Goal: Task Accomplishment & Management: Manage account settings

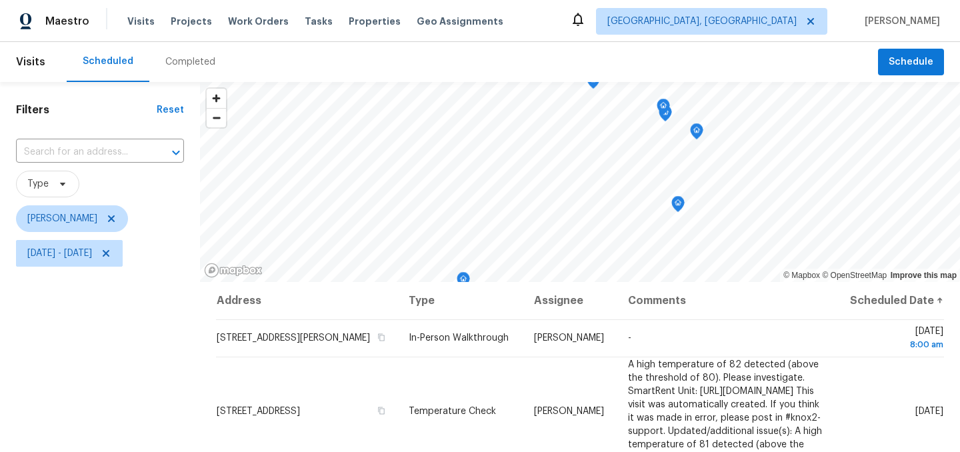
scroll to position [43, 0]
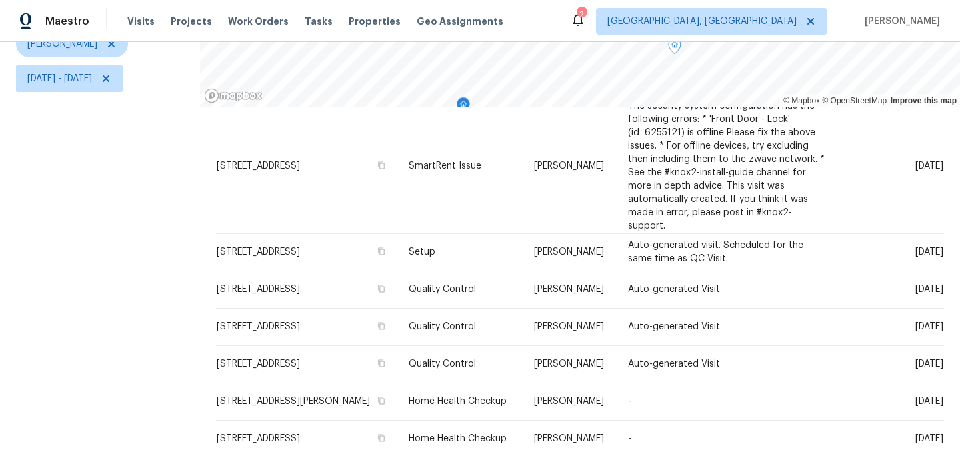
scroll to position [191, 0]
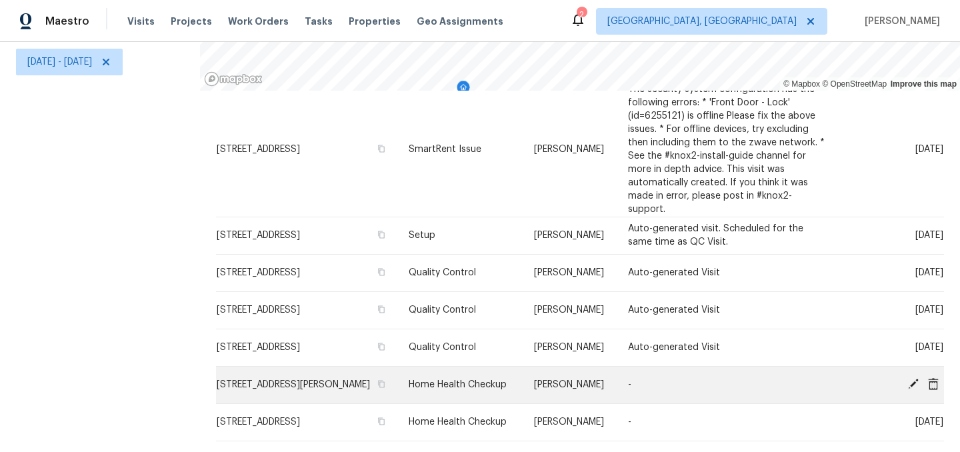
click at [914, 385] on icon at bounding box center [913, 384] width 11 height 11
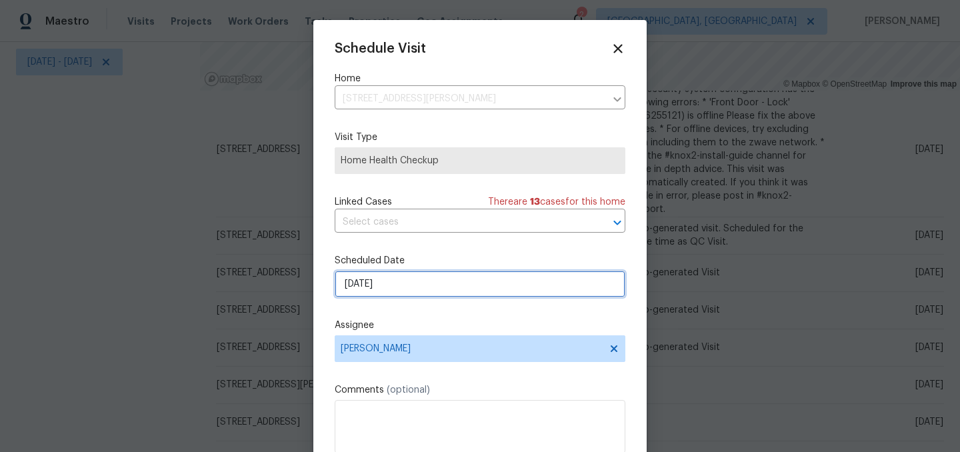
click at [407, 287] on input "9/30/2025" at bounding box center [480, 284] width 291 height 27
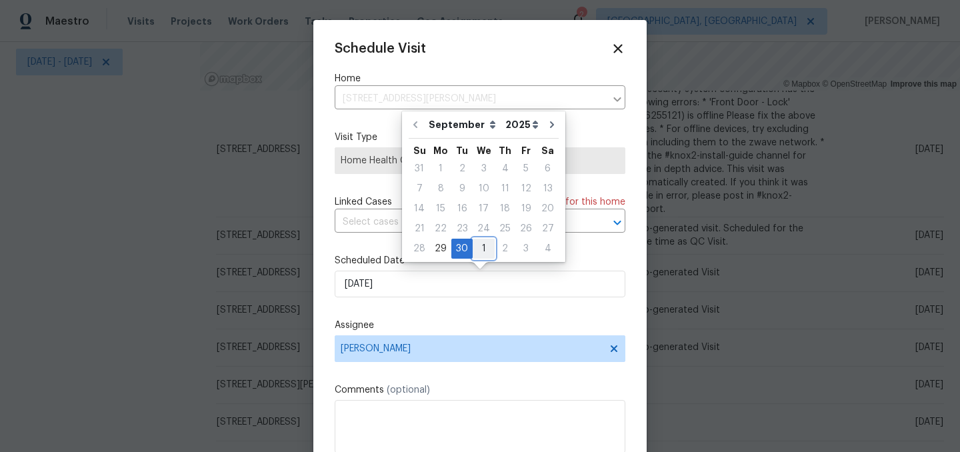
click at [481, 246] on div "1" at bounding box center [484, 248] width 22 height 19
type input "10/1/2025"
select select "9"
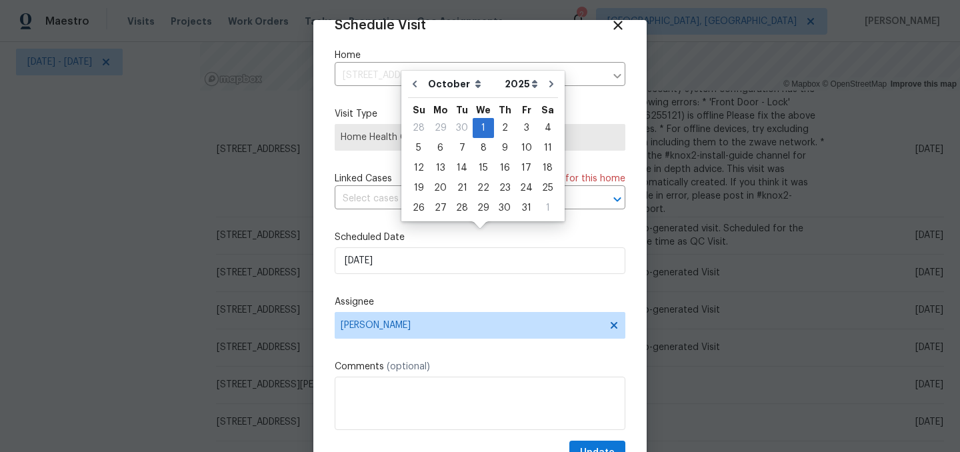
scroll to position [55, 0]
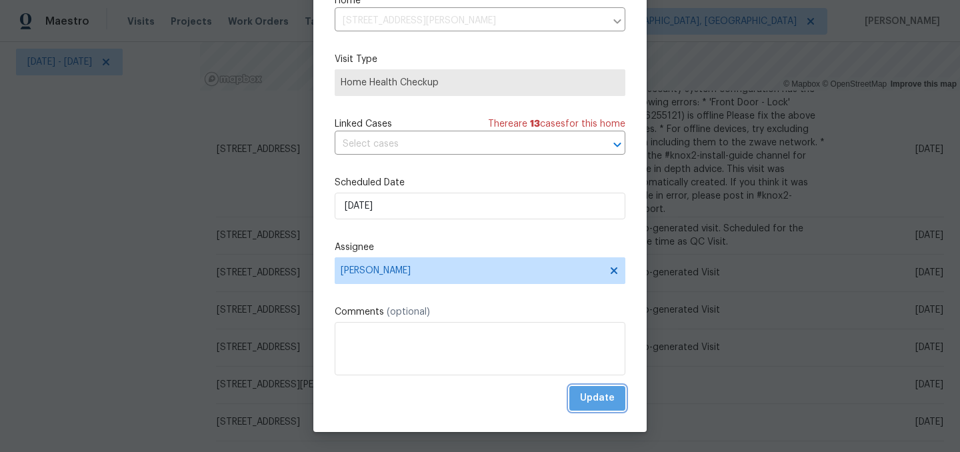
click at [609, 398] on span "Update" at bounding box center [597, 398] width 35 height 17
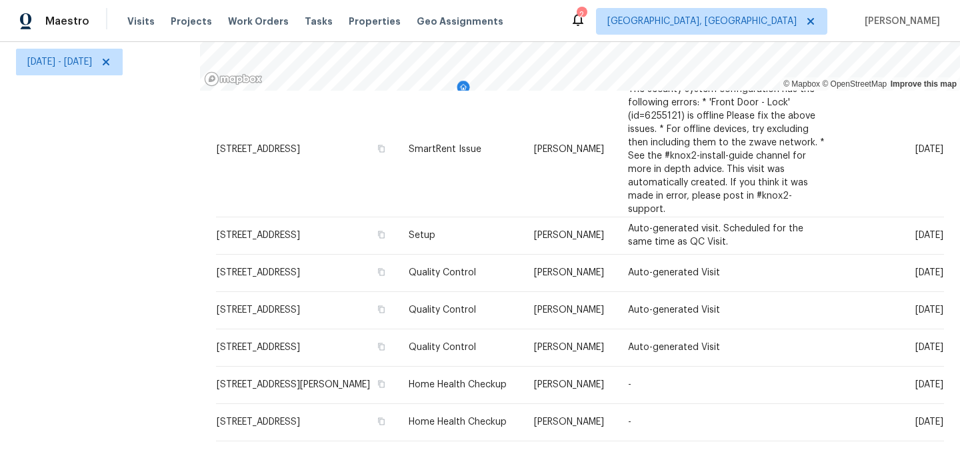
scroll to position [192, 0]
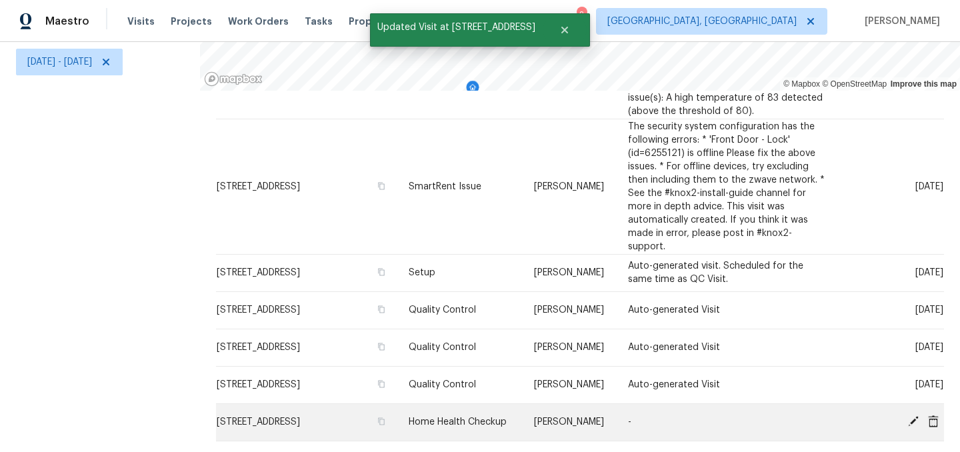
click at [912, 421] on icon at bounding box center [913, 421] width 11 height 11
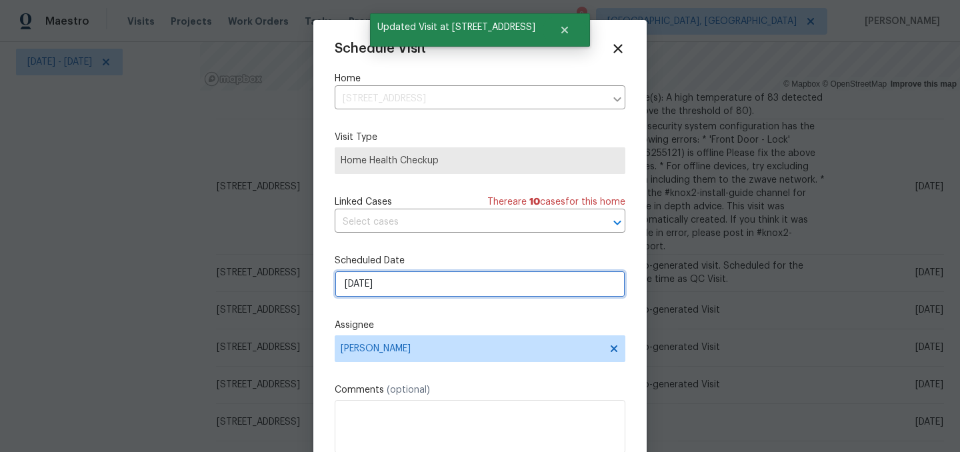
click at [421, 294] on input "9/30/2025" at bounding box center [480, 284] width 291 height 27
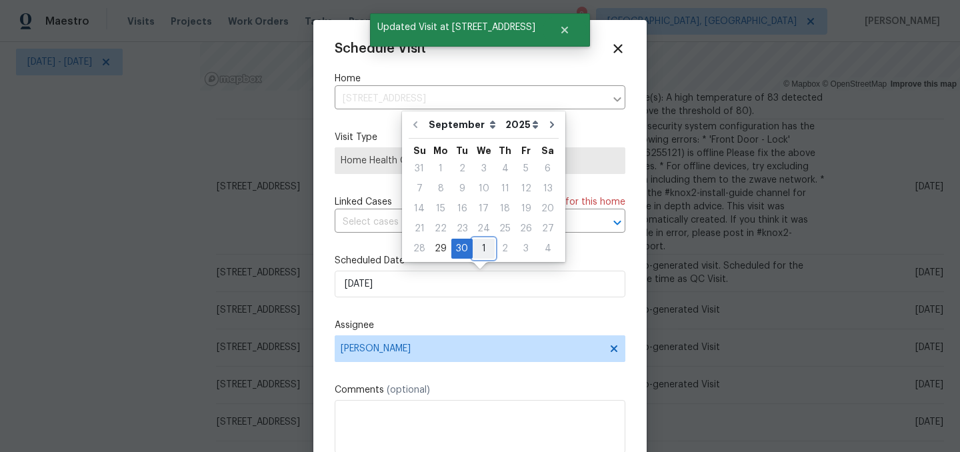
click at [480, 249] on div "1" at bounding box center [484, 248] width 22 height 19
type input "10/1/2025"
select select "9"
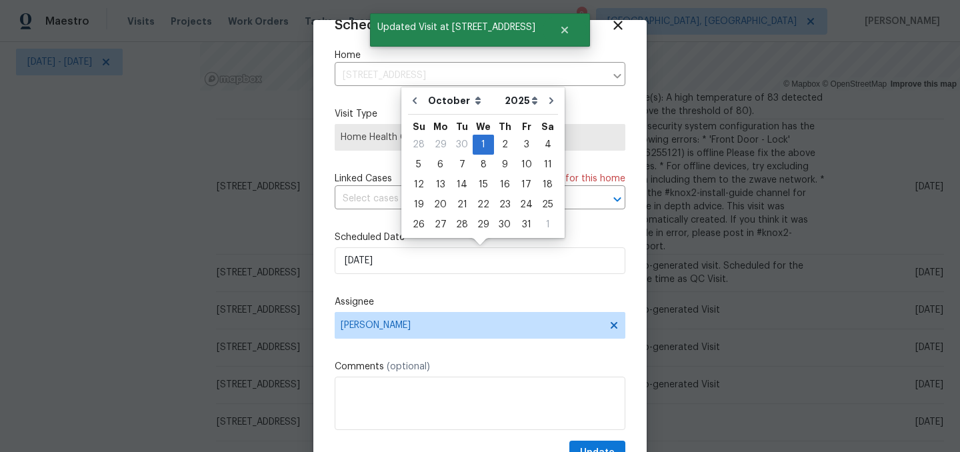
scroll to position [55, 0]
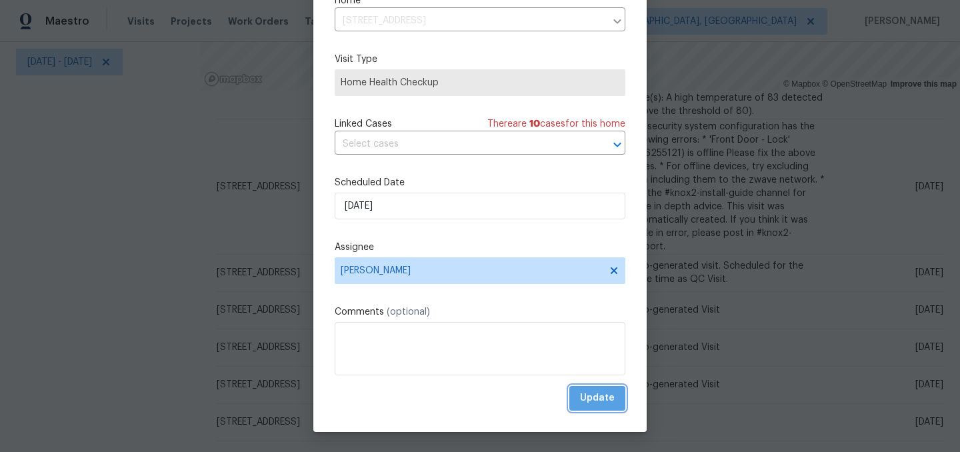
click at [599, 389] on button "Update" at bounding box center [597, 398] width 56 height 25
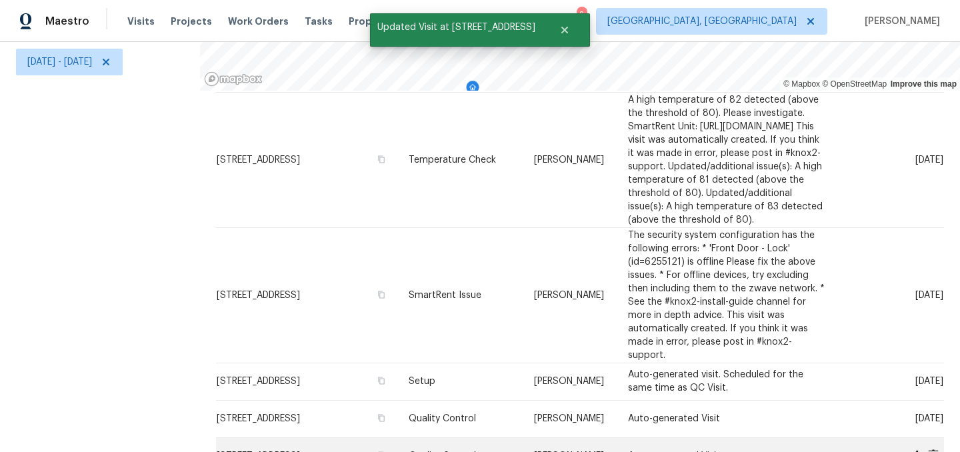
scroll to position [66, 0]
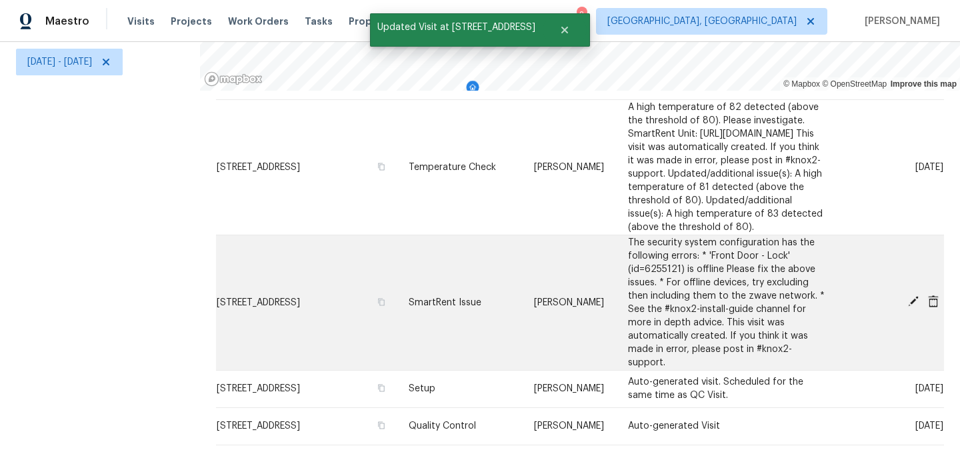
click at [916, 307] on icon at bounding box center [914, 301] width 12 height 12
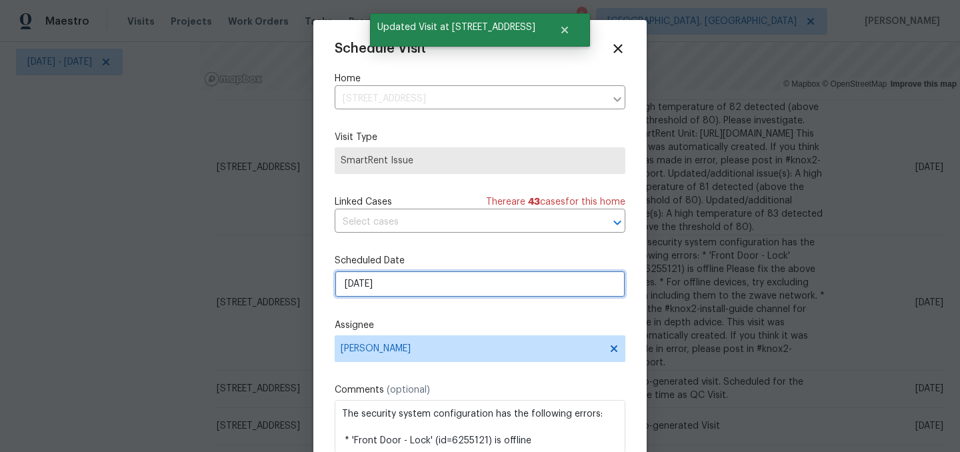
click at [395, 287] on input "9/30/2025" at bounding box center [480, 284] width 291 height 27
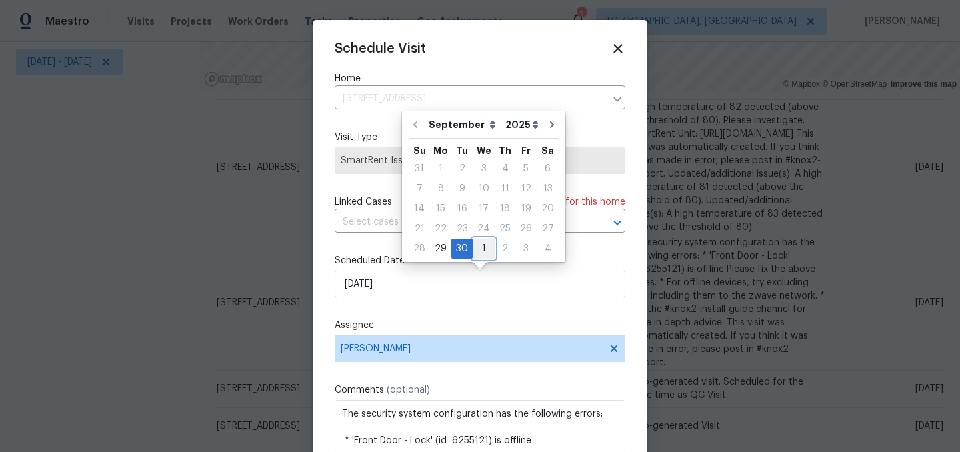
click at [479, 248] on div "1" at bounding box center [484, 248] width 22 height 19
type input "10/1/2025"
select select "9"
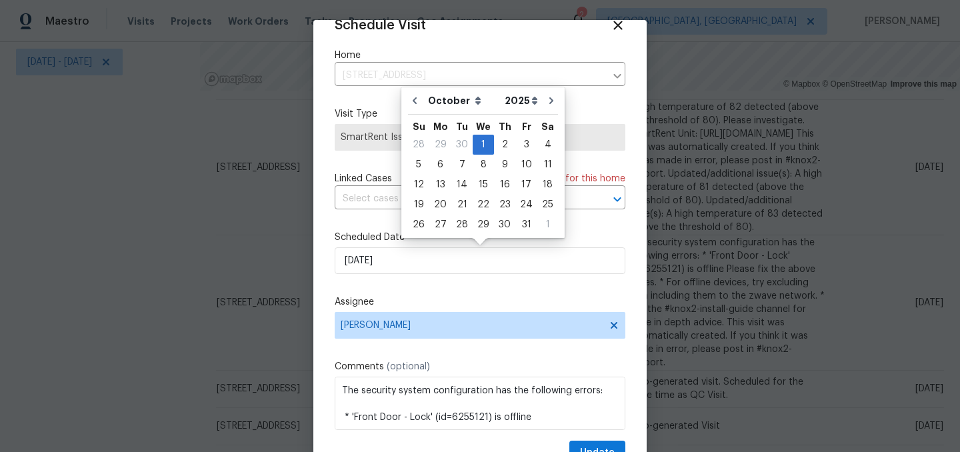
scroll to position [55, 0]
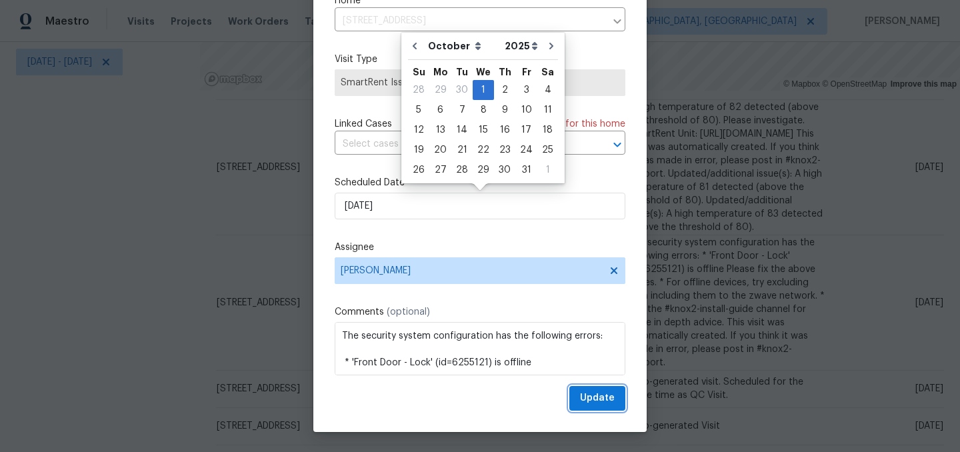
click at [601, 398] on span "Update" at bounding box center [597, 398] width 35 height 17
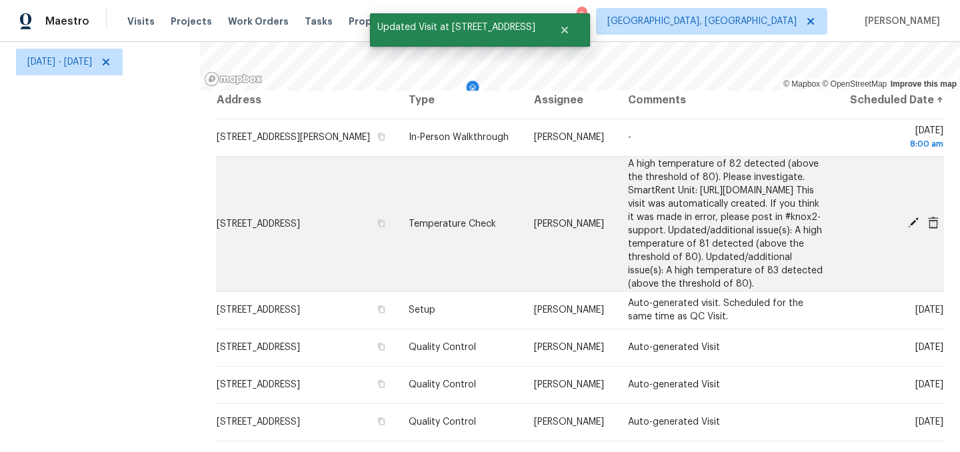
scroll to position [0, 0]
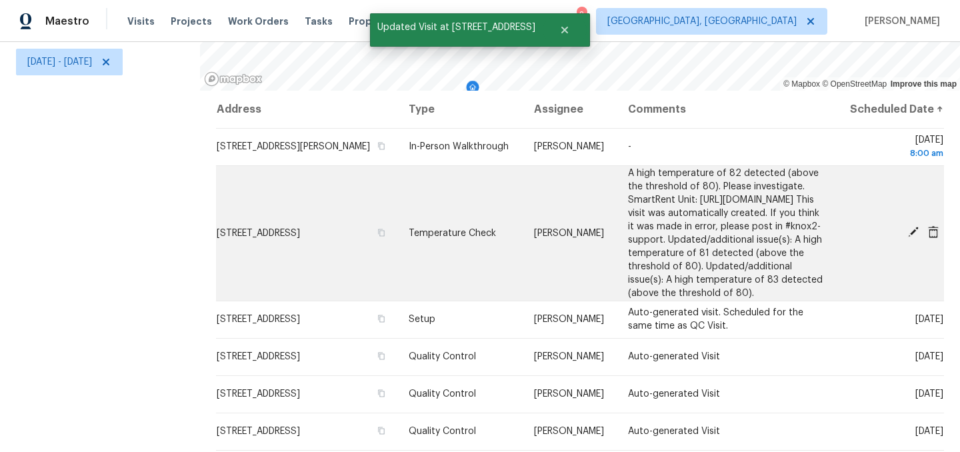
click at [914, 237] on icon at bounding box center [913, 232] width 11 height 11
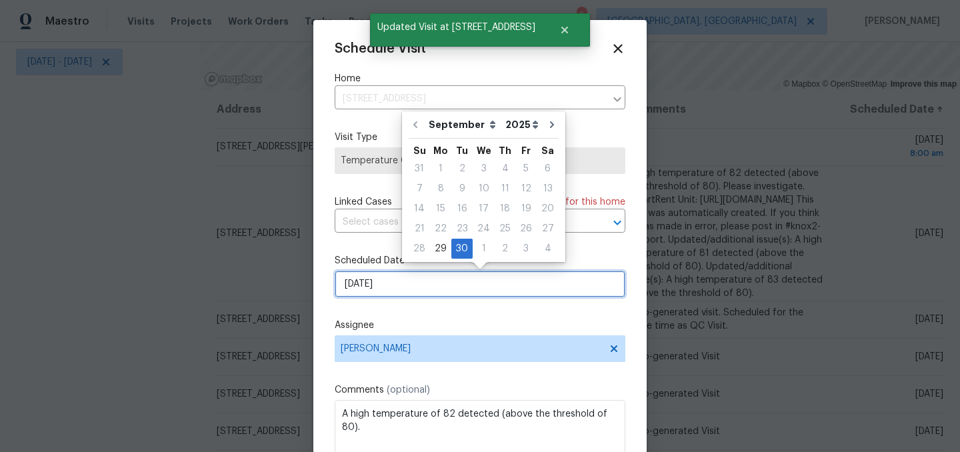
click at [402, 288] on input "9/30/2025" at bounding box center [480, 284] width 291 height 27
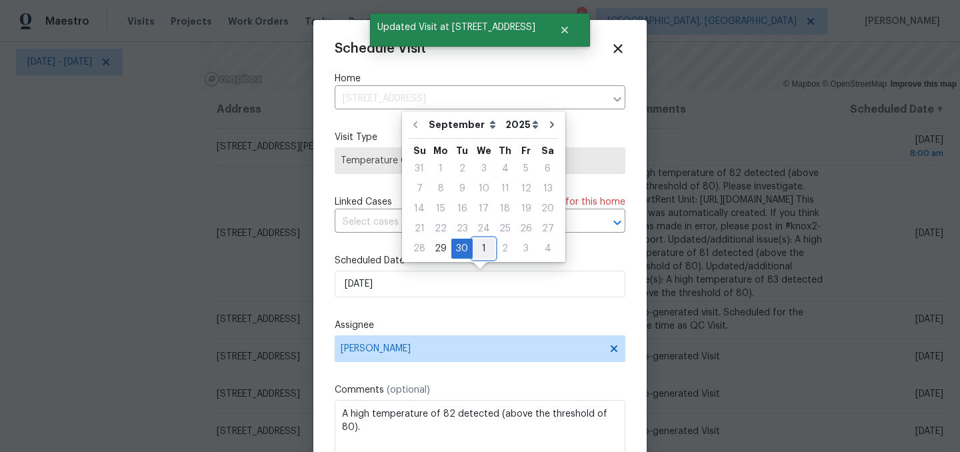
click at [486, 248] on div "1" at bounding box center [484, 248] width 22 height 19
type input "10/1/2025"
select select "9"
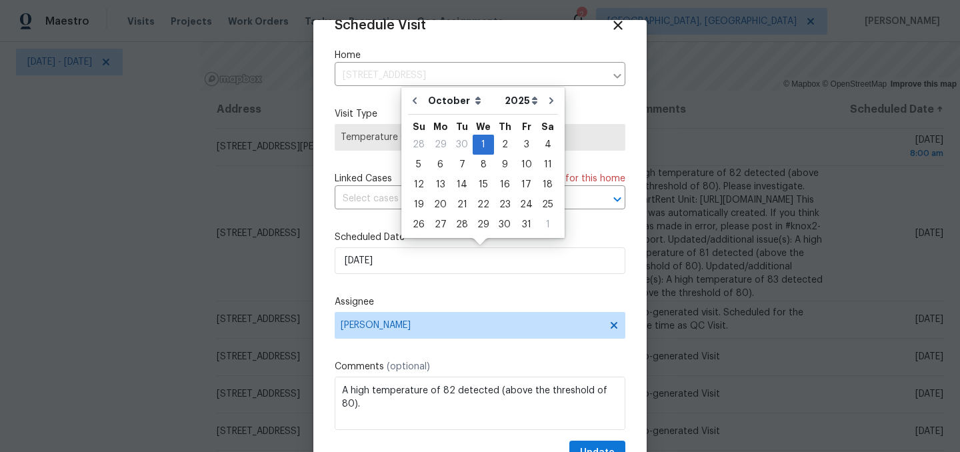
scroll to position [55, 0]
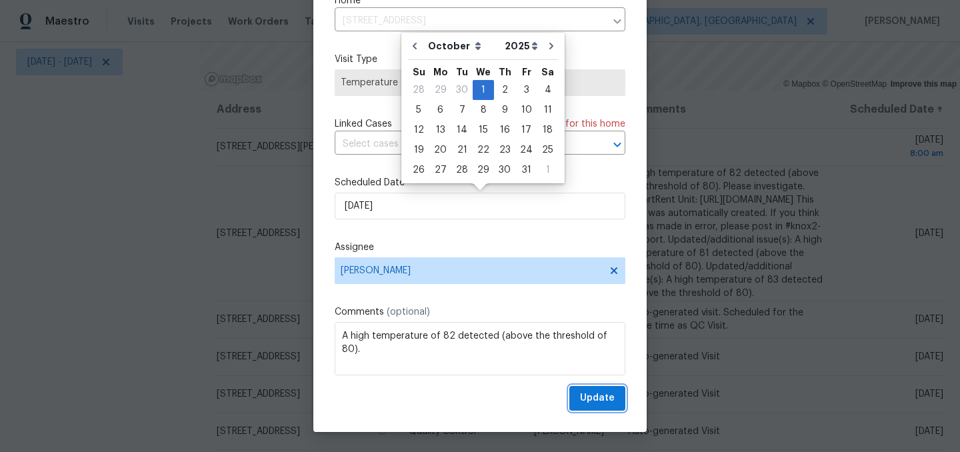
click at [603, 401] on span "Update" at bounding box center [597, 398] width 35 height 17
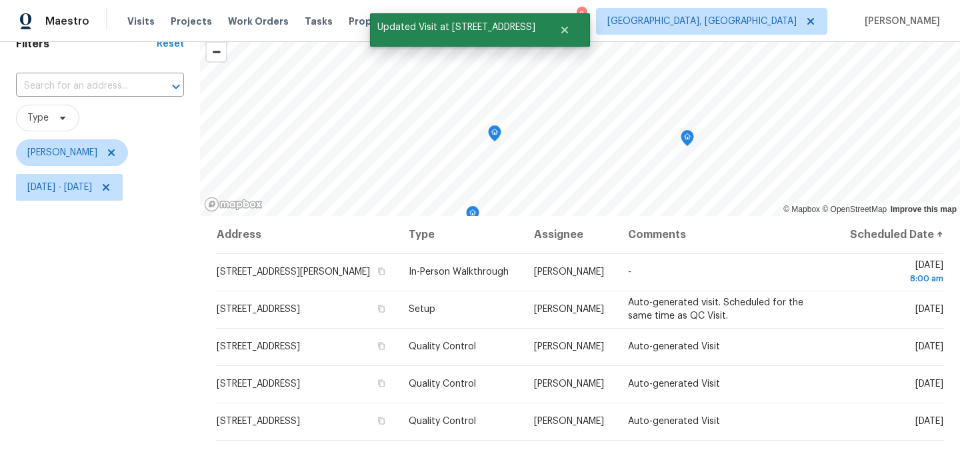
scroll to position [0, 0]
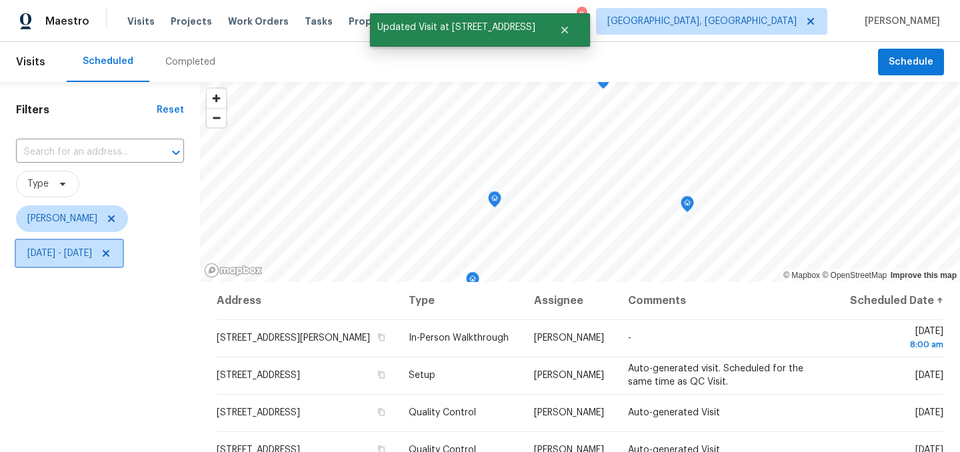
click at [92, 255] on span "Tue, Sep 30 - Tue, Sep 30" at bounding box center [59, 253] width 65 height 13
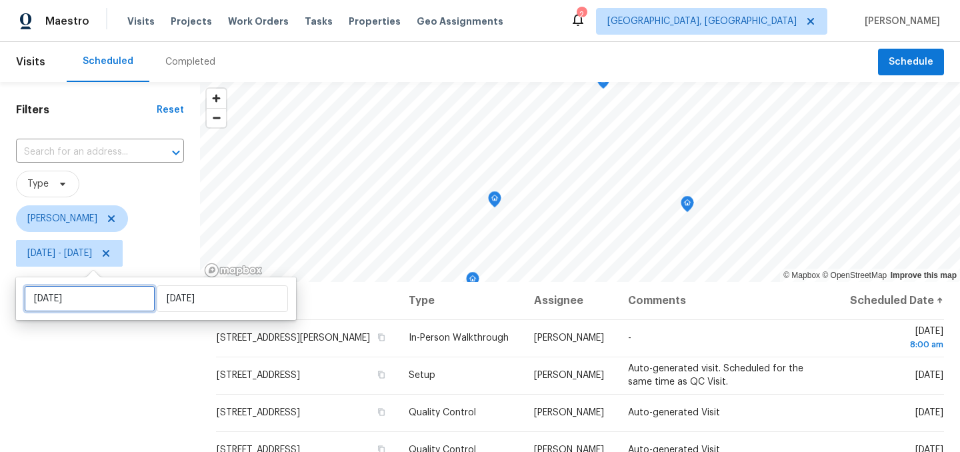
select select "8"
select select "2025"
select select "9"
select select "2025"
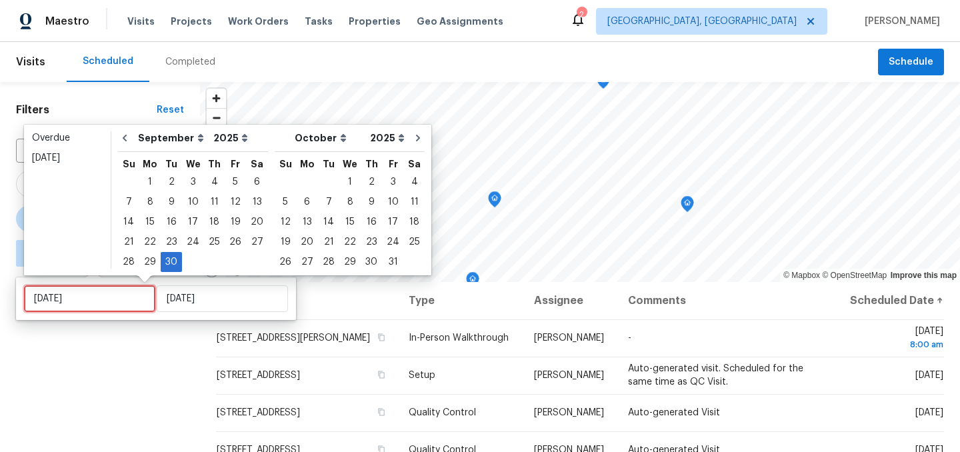
click at [99, 300] on input "Tue, Sep 30" at bounding box center [89, 298] width 131 height 27
click at [152, 262] on div "29" at bounding box center [149, 262] width 21 height 19
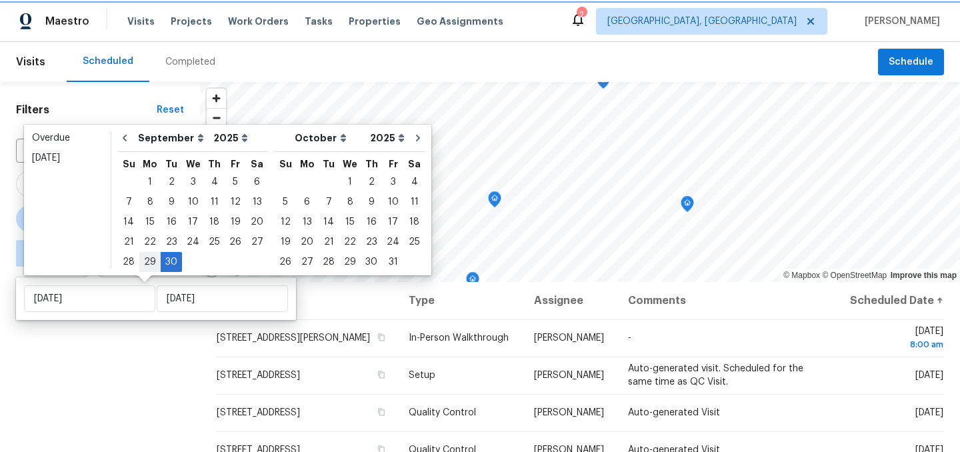
type input "Mon, Sep 29"
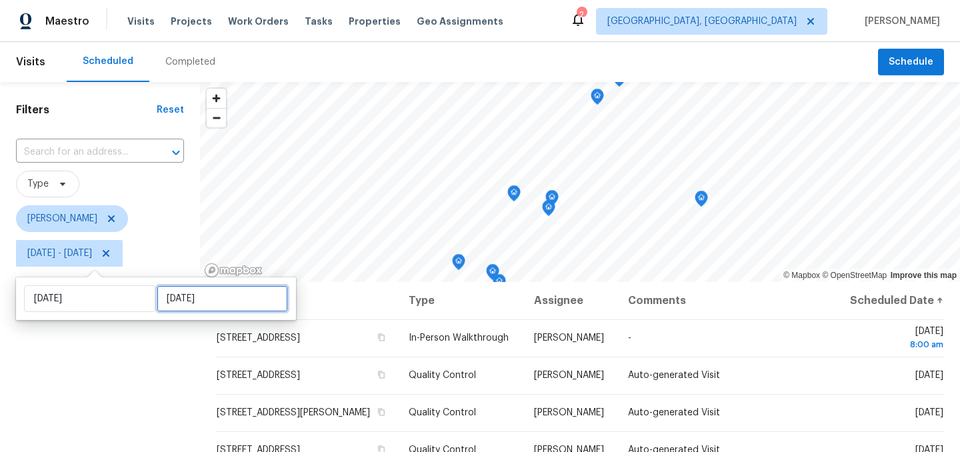
select select "8"
select select "2025"
select select "9"
select select "2025"
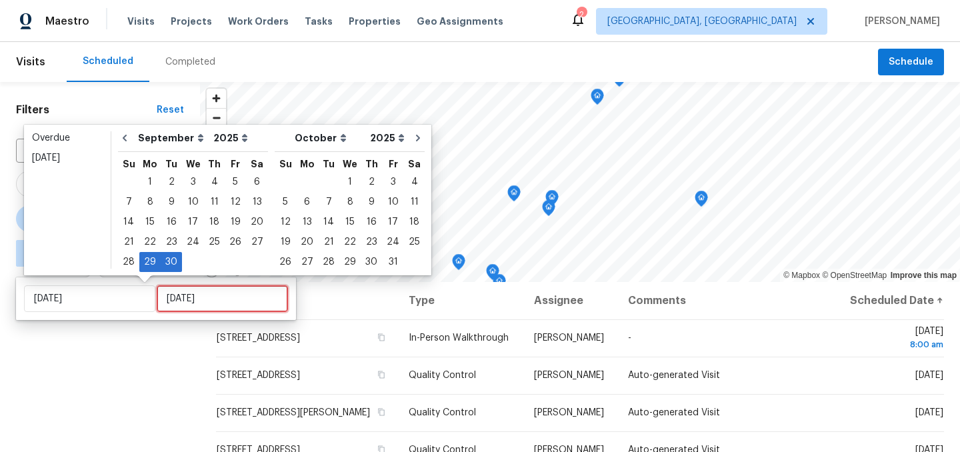
click at [193, 302] on input "Tue, Sep 30" at bounding box center [222, 298] width 131 height 27
click at [148, 266] on div "29" at bounding box center [149, 262] width 21 height 19
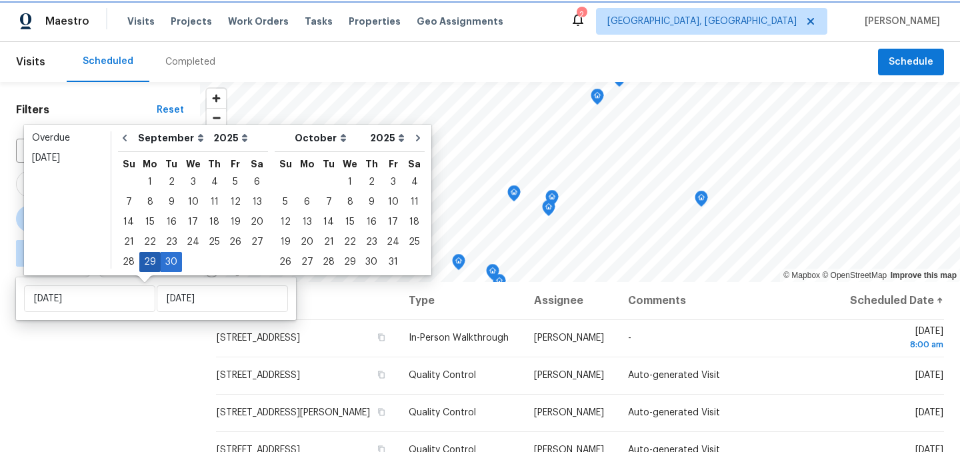
type input "Mon, Sep 29"
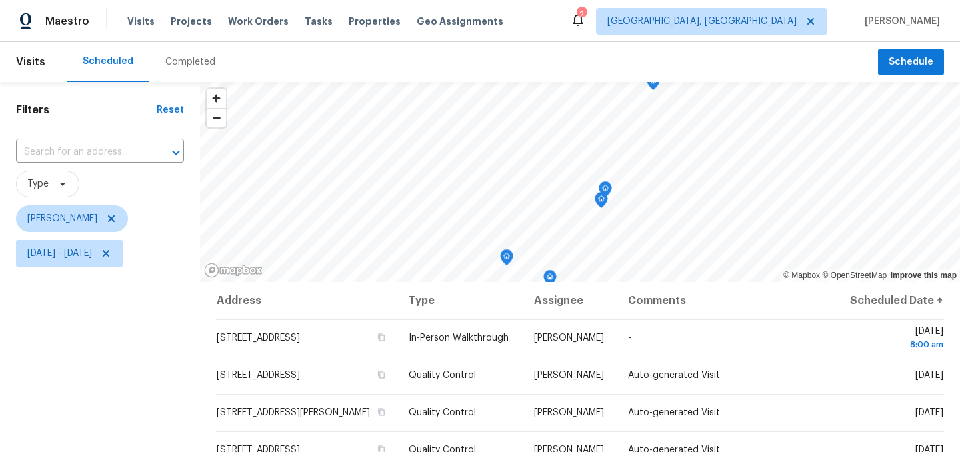
click at [151, 381] on div "Filters Reset ​ Type Isaul Martinez Mon, Sep 29 - Mon, Sep 29" at bounding box center [100, 362] width 200 height 561
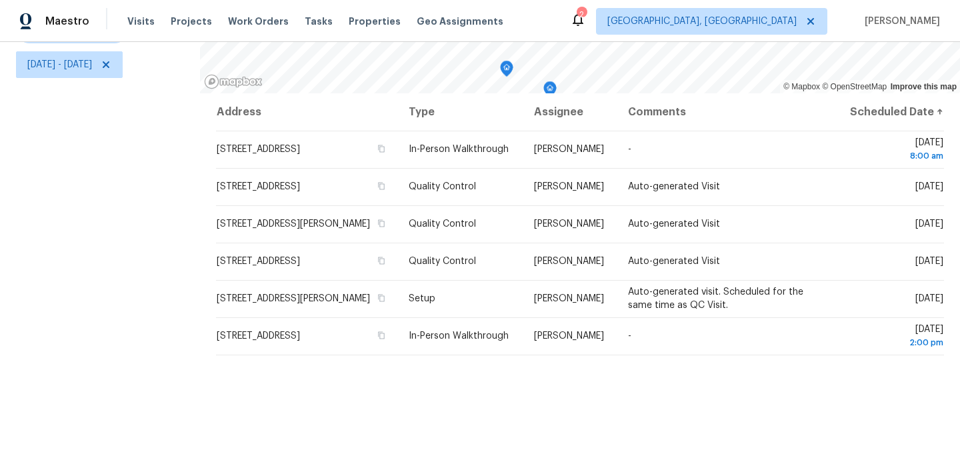
scroll to position [191, 0]
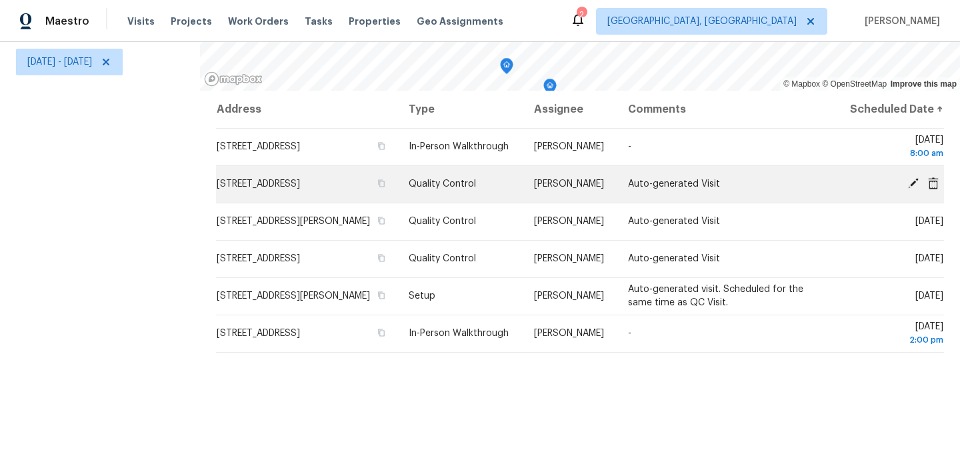
click at [914, 189] on icon at bounding box center [913, 183] width 11 height 11
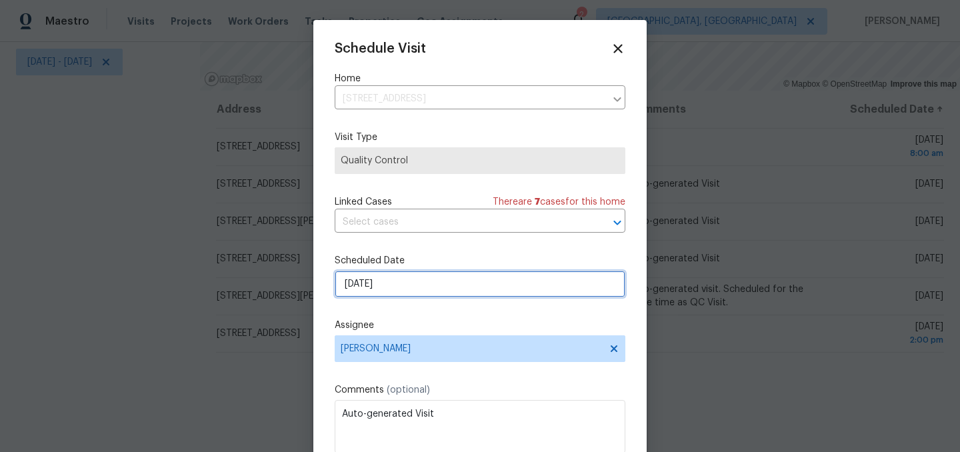
click at [404, 291] on input "[DATE]" at bounding box center [480, 284] width 291 height 27
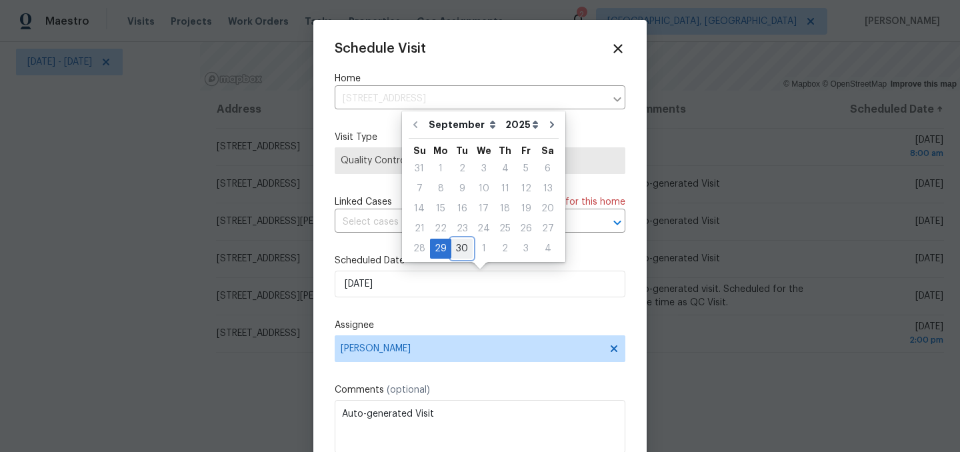
click at [463, 245] on div "30" at bounding box center [461, 248] width 21 height 19
type input "9/30/2025"
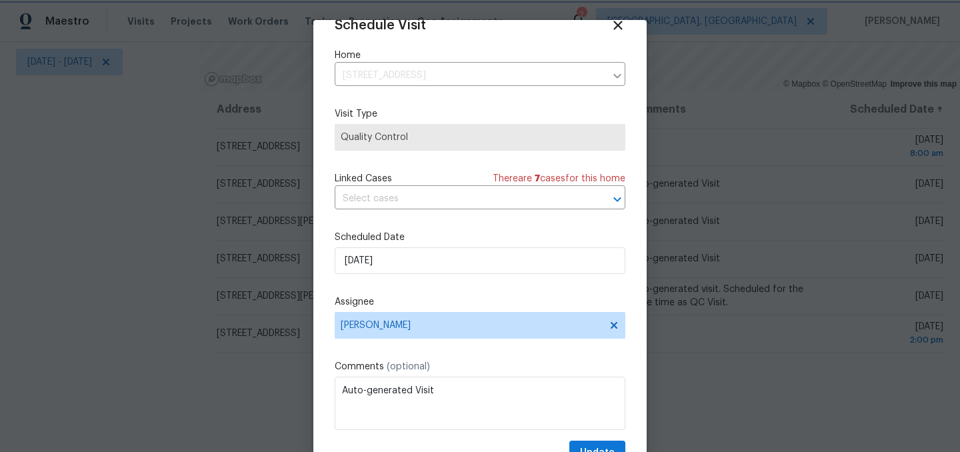
scroll to position [55, 0]
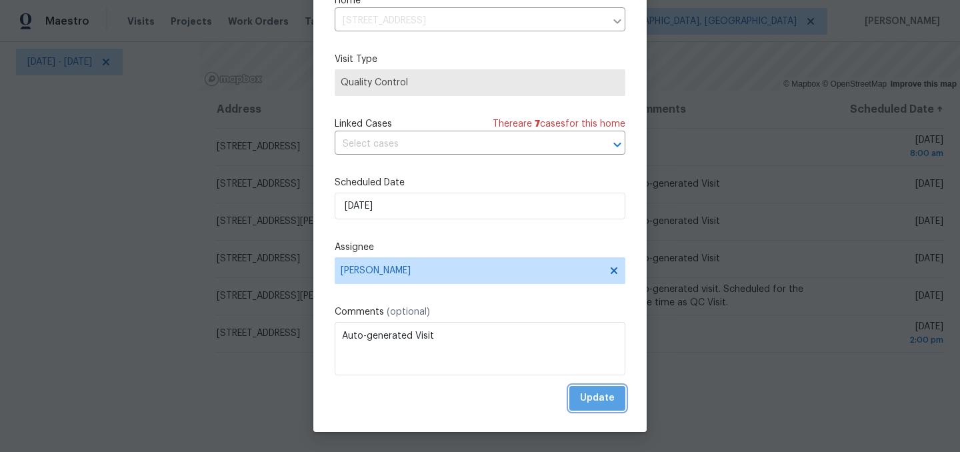
click at [603, 399] on span "Update" at bounding box center [597, 398] width 35 height 17
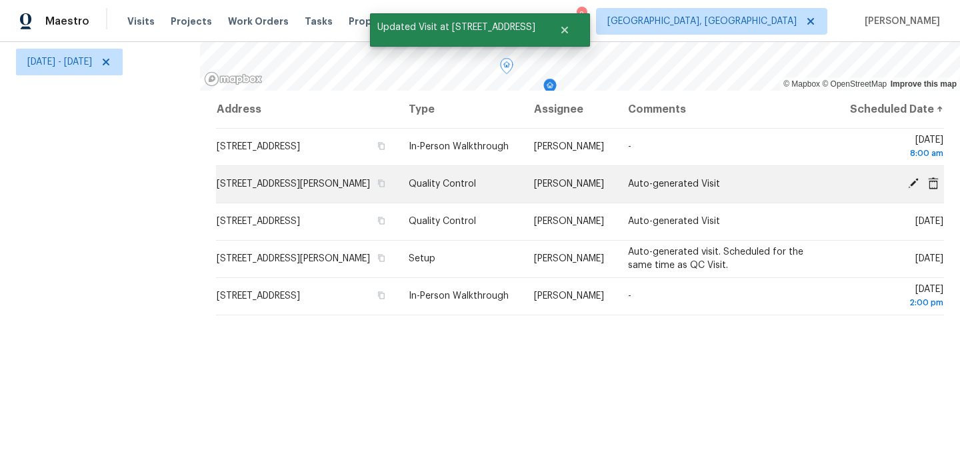
click at [915, 183] on icon at bounding box center [913, 183] width 11 height 11
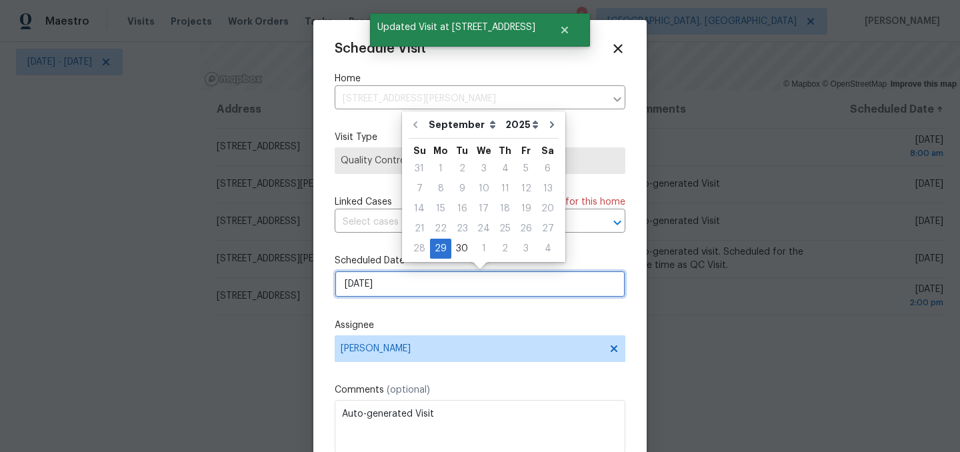
click at [401, 287] on input "[DATE]" at bounding box center [480, 284] width 291 height 27
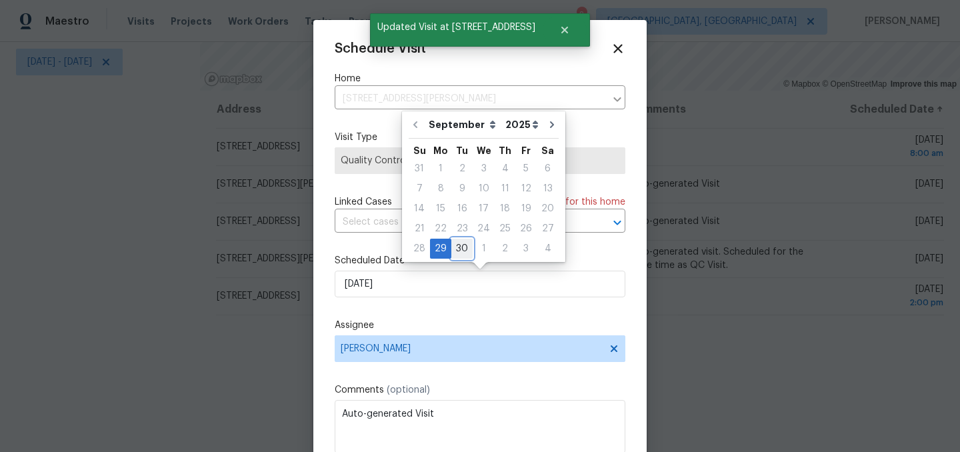
click at [457, 247] on div "30" at bounding box center [461, 248] width 21 height 19
type input "9/30/2025"
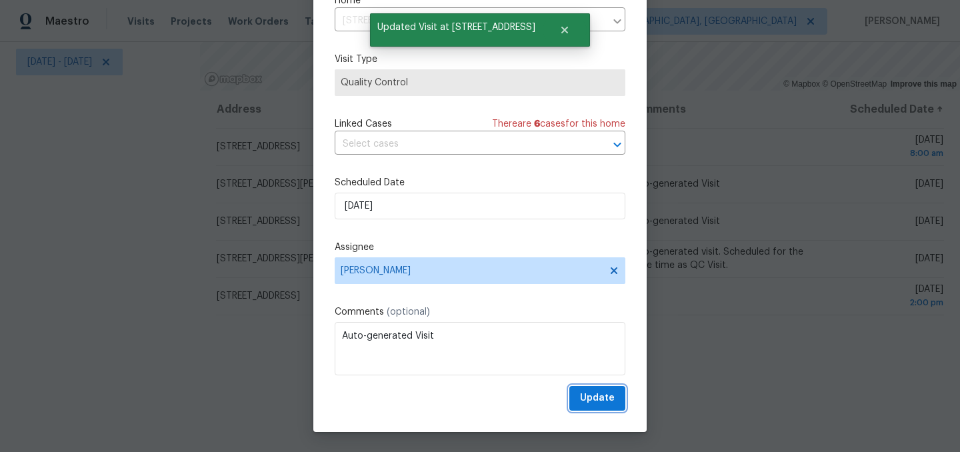
click at [599, 396] on span "Update" at bounding box center [597, 398] width 35 height 17
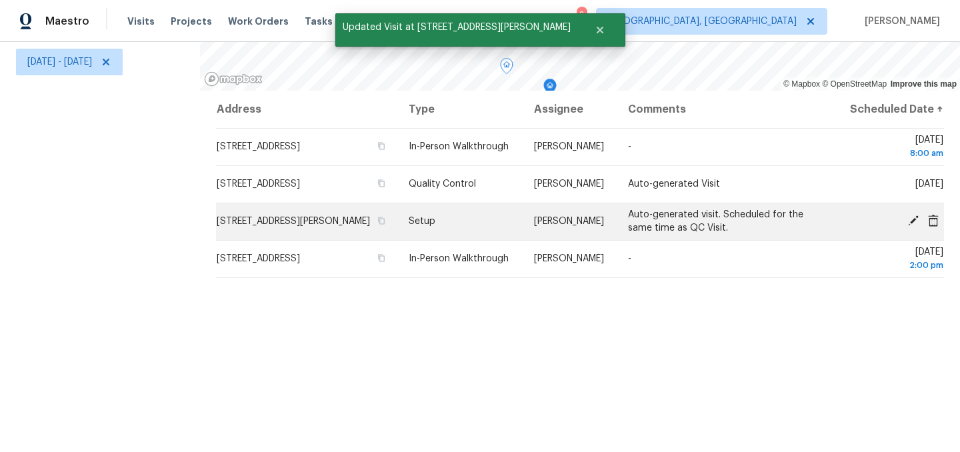
click at [916, 218] on icon at bounding box center [913, 220] width 11 height 11
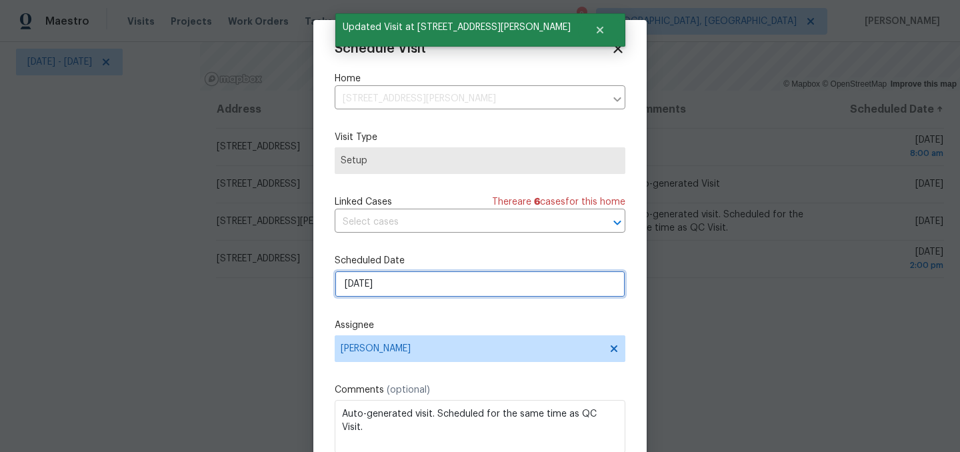
click at [404, 287] on input "[DATE]" at bounding box center [480, 284] width 291 height 27
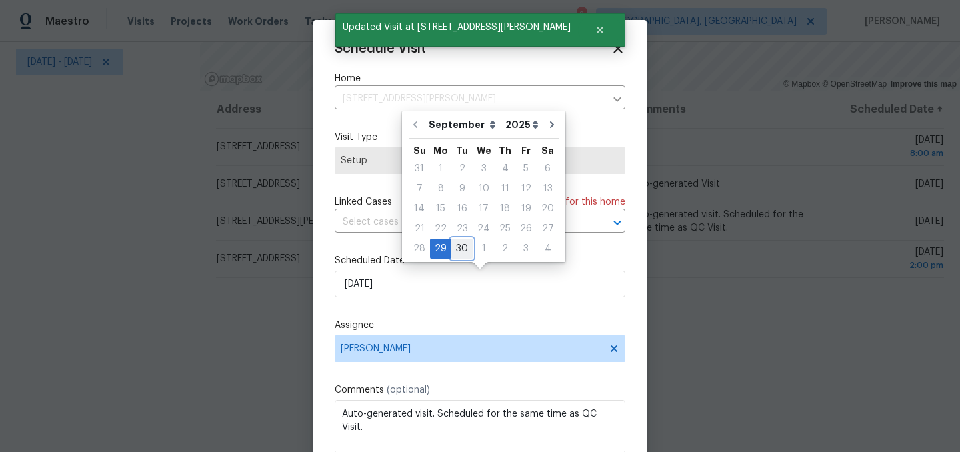
click at [459, 250] on div "30" at bounding box center [461, 248] width 21 height 19
type input "9/30/2025"
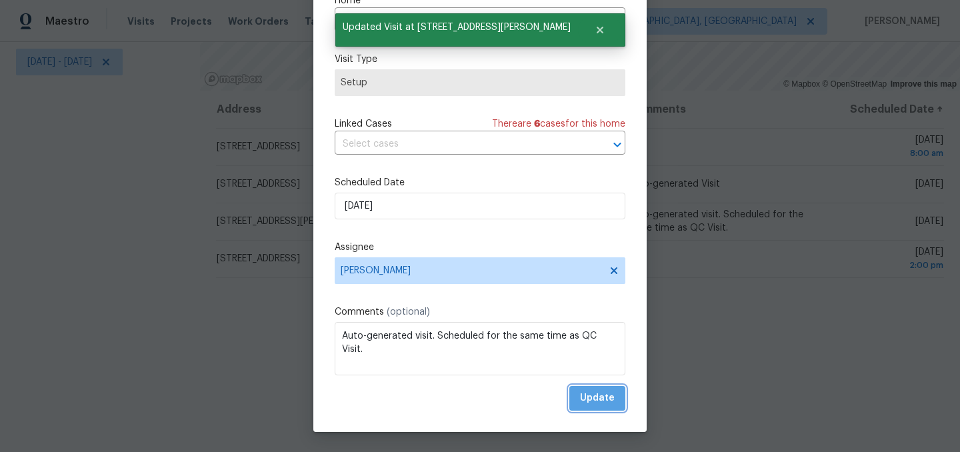
click at [599, 397] on span "Update" at bounding box center [597, 398] width 35 height 17
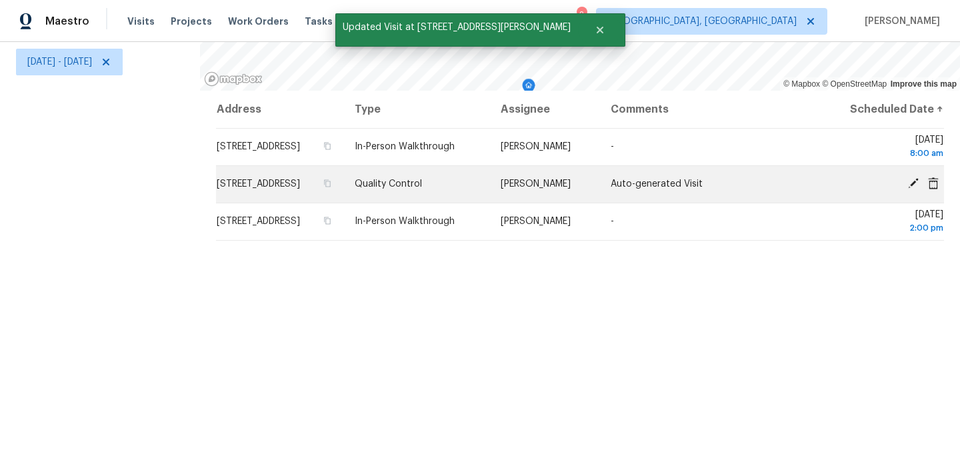
click at [916, 181] on icon at bounding box center [913, 183] width 11 height 11
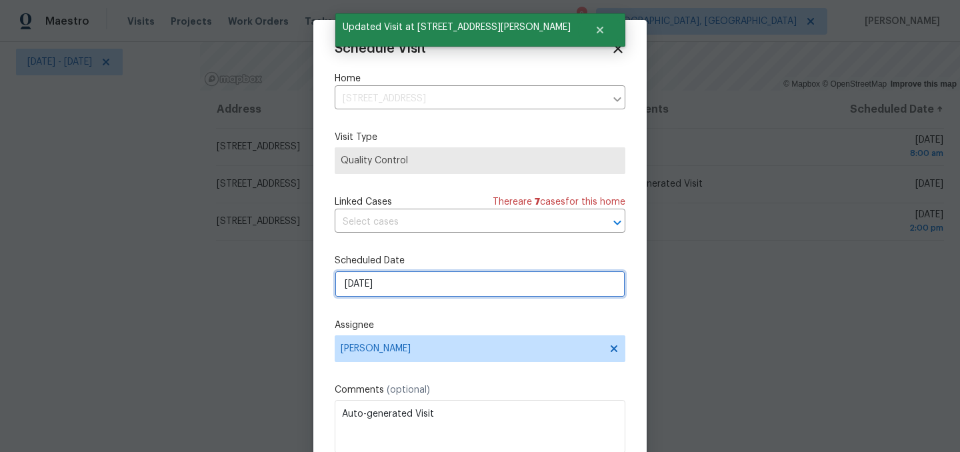
click at [407, 283] on input "[DATE]" at bounding box center [480, 284] width 291 height 27
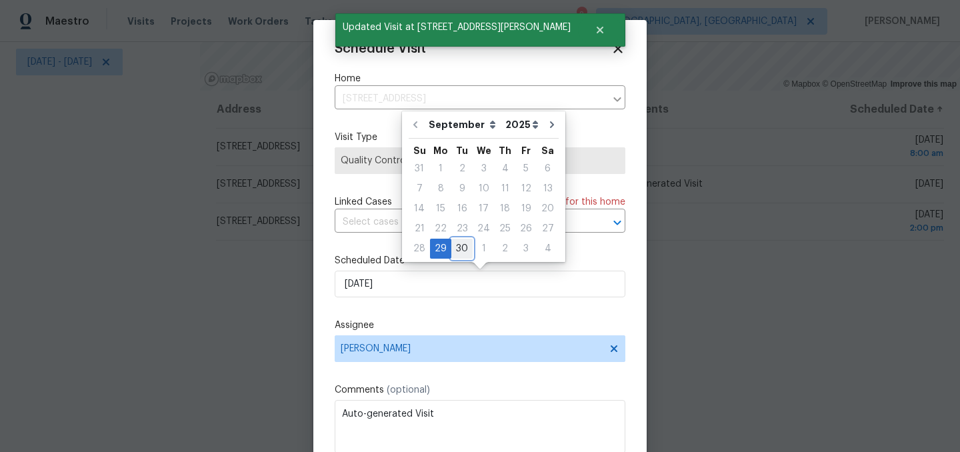
click at [455, 249] on div "30" at bounding box center [461, 248] width 21 height 19
type input "9/30/2025"
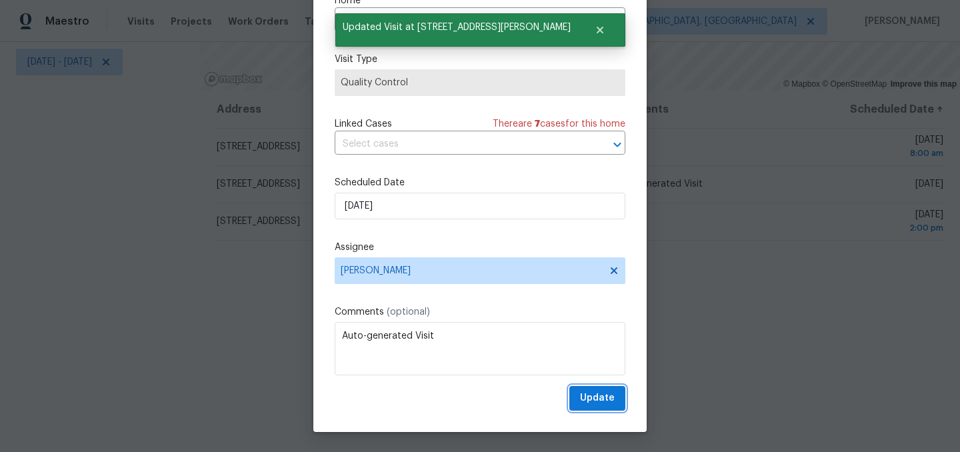
click at [612, 401] on span "Update" at bounding box center [597, 398] width 35 height 17
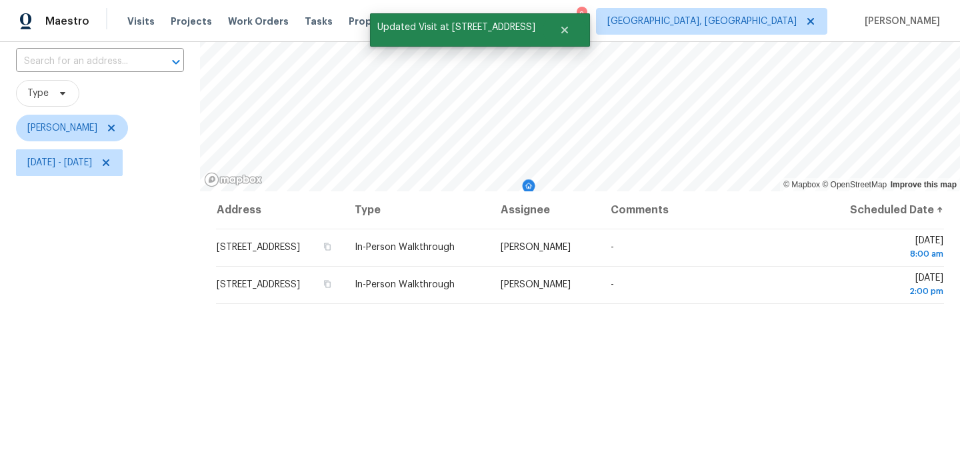
scroll to position [0, 0]
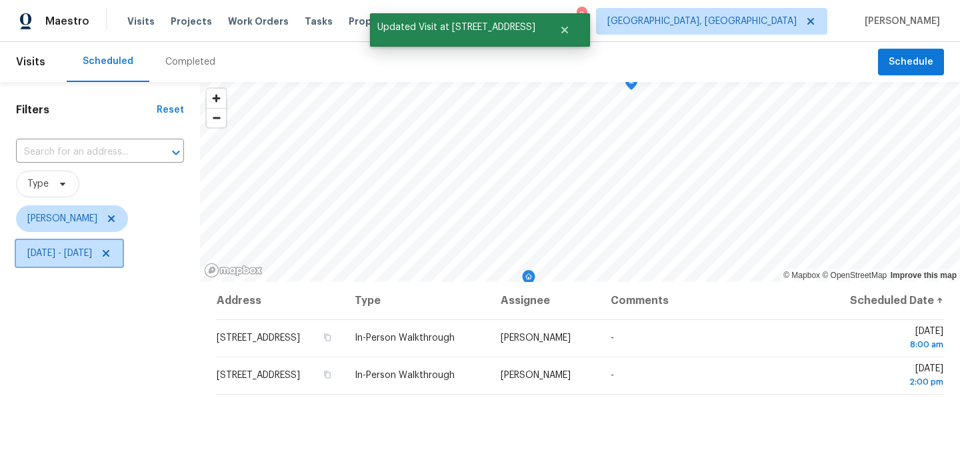
click at [92, 252] on span "Mon, Sep 29 - Mon, Sep 29" at bounding box center [59, 253] width 65 height 13
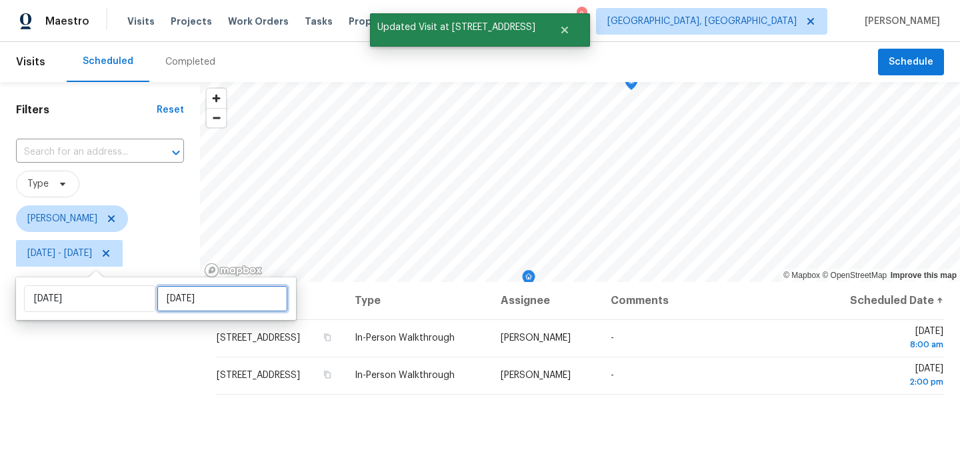
click at [210, 301] on input "Mon, Sep 29" at bounding box center [222, 298] width 131 height 27
select select "8"
select select "2025"
select select "9"
select select "2025"
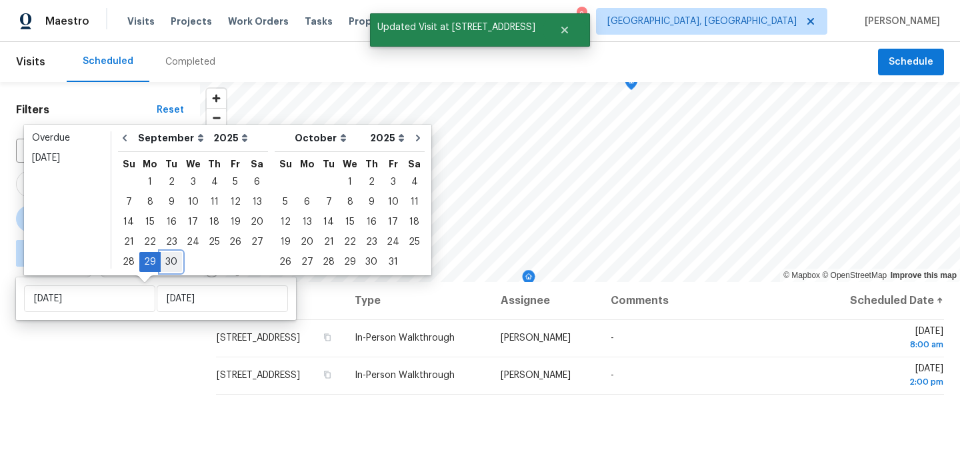
click at [166, 258] on div "30" at bounding box center [171, 262] width 21 height 19
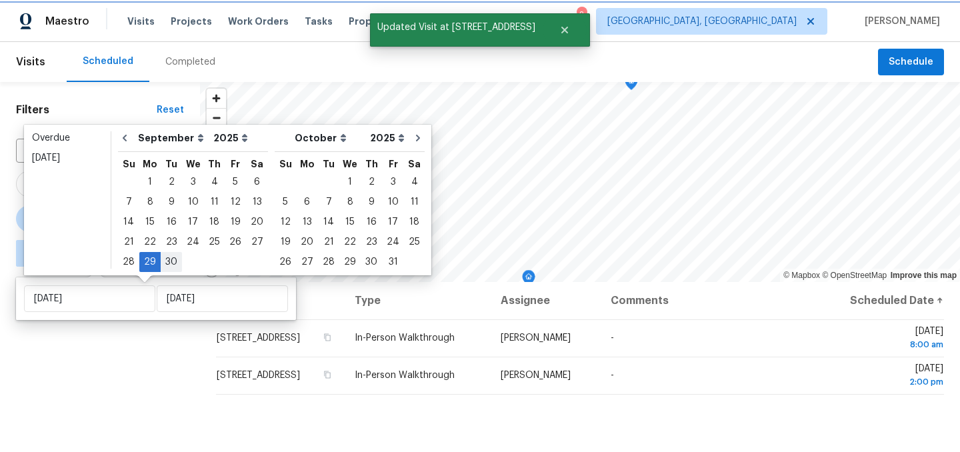
type input "Tue, Sep 30"
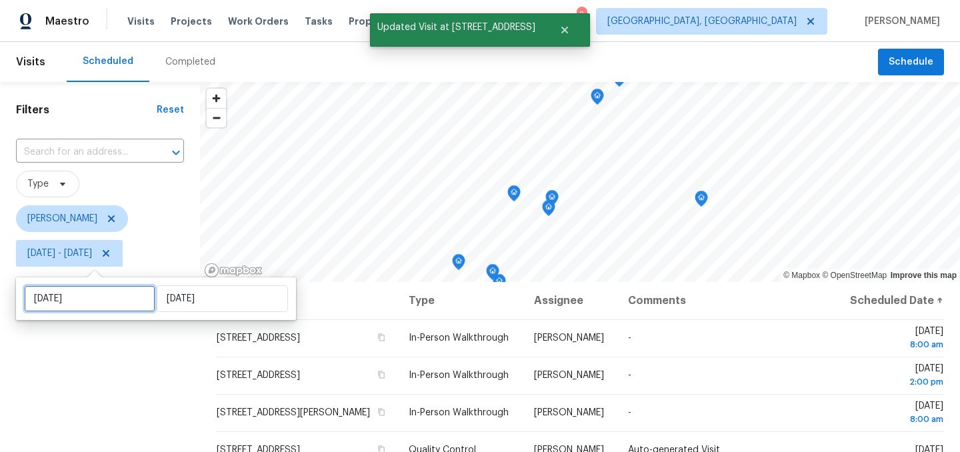
select select "8"
select select "2025"
select select "9"
select select "2025"
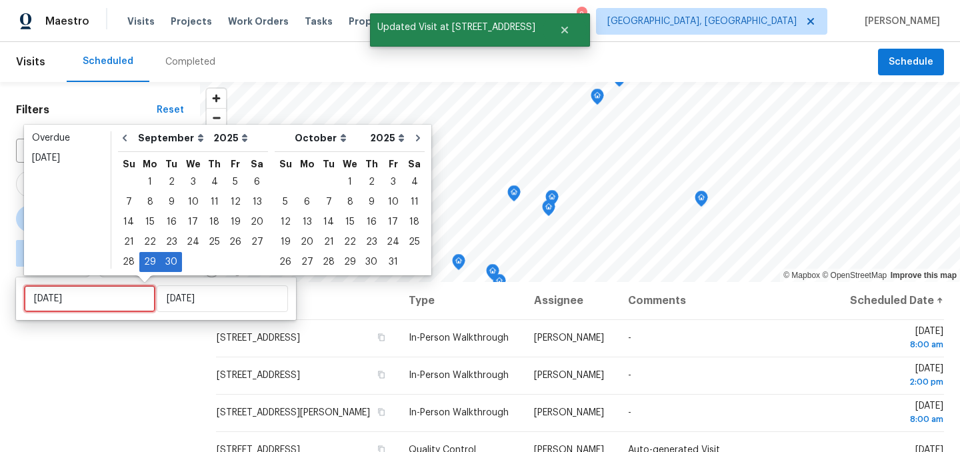
click at [96, 295] on input "Mon, Sep 29" at bounding box center [89, 298] width 131 height 27
type input "Sun, Sep 28"
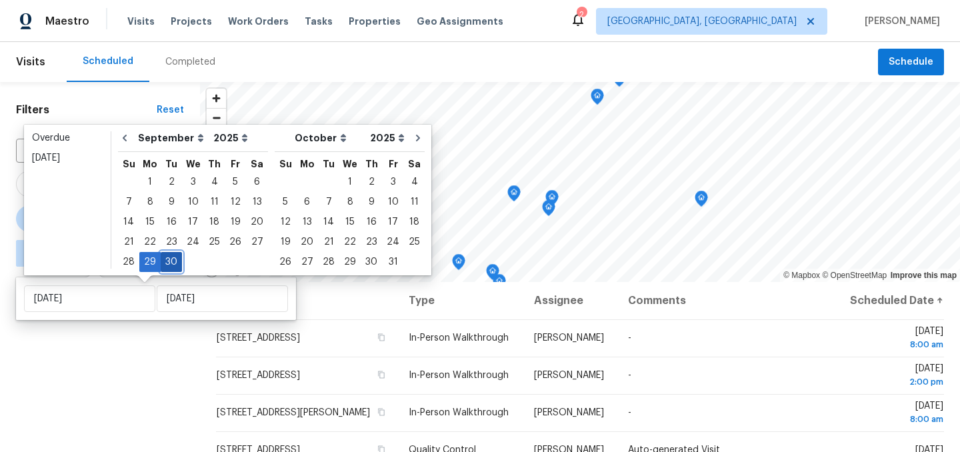
click at [174, 260] on div "30" at bounding box center [171, 262] width 21 height 19
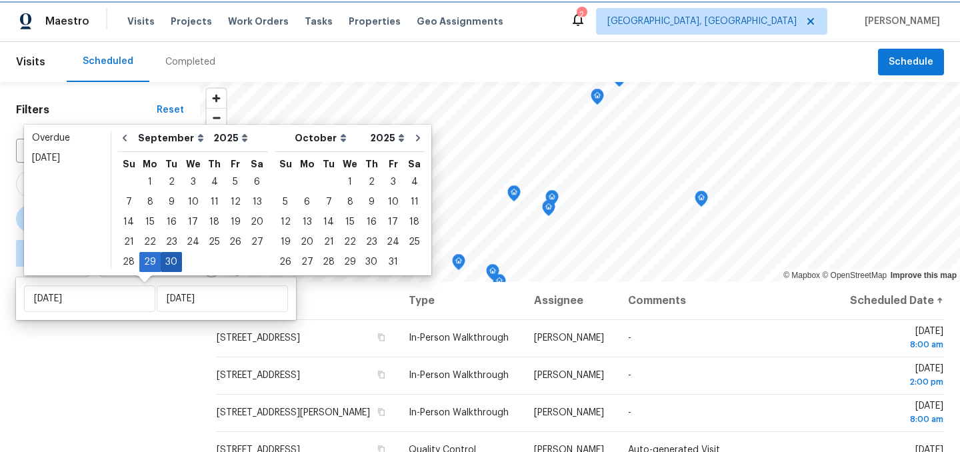
type input "Tue, Sep 30"
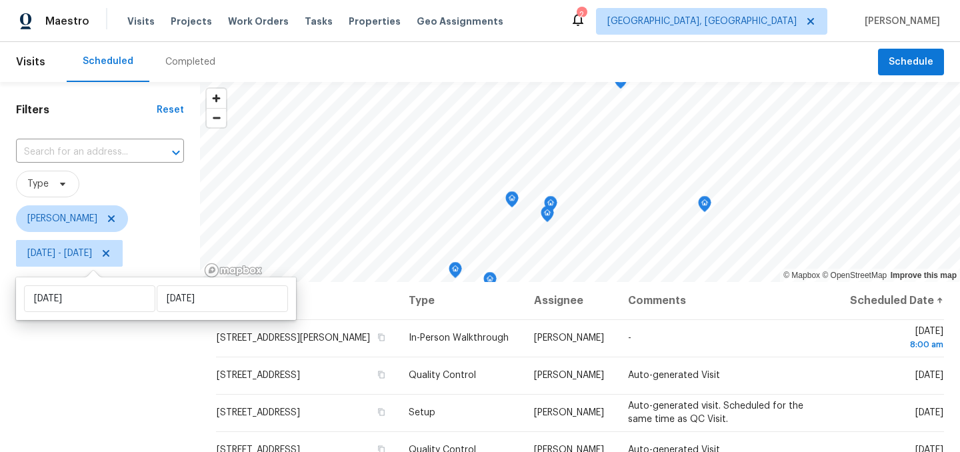
click at [158, 389] on div "Filters Reset ​ Type Isaul Martinez Tue, Sep 30 - Tue, Sep 30" at bounding box center [100, 362] width 200 height 561
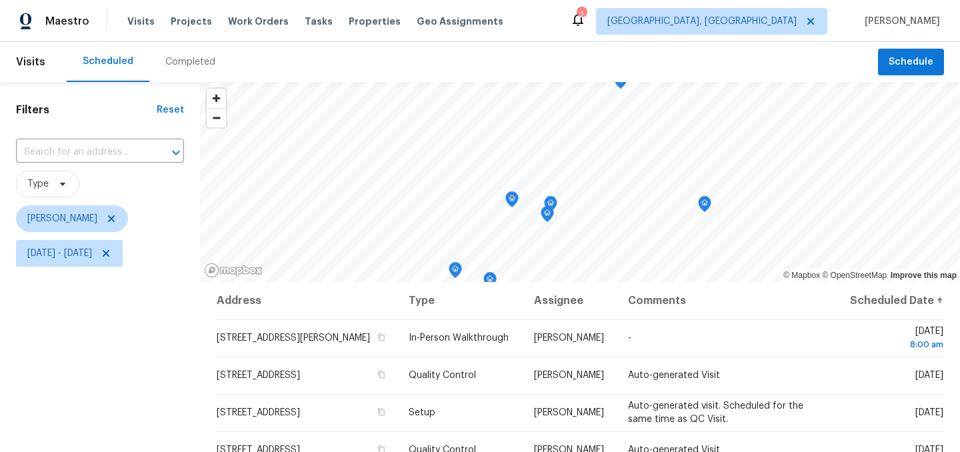
click at [180, 356] on div "Filters Reset ​ Type Isaul Martinez Tue, Sep 30 - Tue, Sep 30" at bounding box center [100, 362] width 200 height 561
click at [109, 251] on icon at bounding box center [106, 253] width 7 height 7
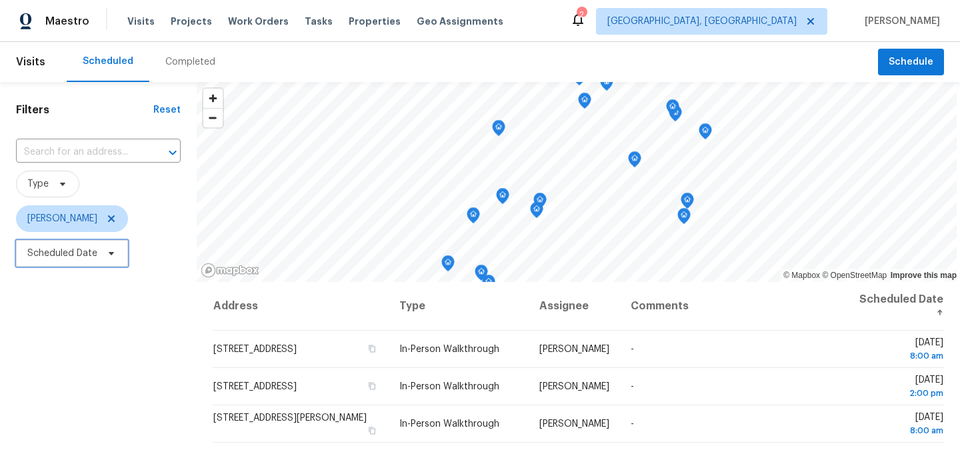
click at [81, 251] on span "Scheduled Date" at bounding box center [62, 253] width 70 height 13
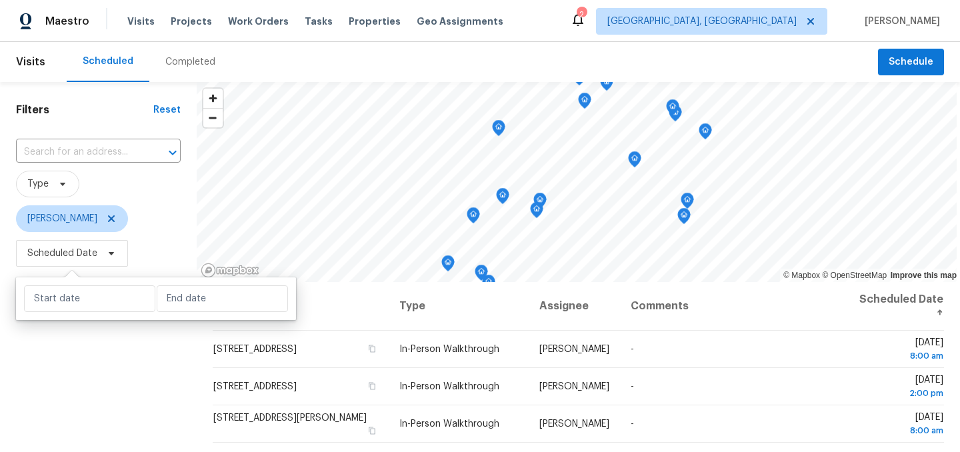
click at [107, 351] on div "Filters Reset ​ Type Isaul Martinez Scheduled Date" at bounding box center [98, 362] width 197 height 561
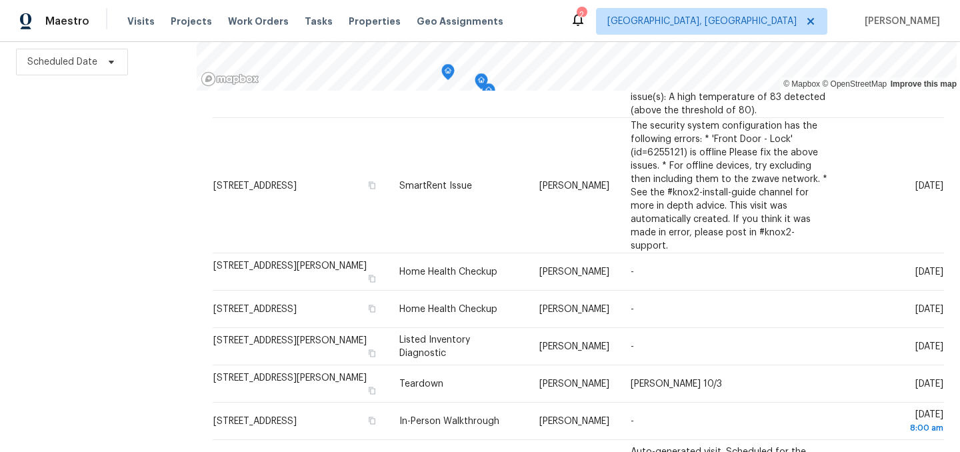
scroll to position [665, 0]
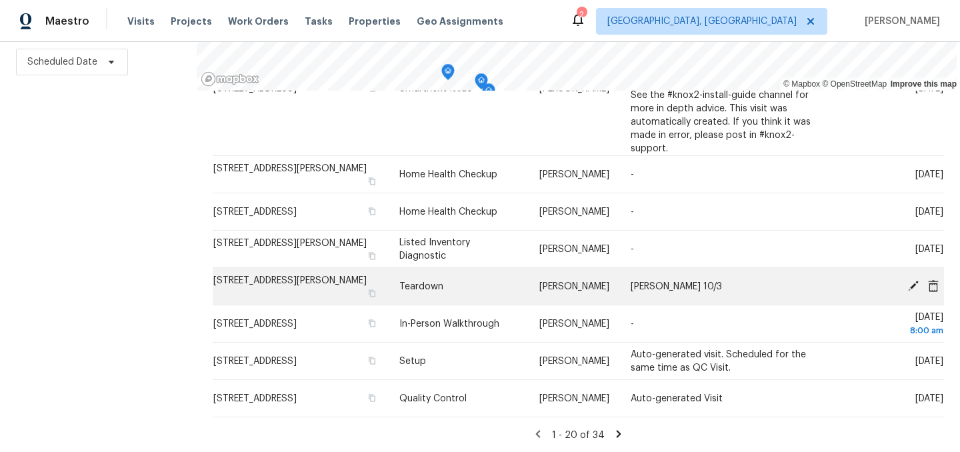
click at [916, 284] on icon at bounding box center [913, 285] width 11 height 11
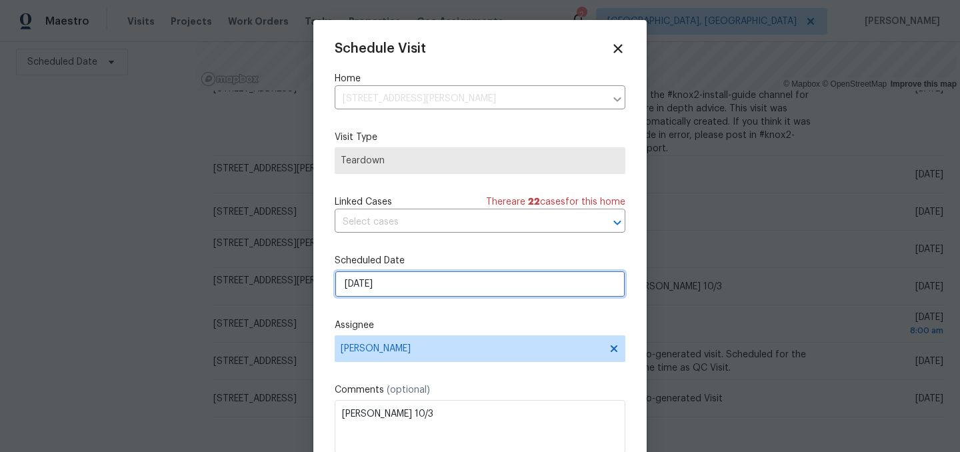
select select "9"
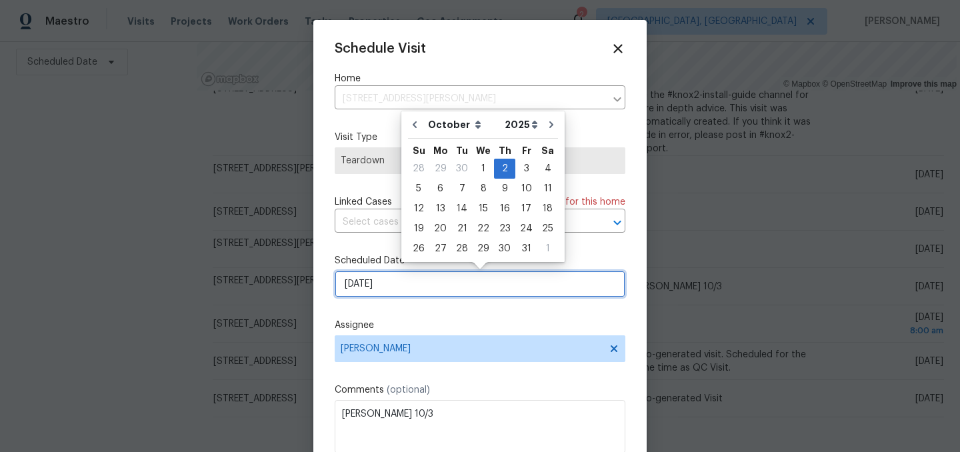
click at [418, 289] on input "10/2/2025" at bounding box center [480, 284] width 291 height 27
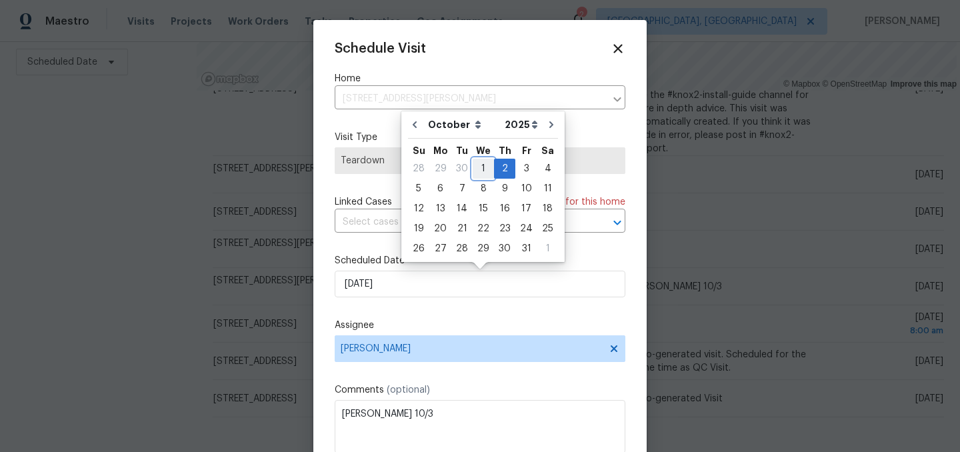
click at [482, 170] on div "1" at bounding box center [483, 168] width 21 height 19
type input "10/1/2025"
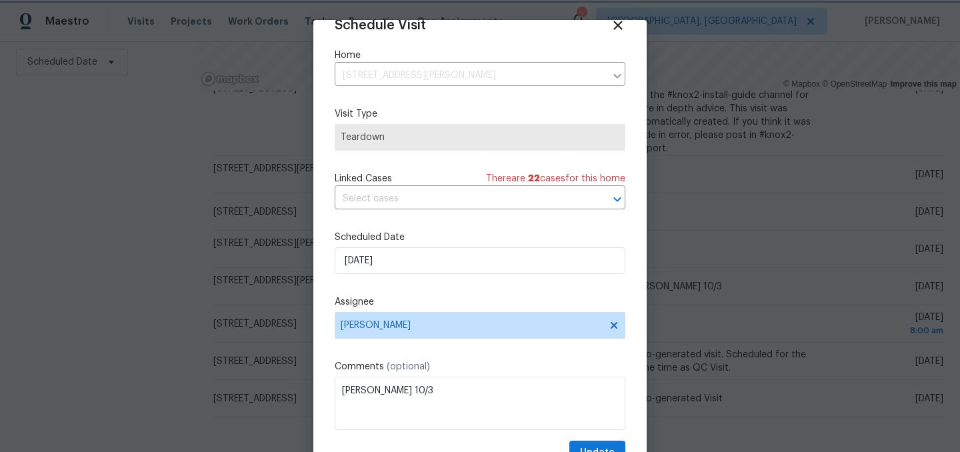
scroll to position [55, 0]
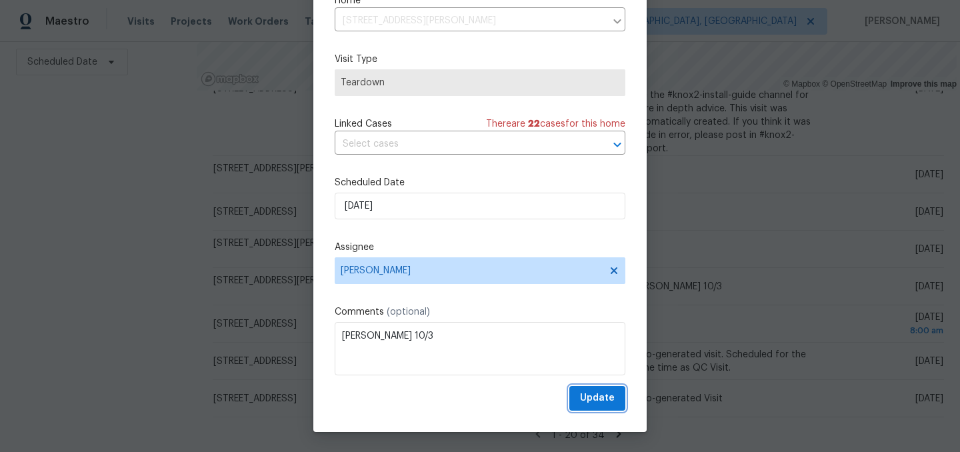
click at [602, 396] on span "Update" at bounding box center [597, 398] width 35 height 17
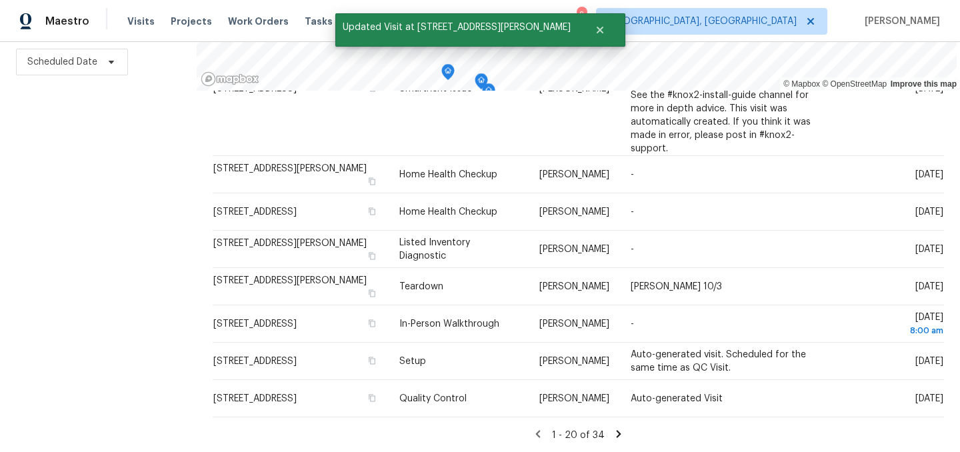
click at [180, 276] on div "Filters Reset ​ Type Isaul Martinez Scheduled Date" at bounding box center [98, 171] width 197 height 561
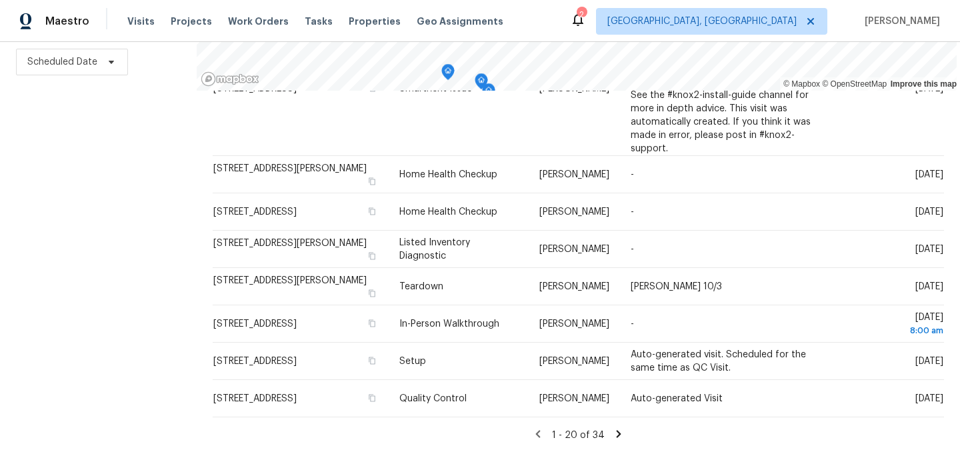
click at [615, 435] on icon at bounding box center [619, 434] width 12 height 12
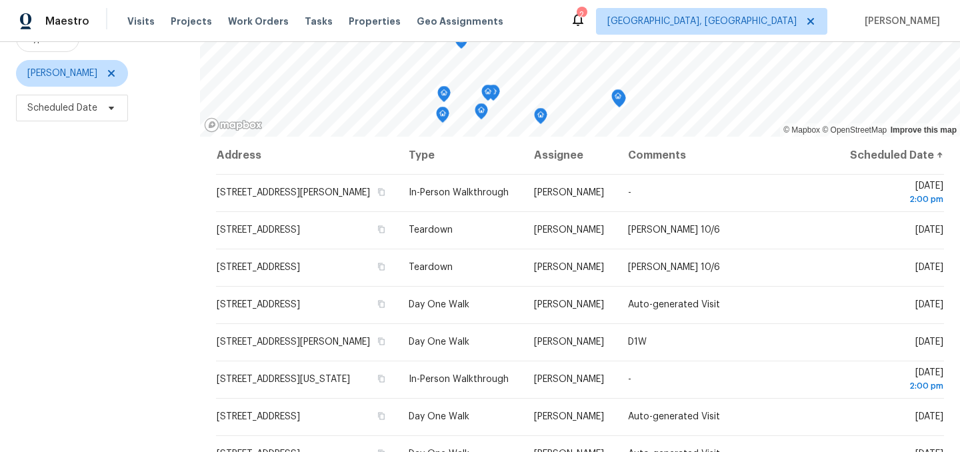
scroll to position [191, 0]
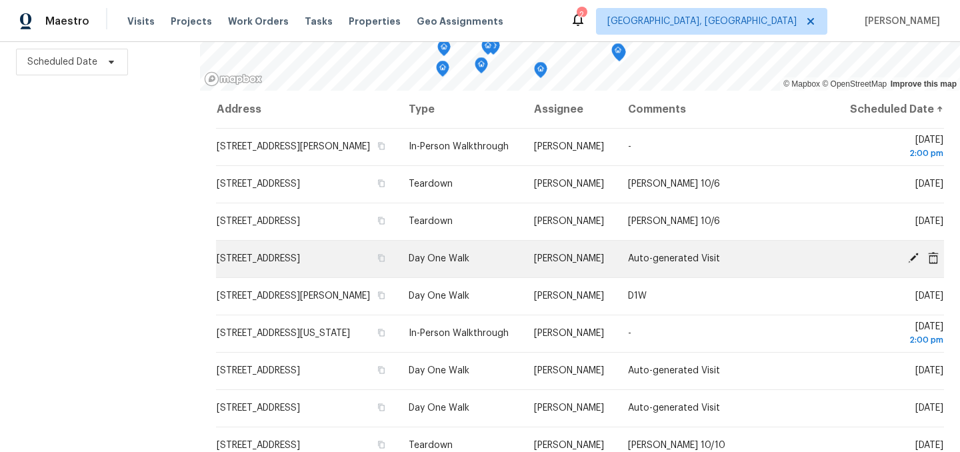
click at [915, 264] on icon at bounding box center [914, 258] width 12 height 12
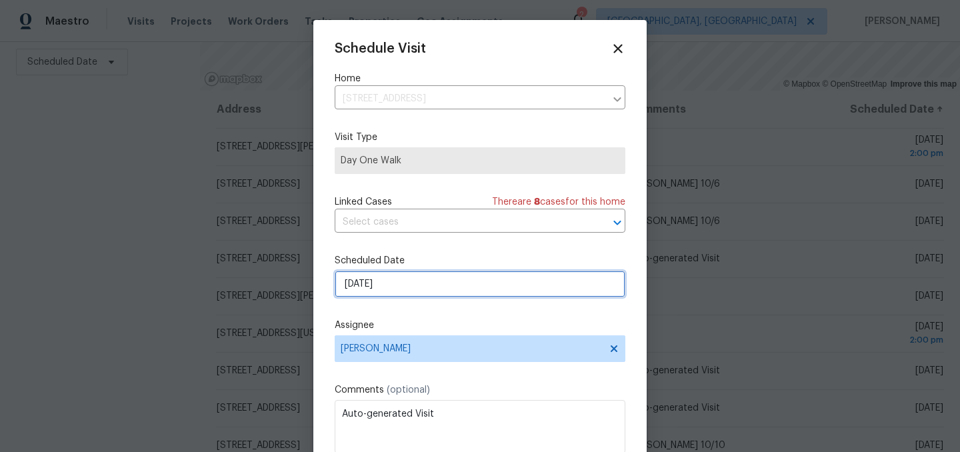
click at [453, 288] on input "10/6/2025" at bounding box center [480, 284] width 291 height 27
select select "9"
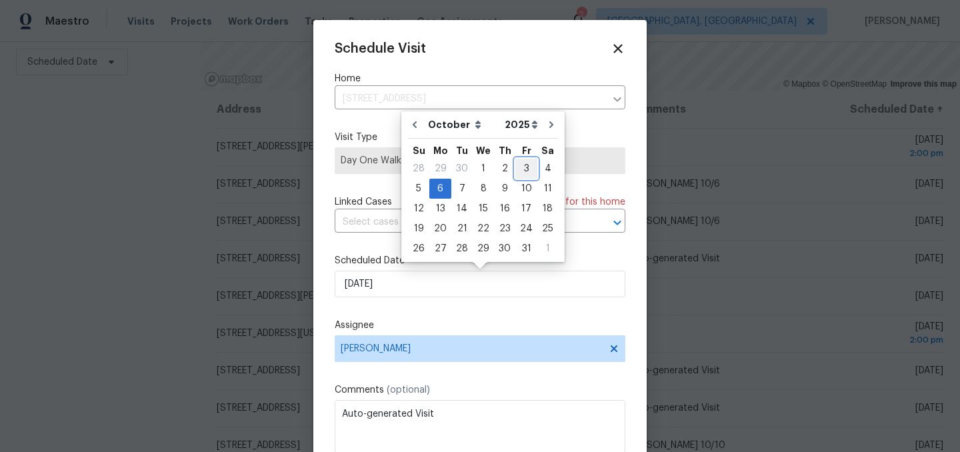
click at [526, 169] on div "3" at bounding box center [526, 168] width 22 height 19
type input "10/3/2025"
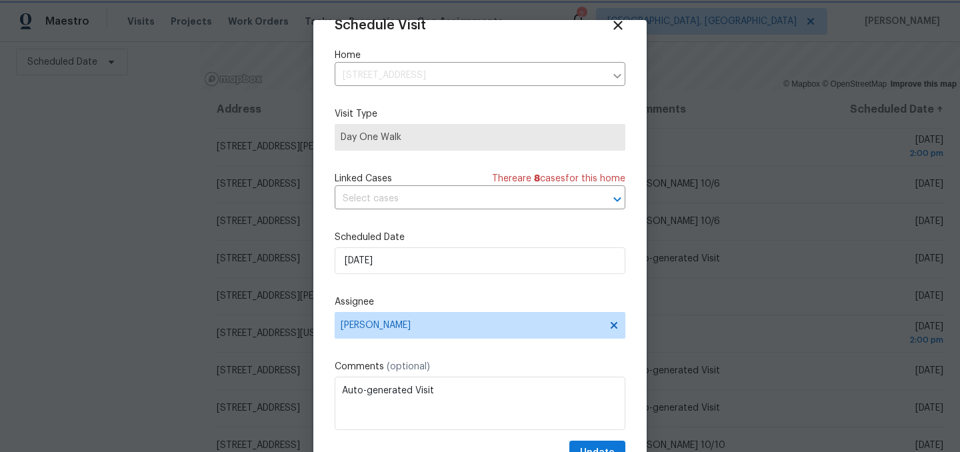
scroll to position [55, 0]
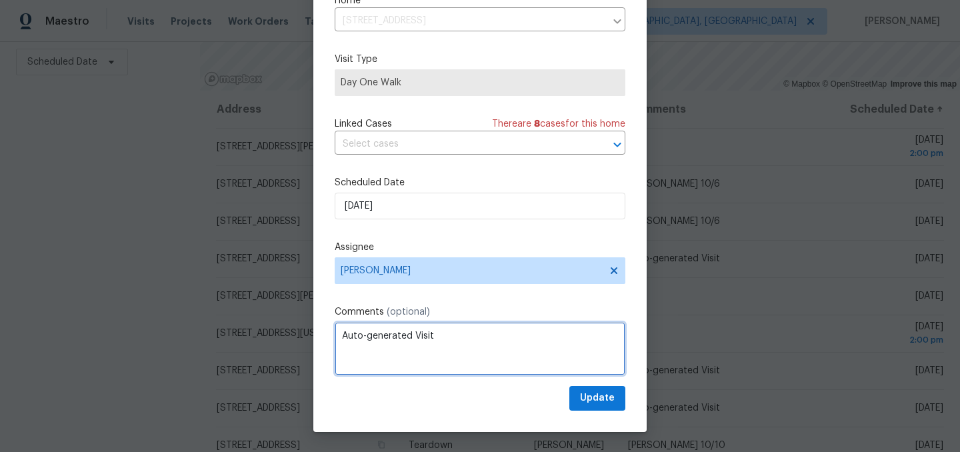
click at [427, 359] on textarea "Auto-generated Visit" at bounding box center [480, 348] width 291 height 53
type textarea "D0W"
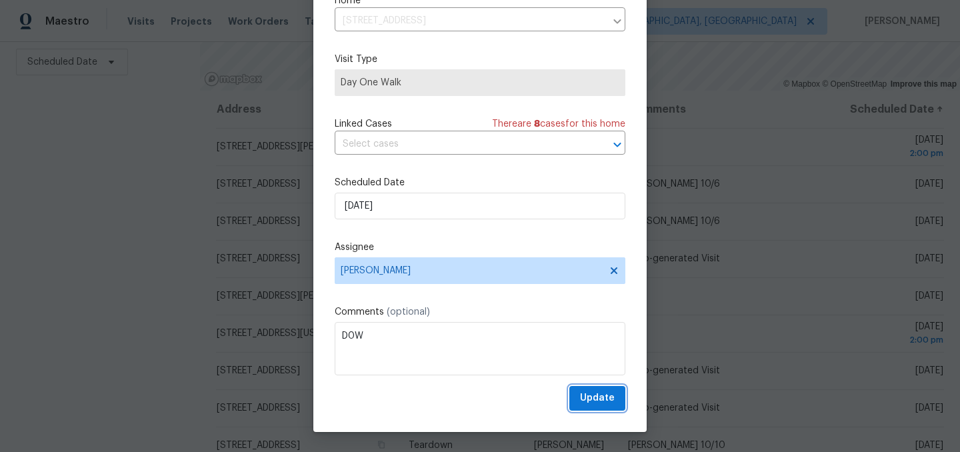
click at [605, 389] on button "Update" at bounding box center [597, 398] width 56 height 25
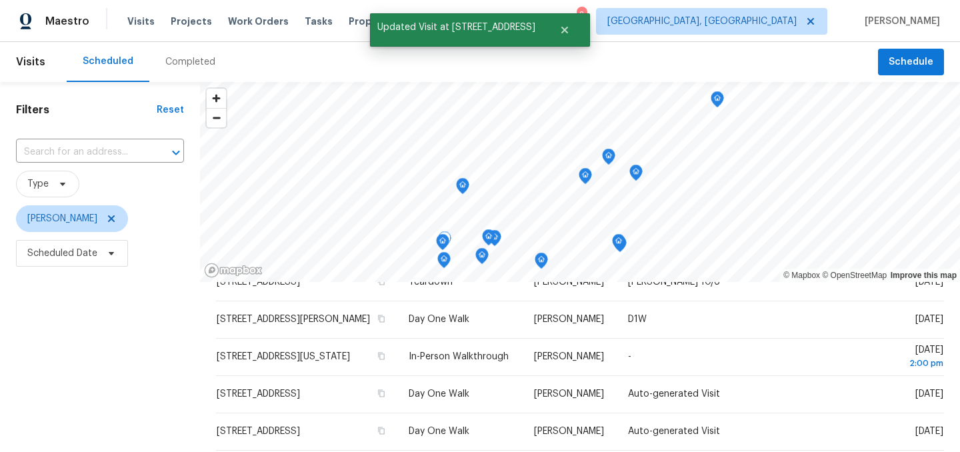
scroll to position [167, 0]
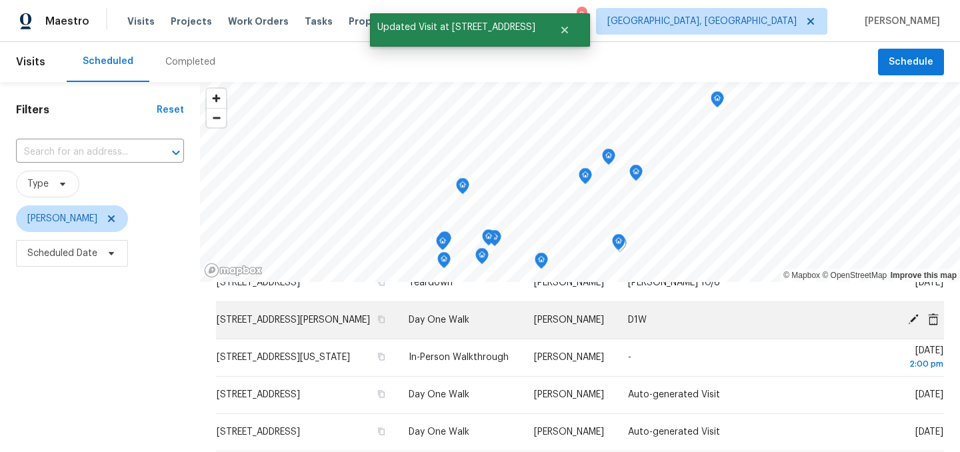
click at [915, 325] on icon at bounding box center [914, 319] width 12 height 12
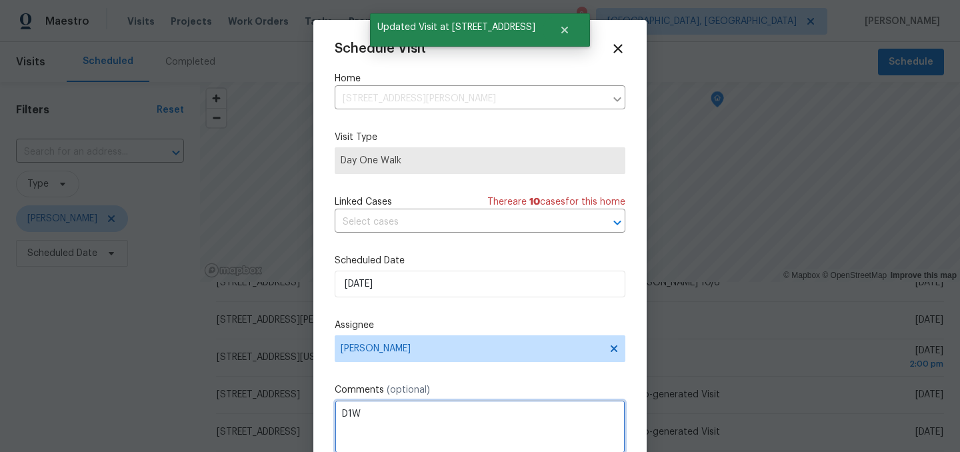
click at [388, 426] on textarea "D1W" at bounding box center [480, 426] width 291 height 53
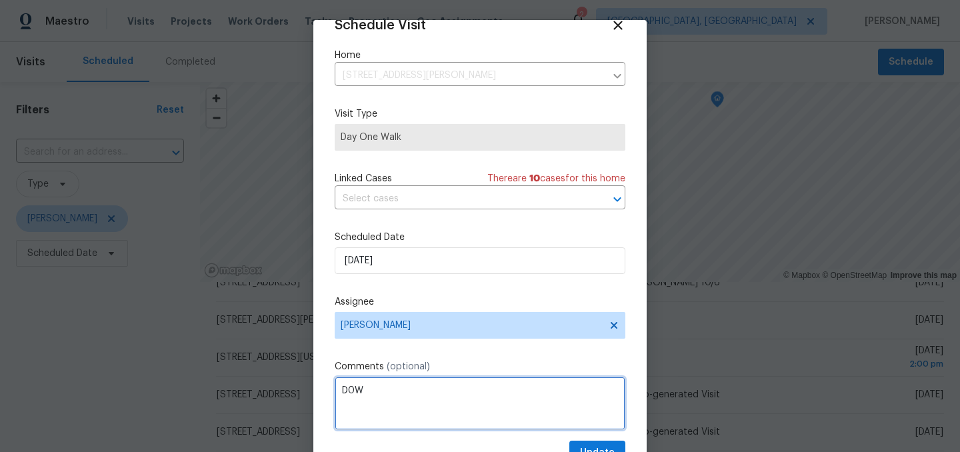
scroll to position [55, 0]
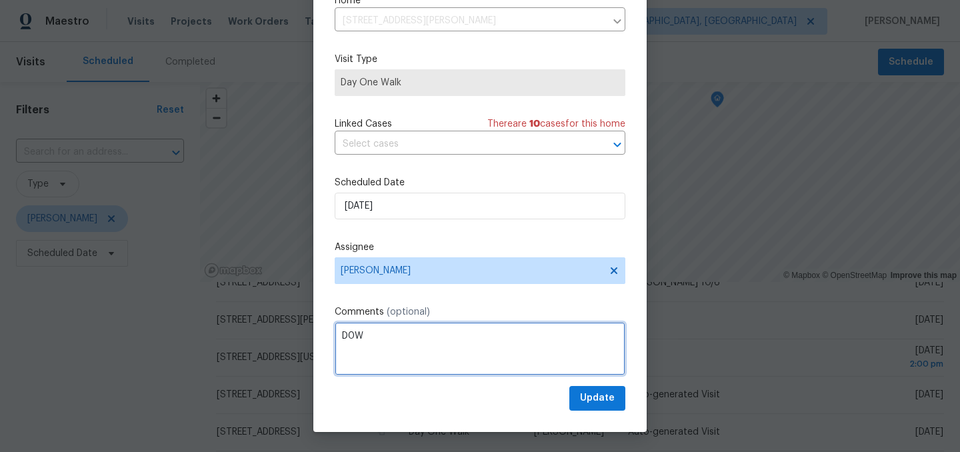
type textarea "D0W"
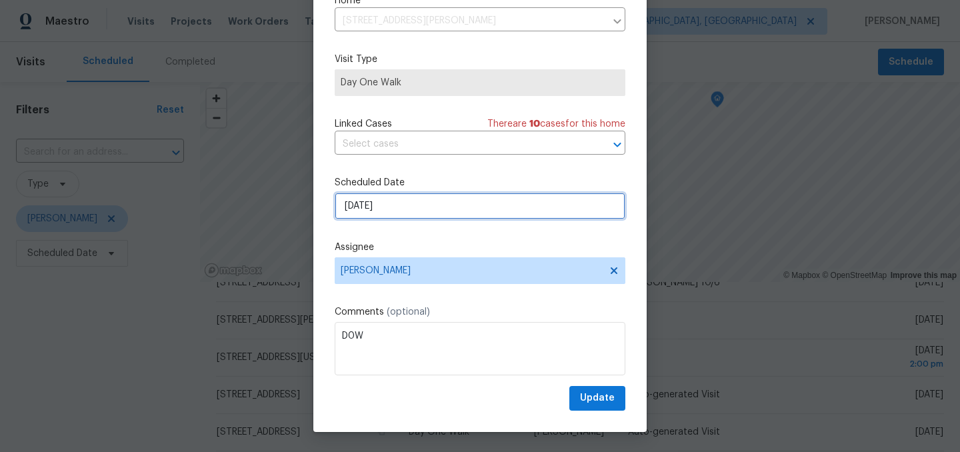
click at [407, 202] on input "10/6/2025" at bounding box center [480, 206] width 291 height 27
select select "9"
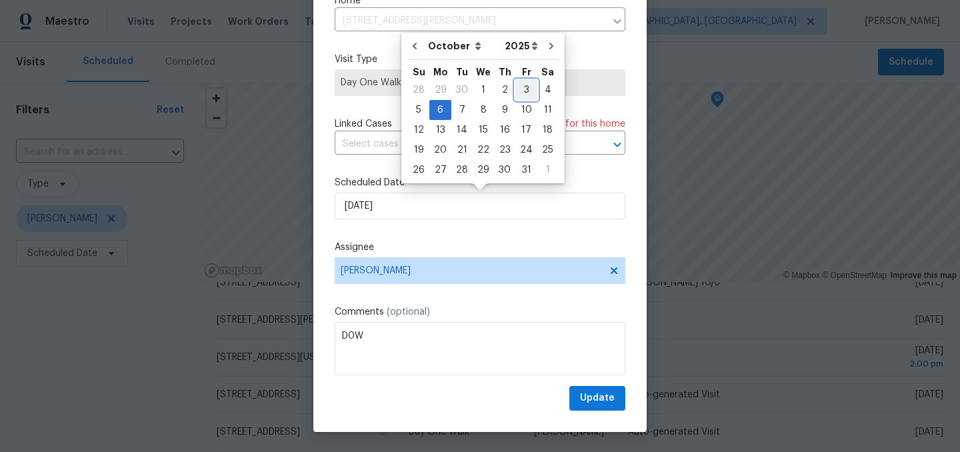
click at [522, 90] on div "3" at bounding box center [526, 90] width 22 height 19
type input "10/3/2025"
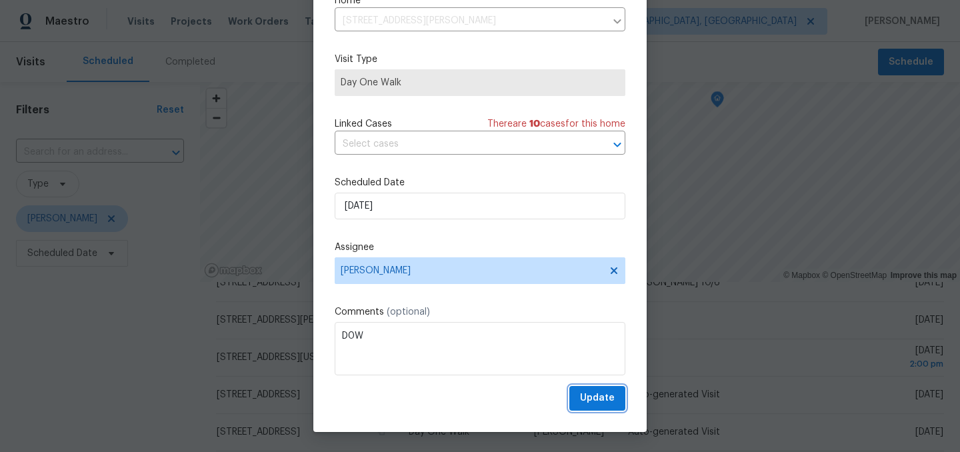
click at [618, 390] on button "Update" at bounding box center [597, 398] width 56 height 25
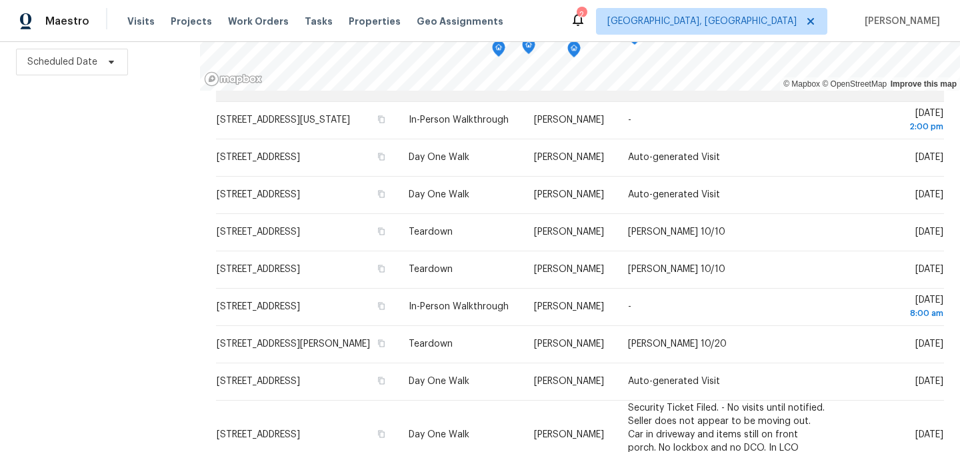
scroll to position [263, 0]
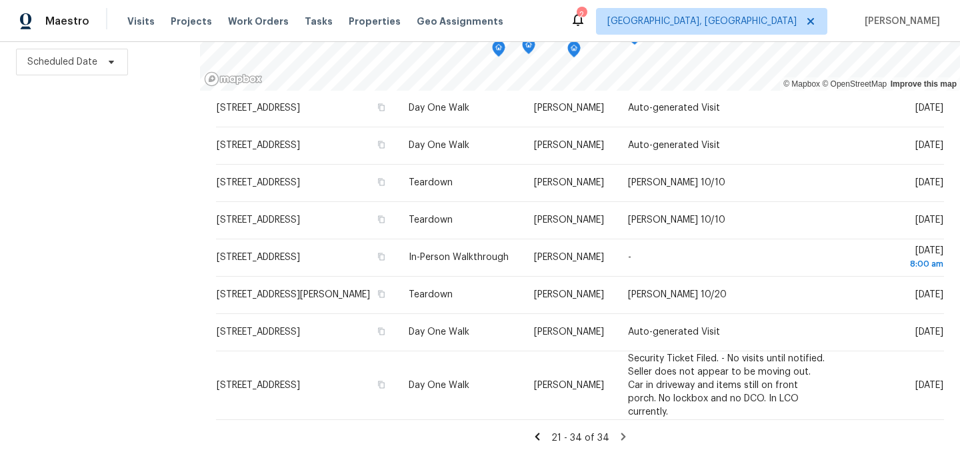
click at [537, 426] on div "Address Type Assignee Comments Scheduled Date ↑ 527 S Grant St, Brownsburg, IN …" at bounding box center [580, 136] width 728 height 617
click at [536, 433] on icon at bounding box center [537, 437] width 12 height 12
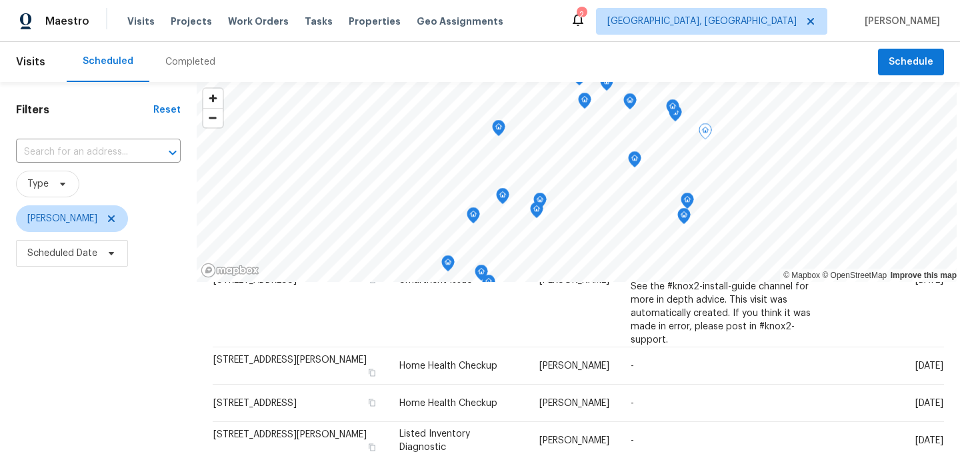
scroll to position [191, 0]
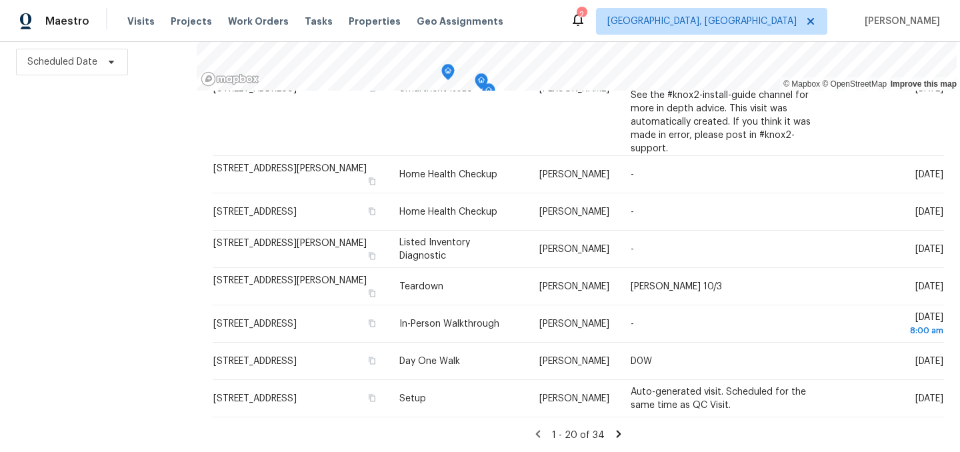
click at [617, 433] on icon at bounding box center [619, 433] width 5 height 7
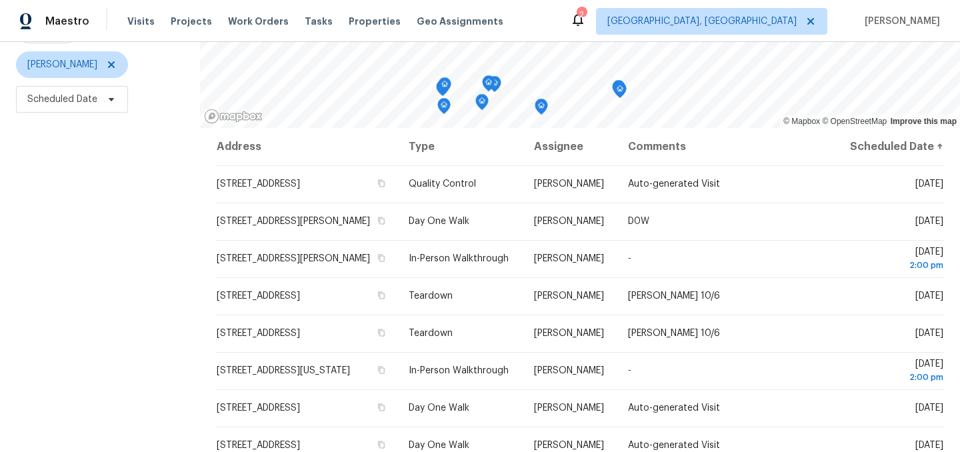
scroll to position [0, 0]
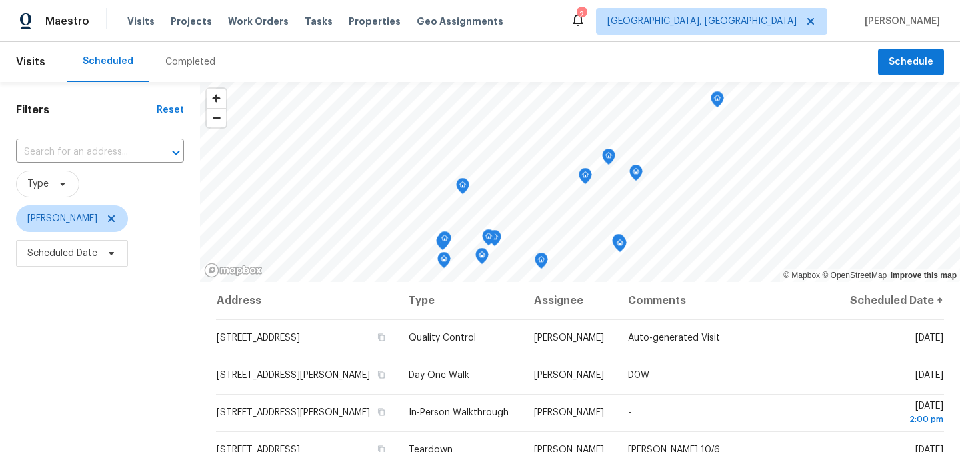
click at [135, 206] on span "[PERSON_NAME]" at bounding box center [100, 218] width 168 height 27
click at [108, 217] on icon at bounding box center [111, 218] width 7 height 7
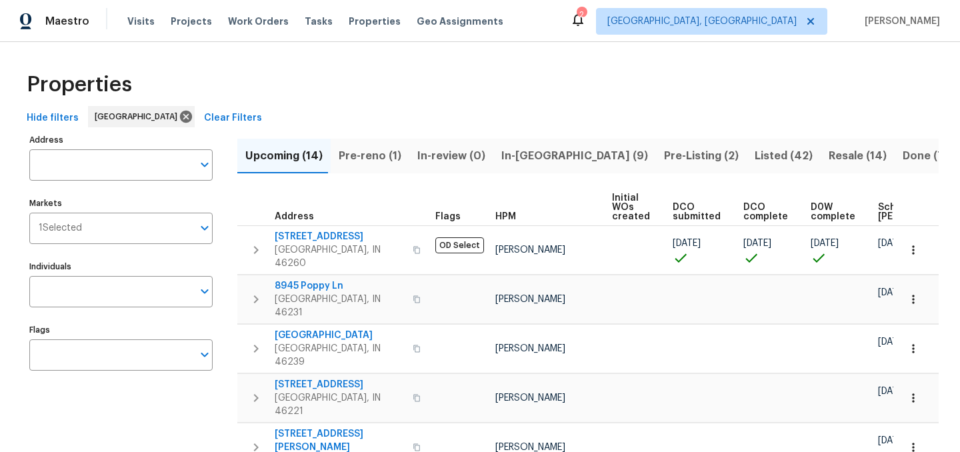
click at [664, 153] on span "Pre-Listing (2)" at bounding box center [701, 156] width 75 height 19
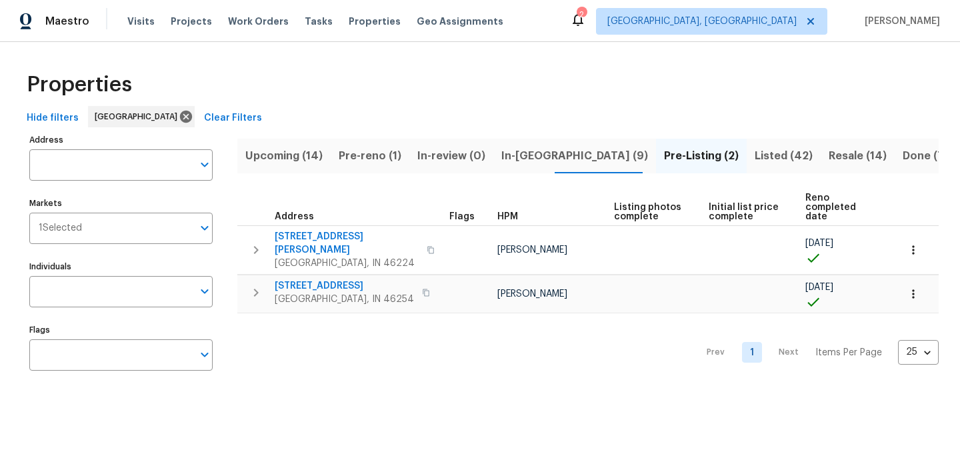
click at [515, 157] on span "In-reno (9)" at bounding box center [574, 156] width 147 height 19
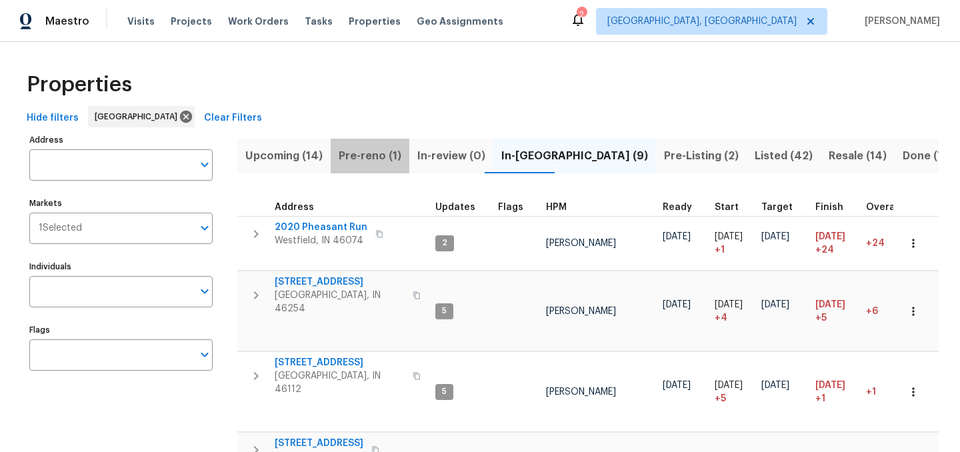
click at [381, 152] on span "Pre-reno (1)" at bounding box center [370, 156] width 63 height 19
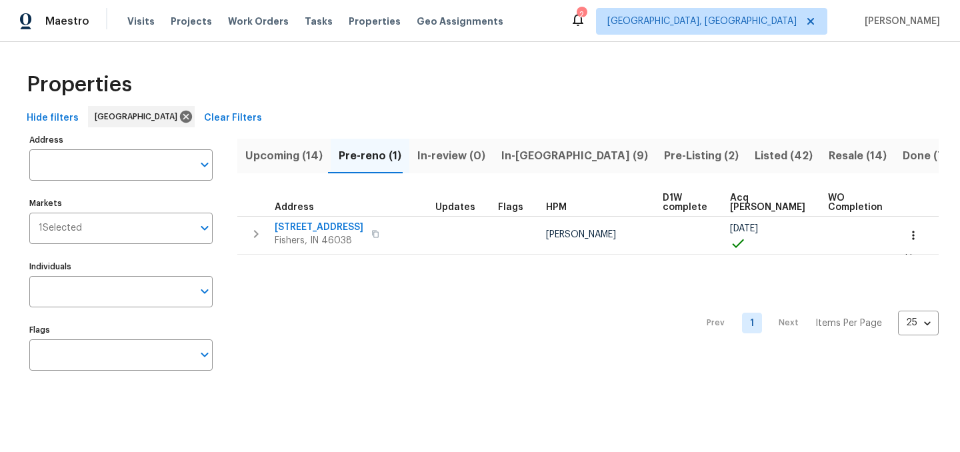
click at [280, 150] on span "Upcoming (14)" at bounding box center [283, 156] width 77 height 19
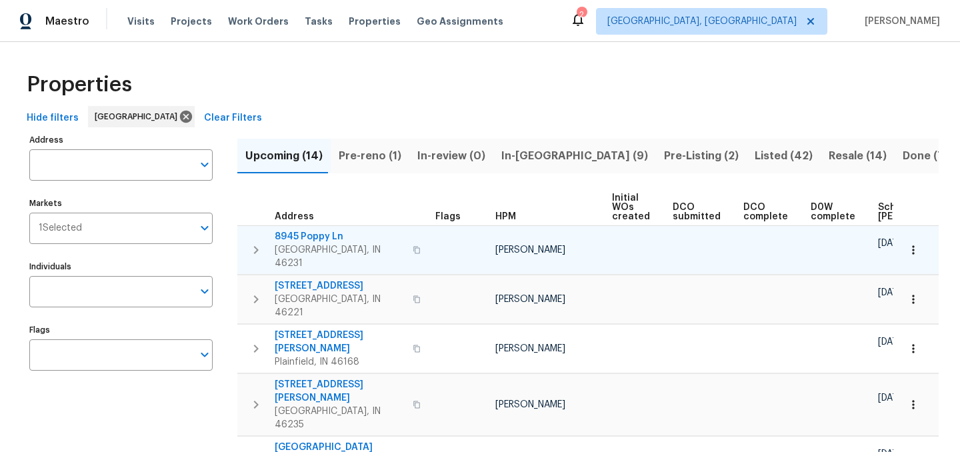
scroll to position [0, 161]
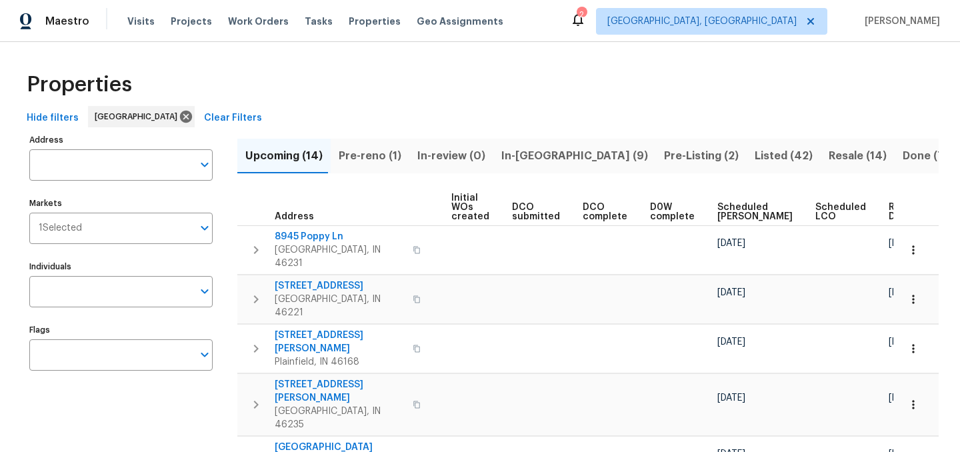
click at [889, 210] on span "Ready Date" at bounding box center [903, 212] width 29 height 19
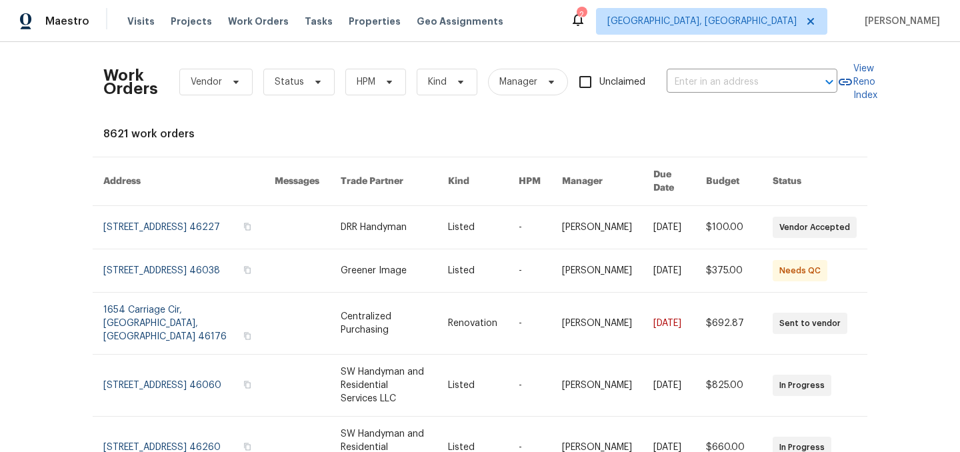
click at [586, 20] on div "2" at bounding box center [581, 14] width 9 height 13
click at [583, 22] on icon at bounding box center [578, 19] width 11 height 13
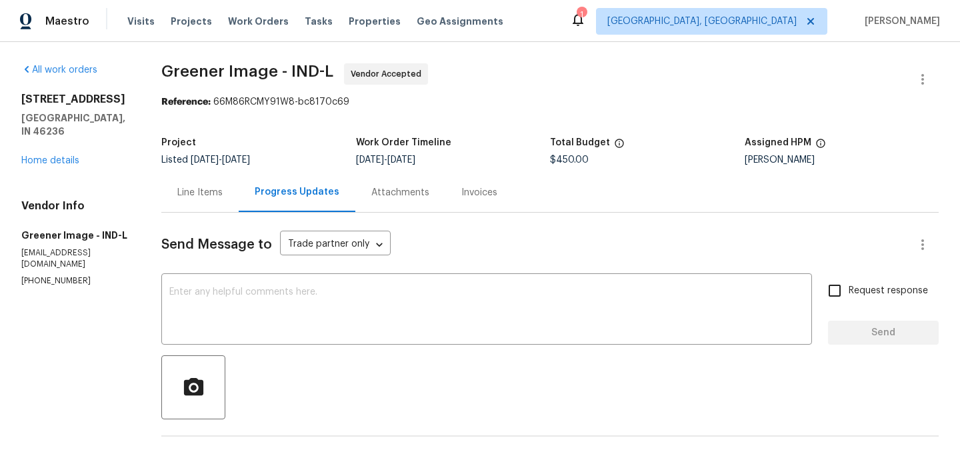
click at [202, 187] on div "Line Items" at bounding box center [199, 192] width 45 height 13
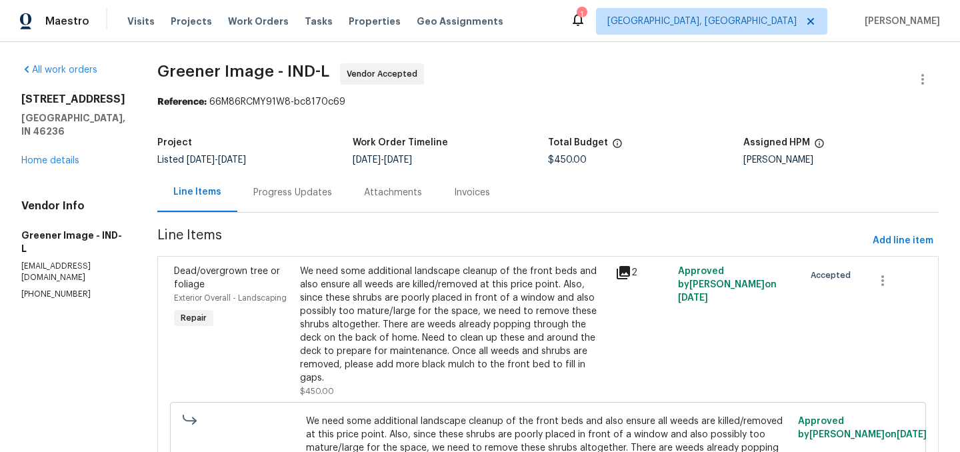
click at [369, 303] on div "We need some additional landscape cleanup of the front beds and also ensure all…" at bounding box center [453, 325] width 307 height 120
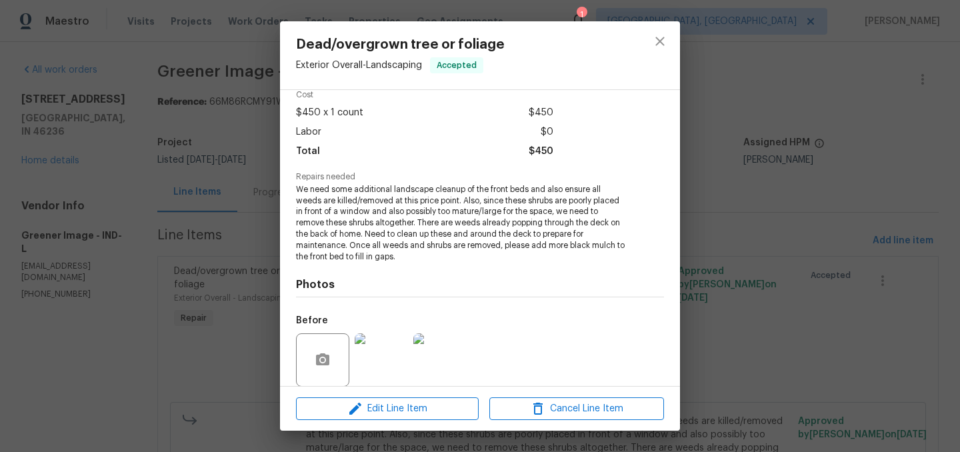
scroll to position [162, 0]
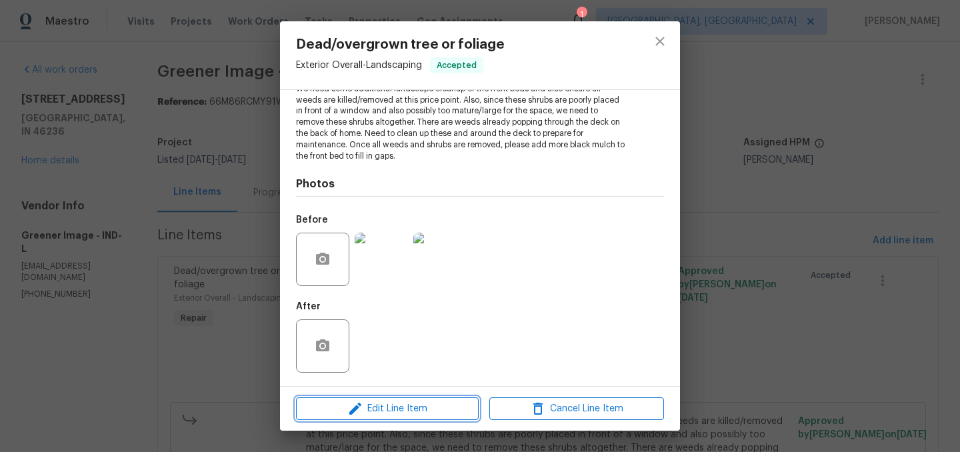
click at [405, 411] on span "Edit Line Item" at bounding box center [387, 409] width 175 height 17
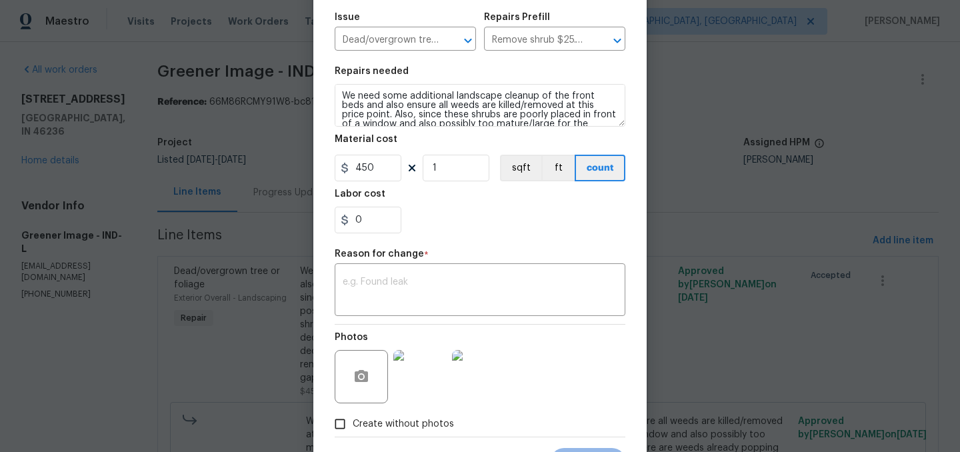
scroll to position [140, 0]
click at [371, 213] on input "0" at bounding box center [368, 220] width 67 height 27
type input "325"
click at [463, 240] on section "Repairs needed We need some additional landscape cleanup of the front beds and …" at bounding box center [480, 150] width 291 height 183
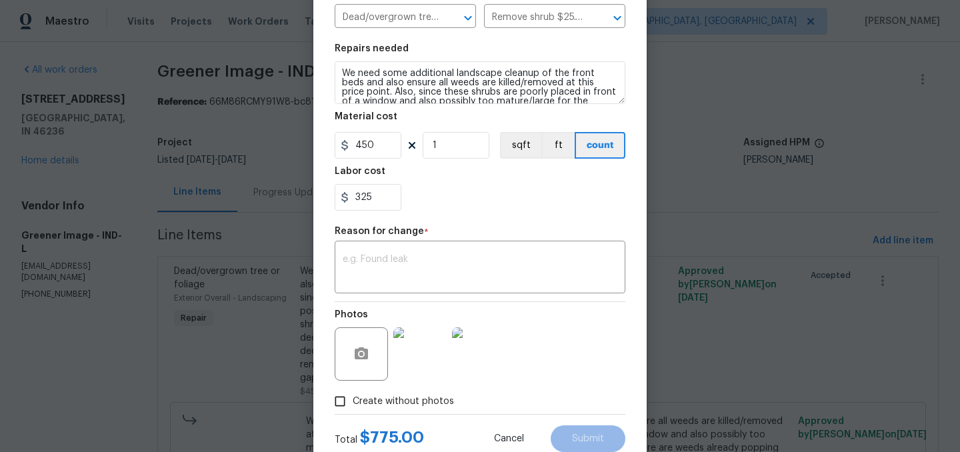
scroll to position [151, 0]
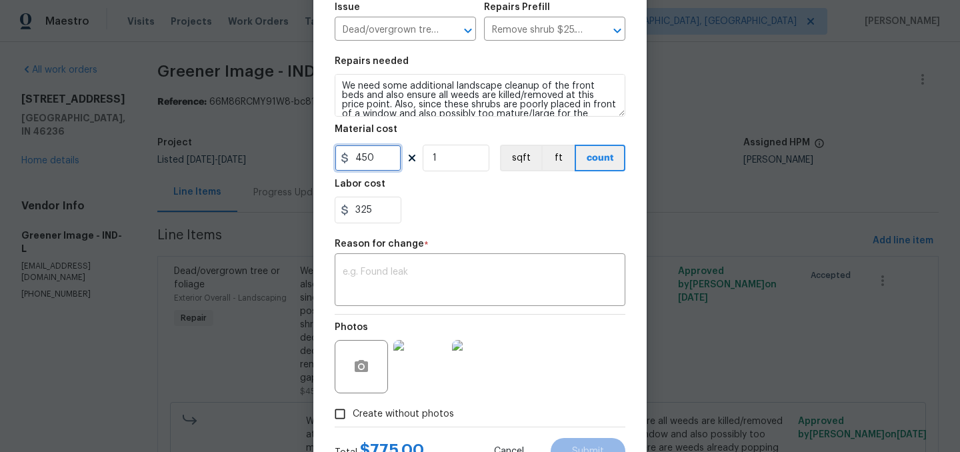
click at [385, 165] on input "450" at bounding box center [368, 158] width 67 height 27
type input "775"
click at [385, 214] on input "325" at bounding box center [368, 210] width 67 height 27
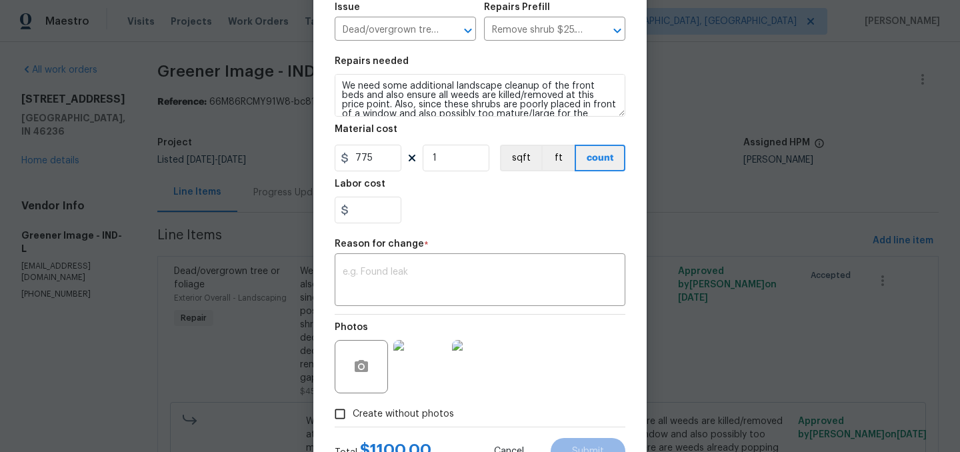
type input "0"
click at [492, 209] on div "0" at bounding box center [480, 210] width 291 height 27
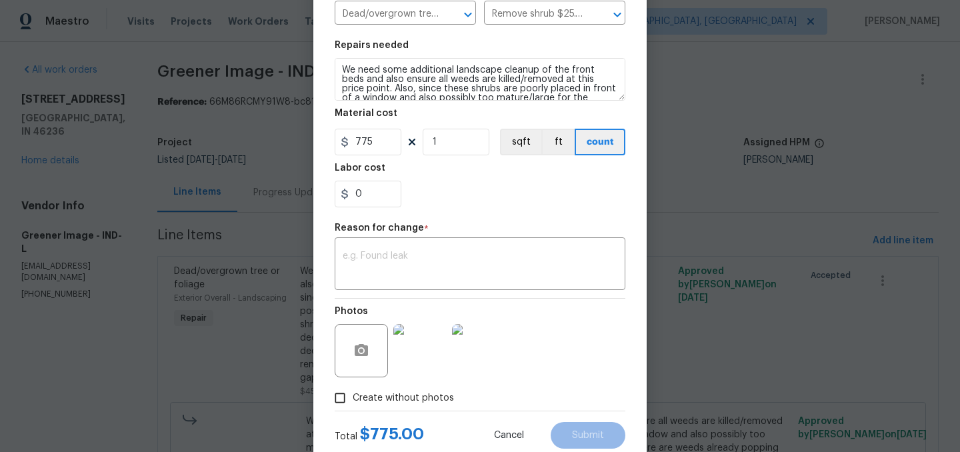
click at [451, 256] on textarea at bounding box center [480, 265] width 275 height 28
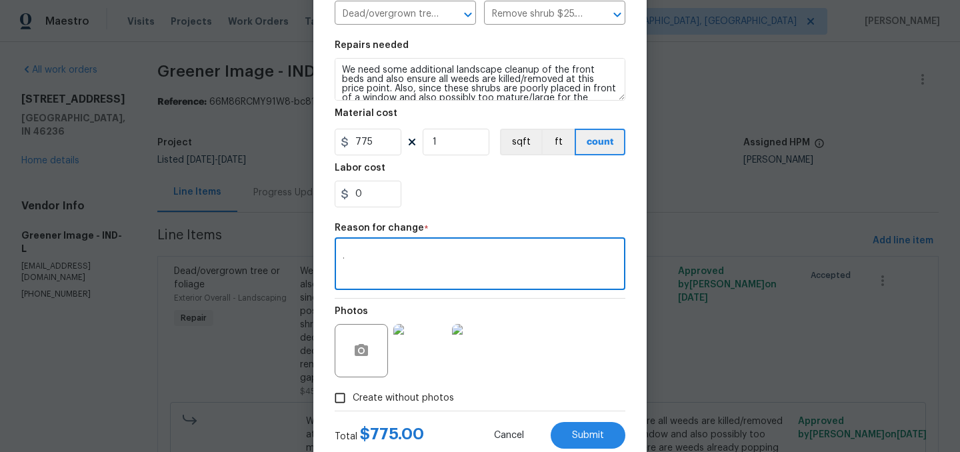
type textarea "."
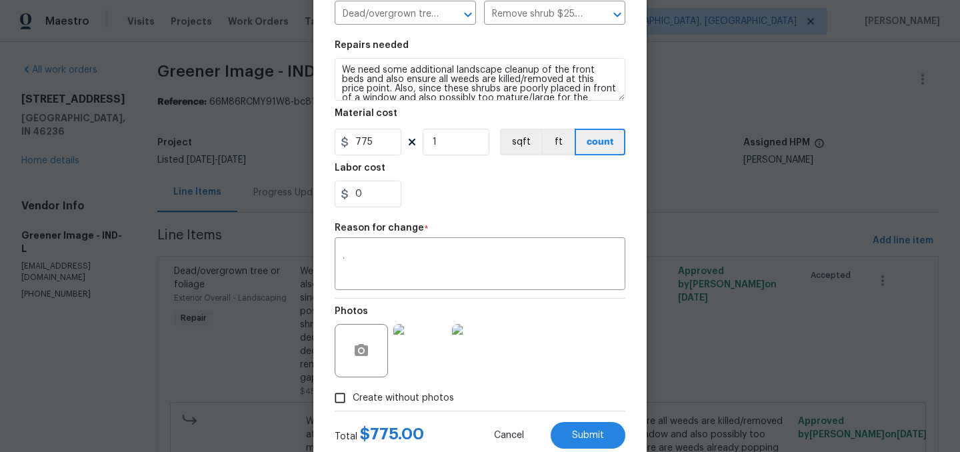
click at [488, 195] on div "0" at bounding box center [480, 194] width 291 height 27
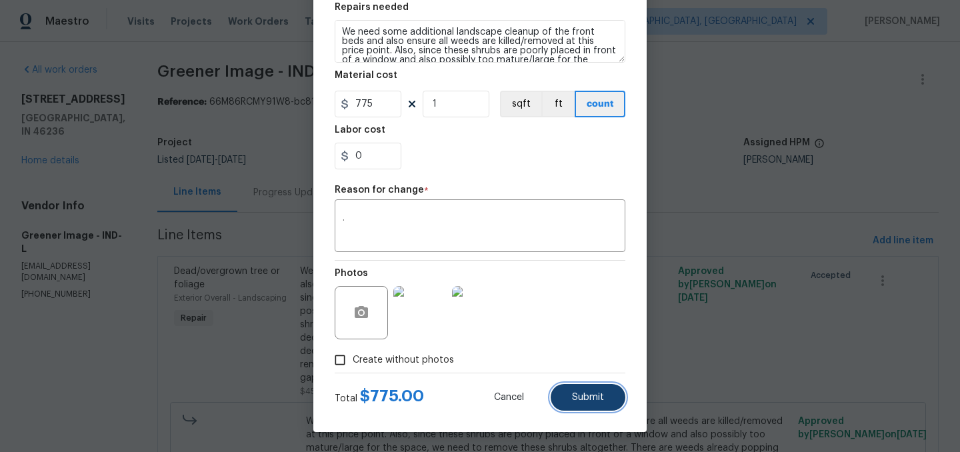
click at [587, 393] on span "Submit" at bounding box center [588, 398] width 32 height 10
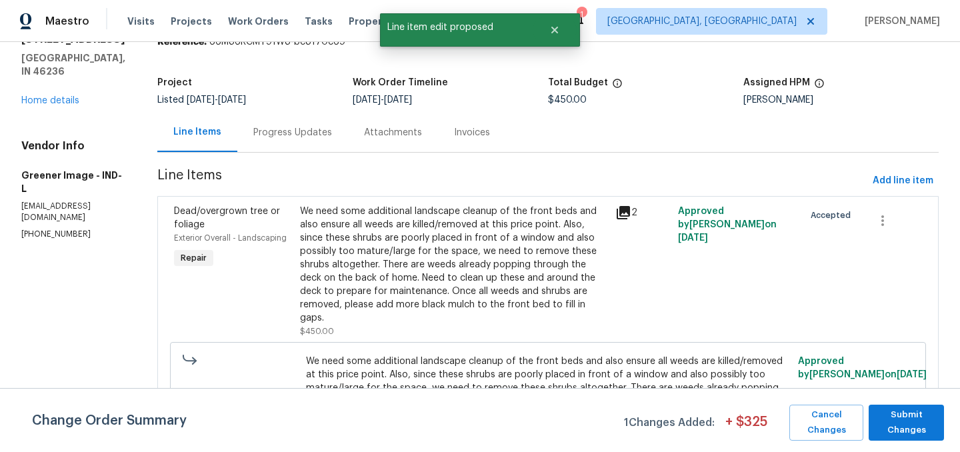
scroll to position [111, 0]
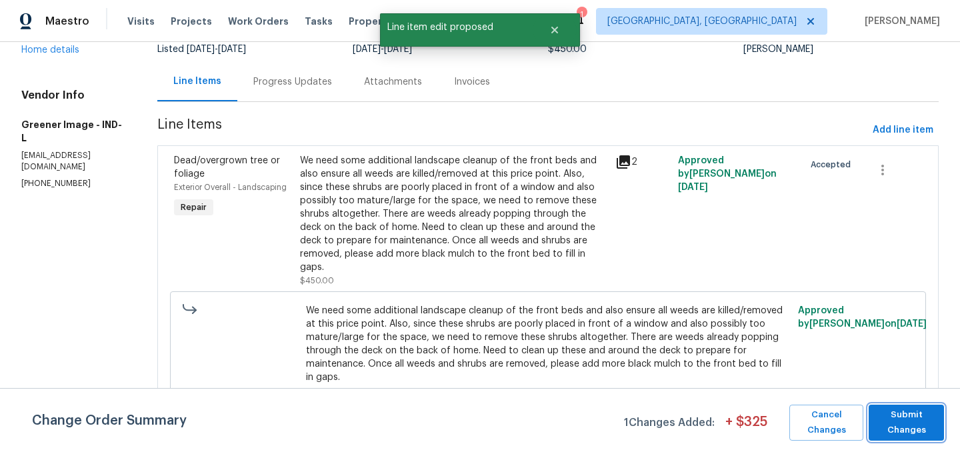
click at [909, 421] on span "Submit Changes" at bounding box center [906, 422] width 62 height 31
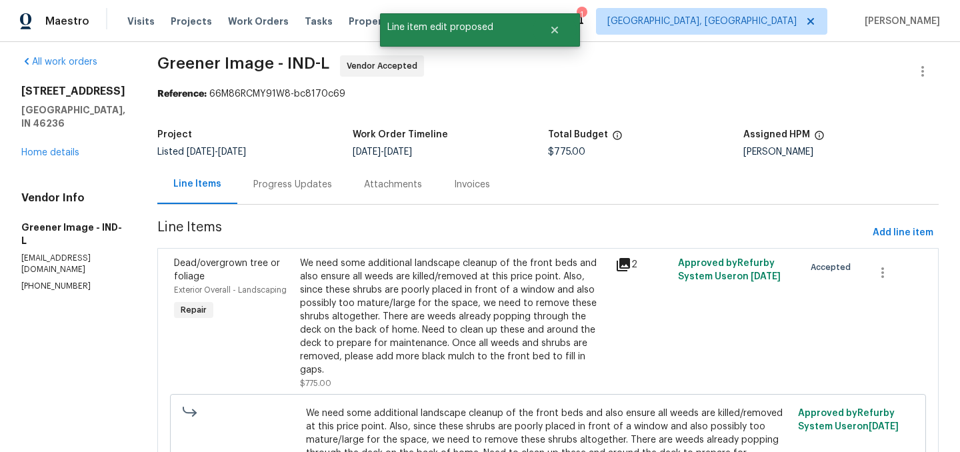
scroll to position [5, 0]
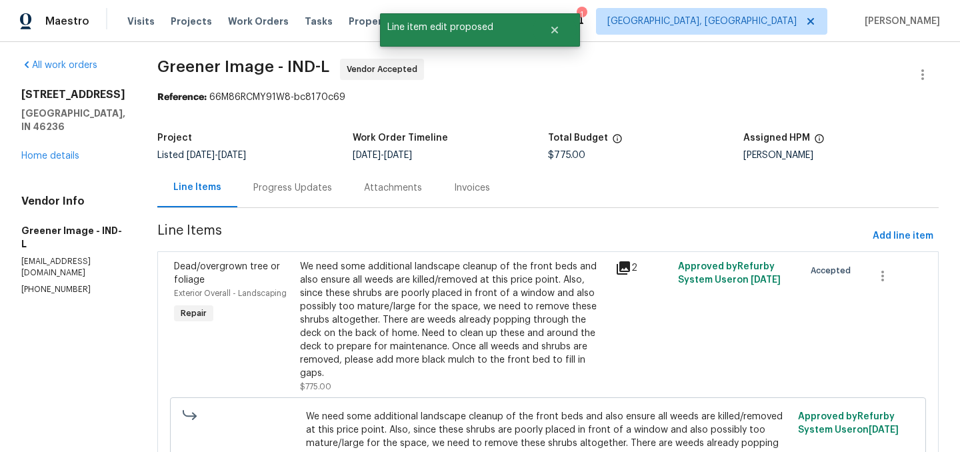
click at [291, 197] on div "Progress Updates" at bounding box center [292, 187] width 111 height 39
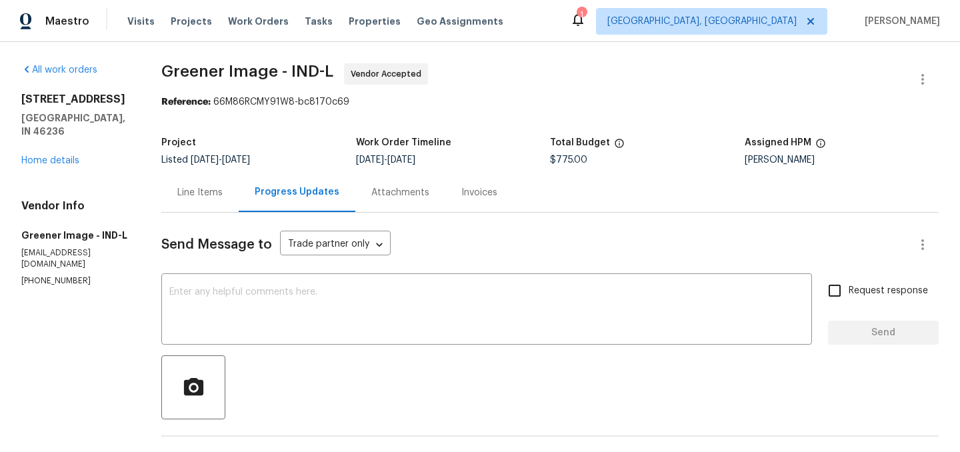
click at [211, 199] on div "Line Items" at bounding box center [199, 192] width 77 height 39
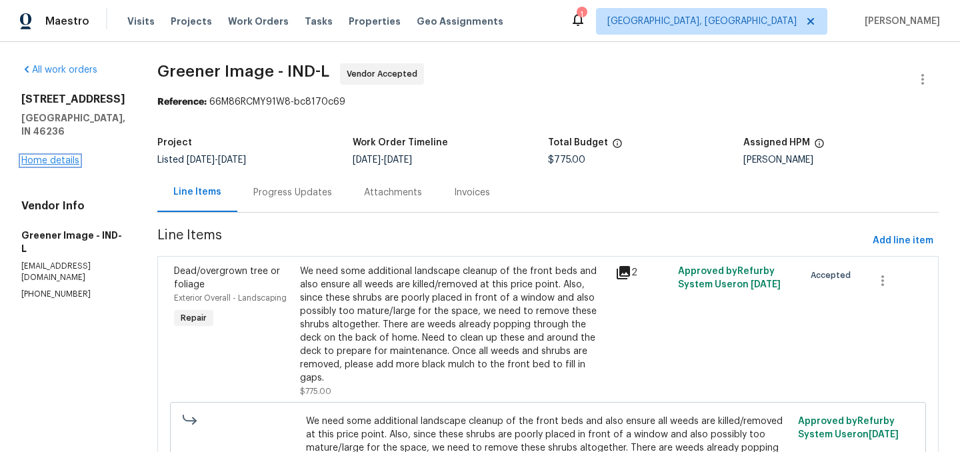
click at [43, 165] on link "Home details" at bounding box center [50, 160] width 58 height 9
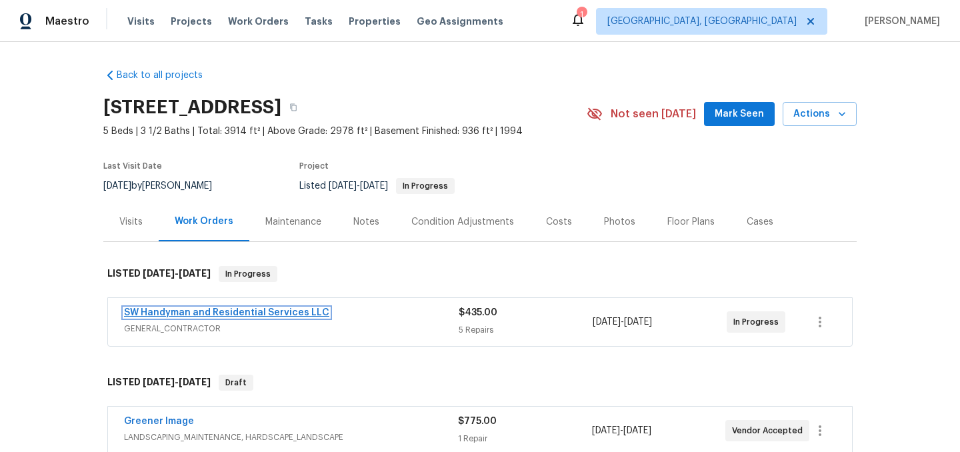
click at [276, 309] on link "SW Handyman and Residential Services LLC" at bounding box center [226, 312] width 205 height 9
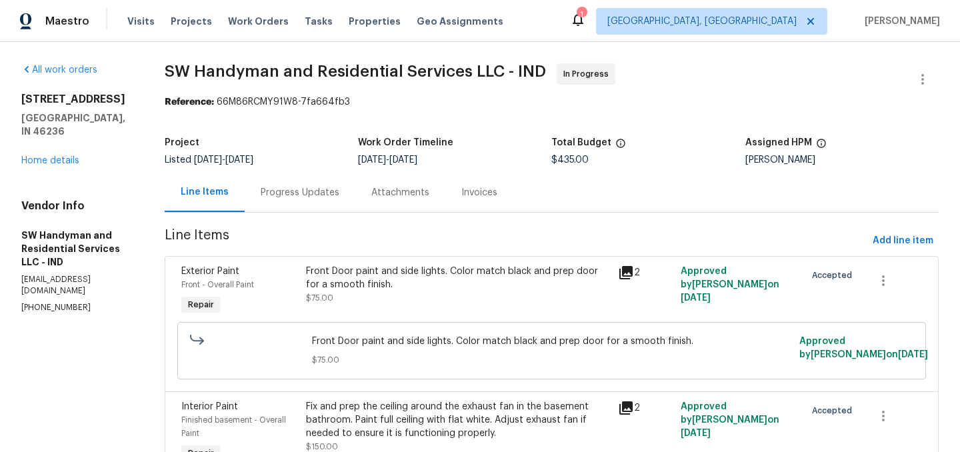
click at [586, 19] on div "1" at bounding box center [581, 14] width 9 height 13
click at [586, 24] on icon at bounding box center [578, 19] width 16 height 16
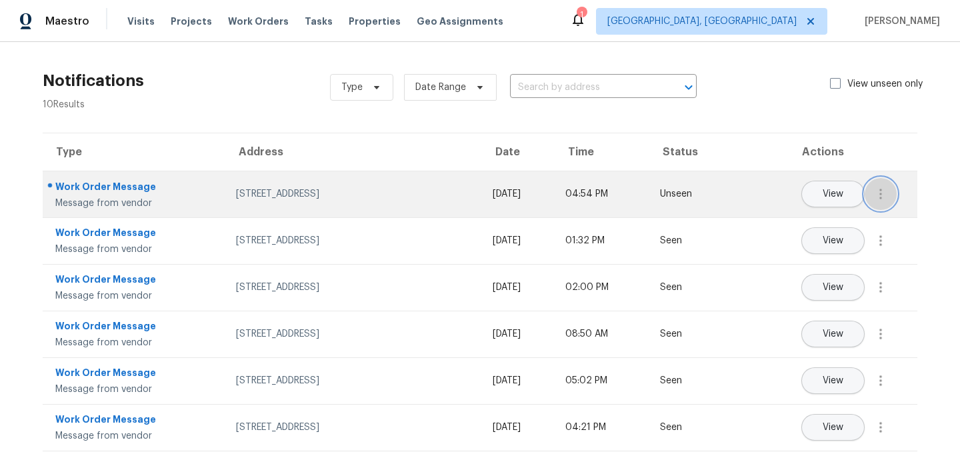
click at [894, 193] on button "button" at bounding box center [881, 194] width 32 height 32
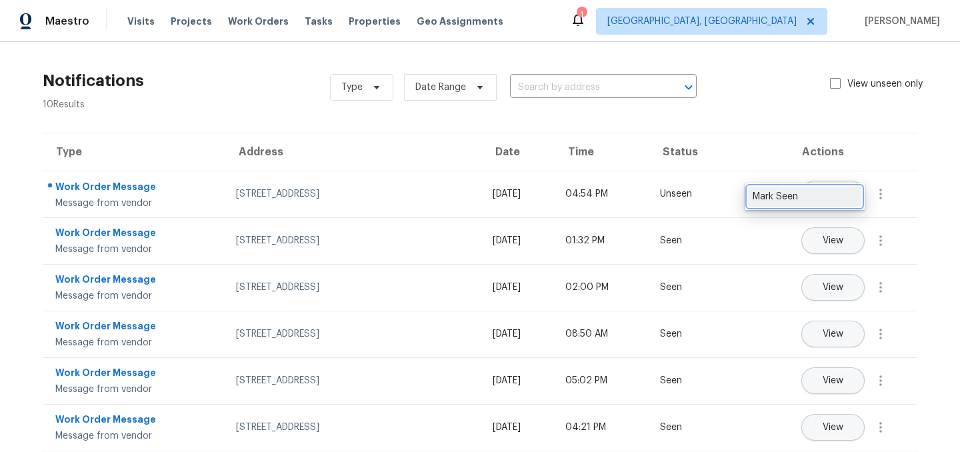
click at [827, 195] on div "Mark Seen" at bounding box center [805, 196] width 104 height 13
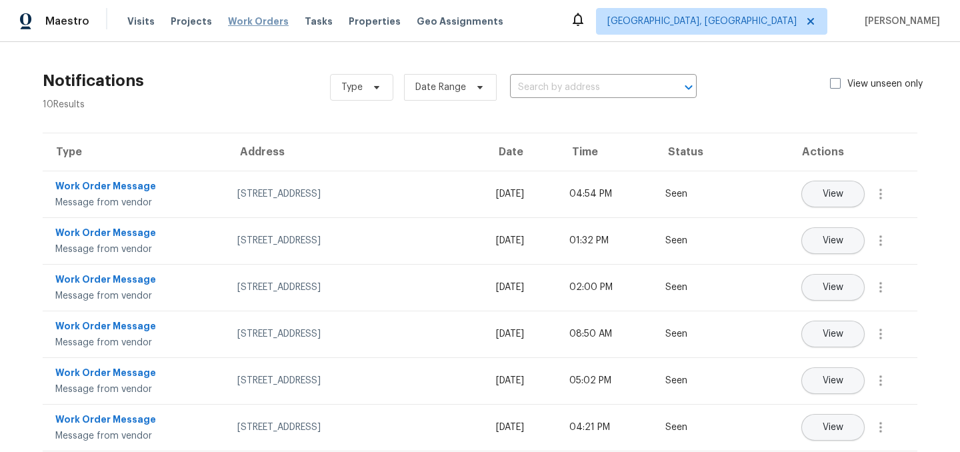
click at [249, 22] on span "Work Orders" at bounding box center [258, 21] width 61 height 13
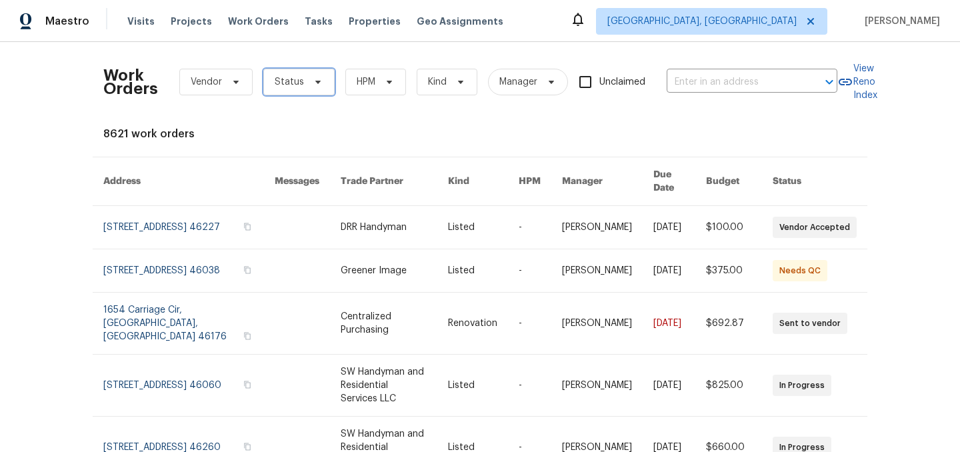
click at [289, 81] on span "Status" at bounding box center [289, 81] width 29 height 13
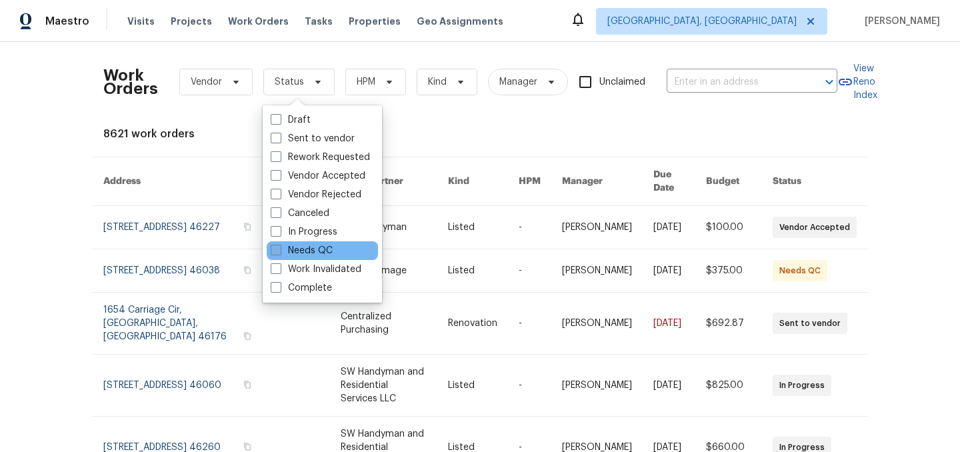
click at [306, 247] on label "Needs QC" at bounding box center [302, 250] width 62 height 13
click at [279, 247] on input "Needs QC" at bounding box center [275, 248] width 9 height 9
checkbox input "true"
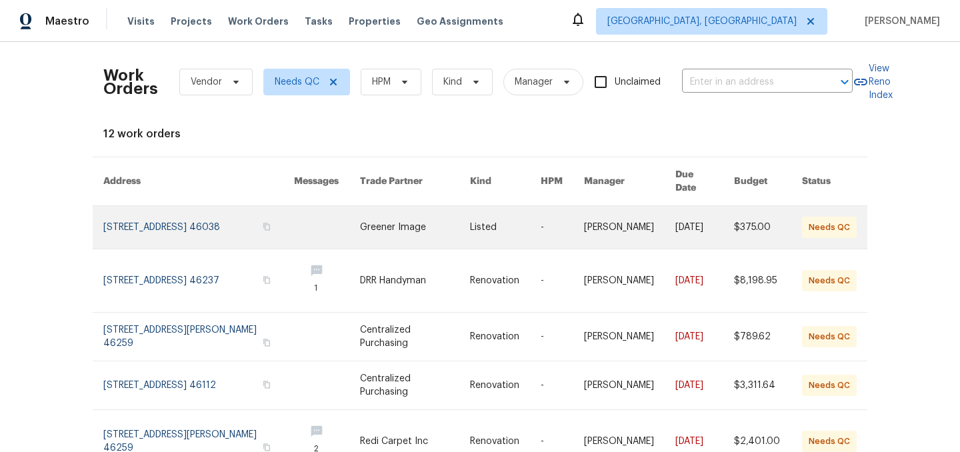
click at [358, 217] on td "Greener Image" at bounding box center [404, 227] width 110 height 43
click at [389, 217] on link at bounding box center [415, 227] width 110 height 43
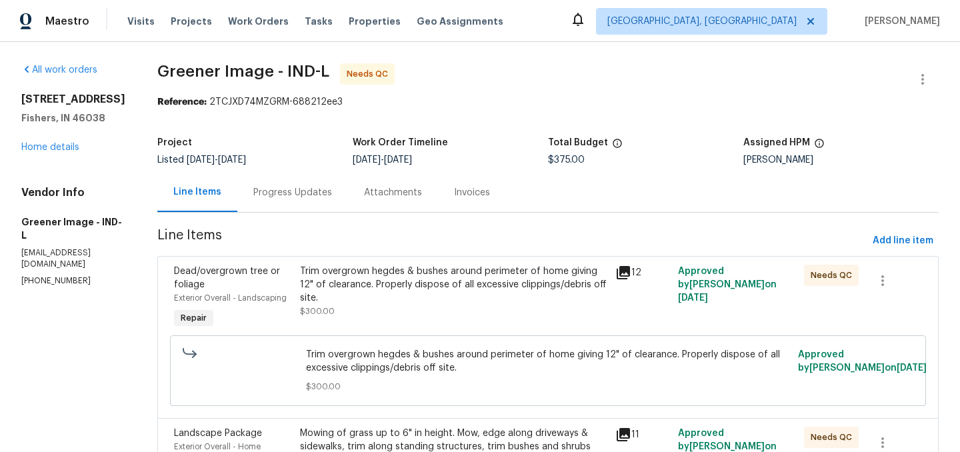
click at [383, 281] on div "Trim overgrown hegdes & bushes around perimeter of home giving 12" of clearance…" at bounding box center [453, 285] width 307 height 40
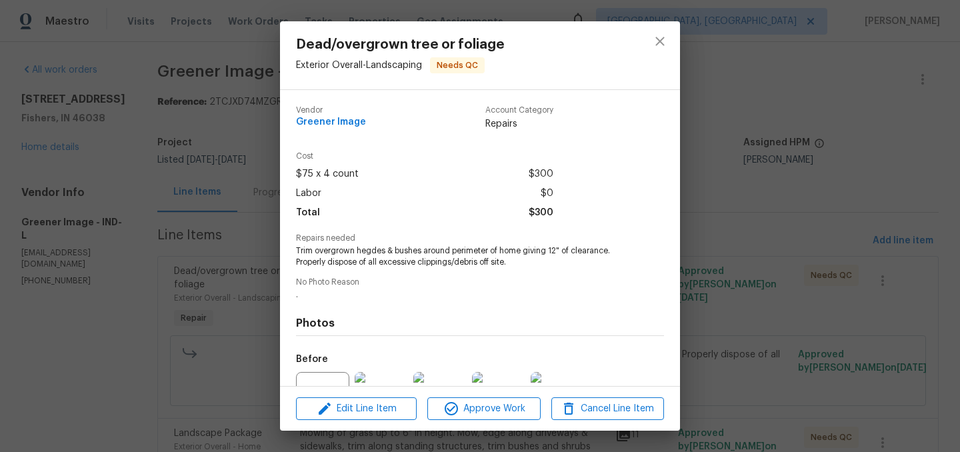
scroll to position [139, 0]
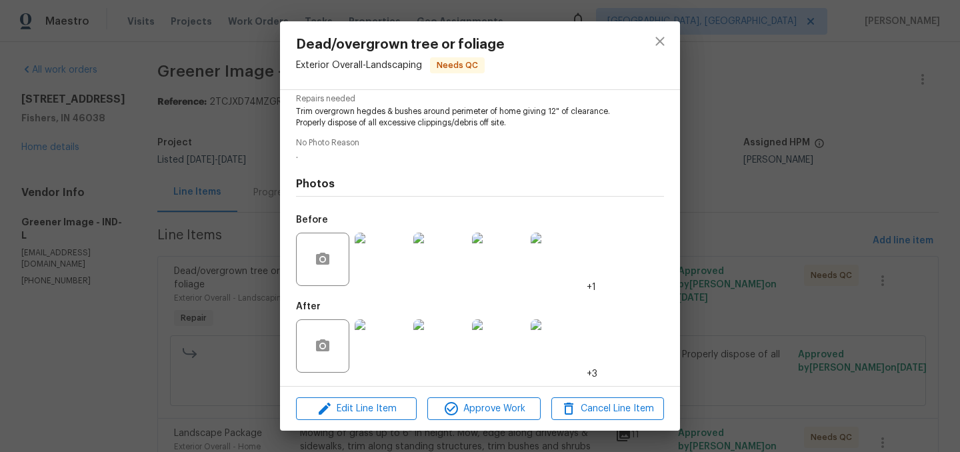
click at [390, 333] on img at bounding box center [381, 345] width 53 height 53
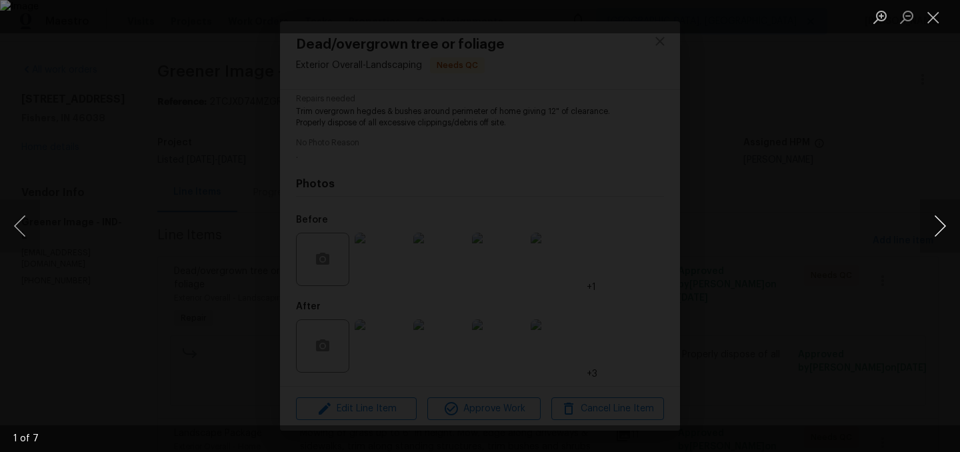
click at [946, 230] on button "Next image" at bounding box center [940, 225] width 40 height 53
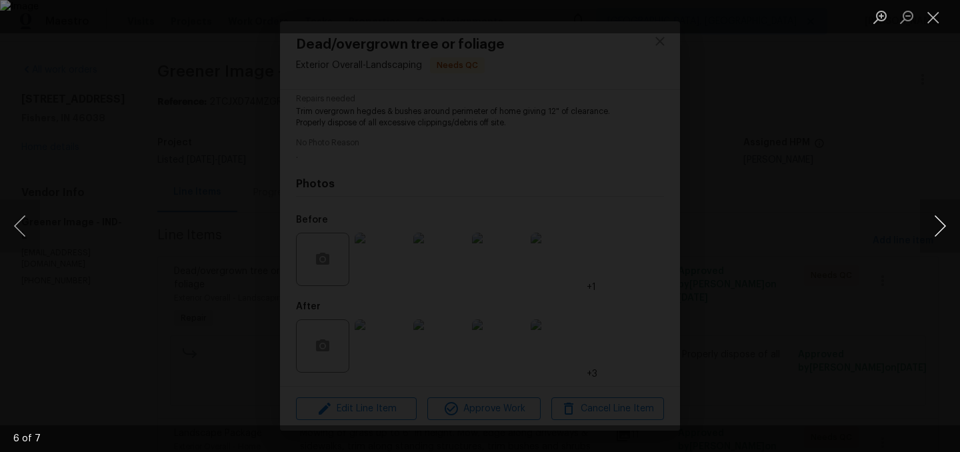
click at [946, 230] on button "Next image" at bounding box center [940, 225] width 40 height 53
click at [934, 13] on button "Close lightbox" at bounding box center [933, 16] width 27 height 23
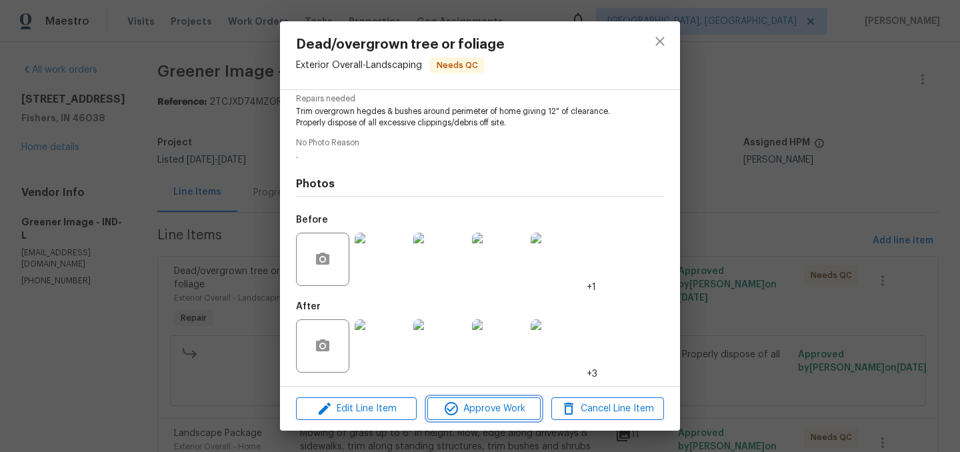
click at [494, 411] on span "Approve Work" at bounding box center [483, 409] width 105 height 17
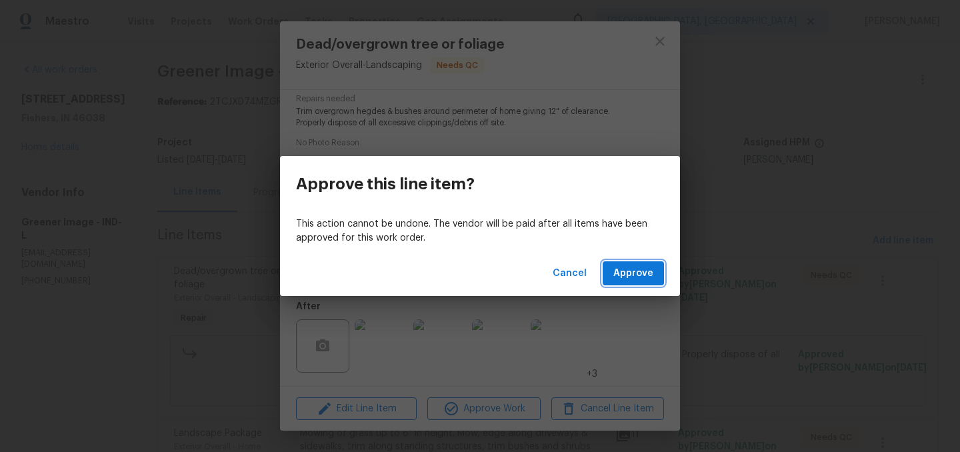
click at [626, 283] on button "Approve" at bounding box center [633, 273] width 61 height 25
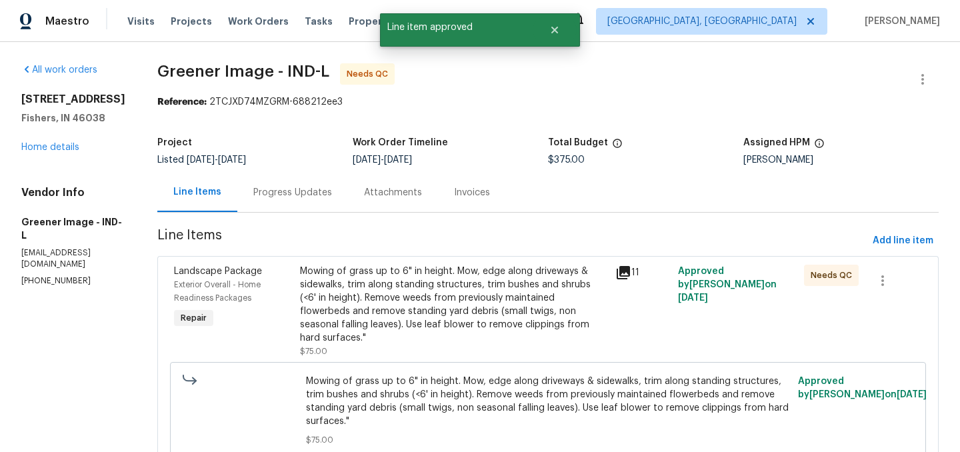
click at [421, 281] on div "Mowing of grass up to 6" in height. Mow, edge along driveways & sidewalks, trim…" at bounding box center [453, 305] width 307 height 80
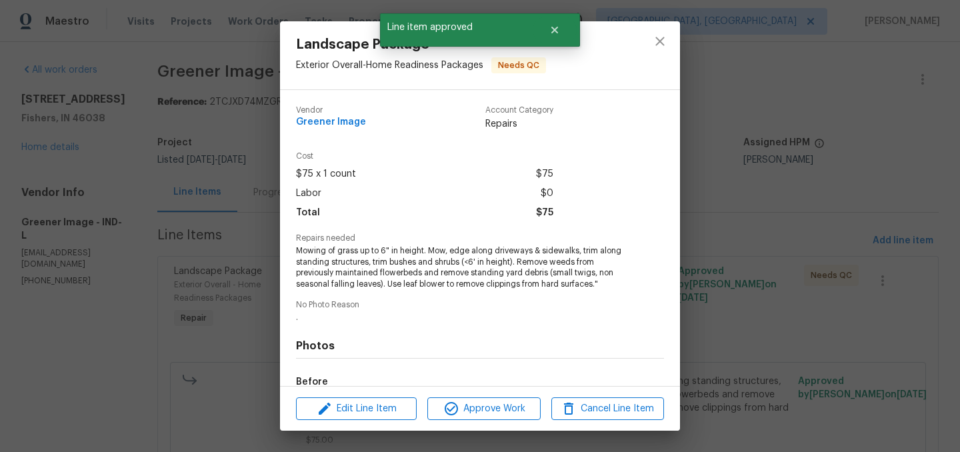
scroll to position [162, 0]
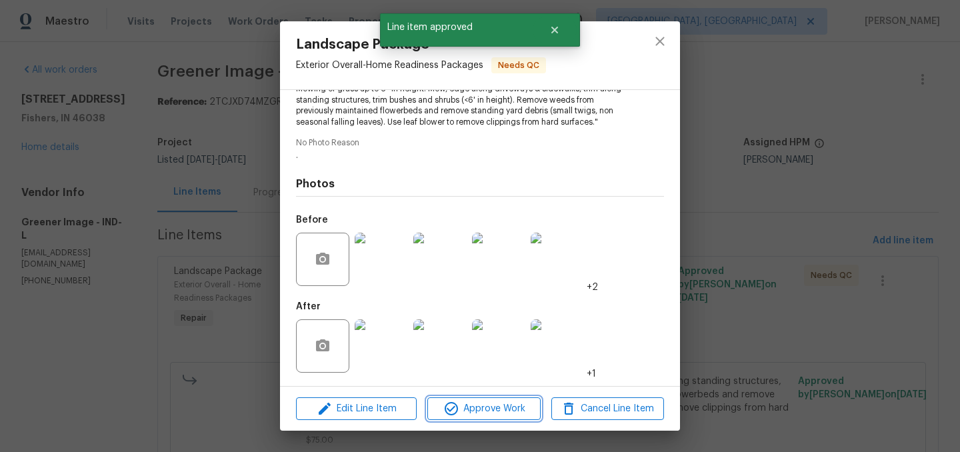
click at [482, 405] on span "Approve Work" at bounding box center [483, 409] width 105 height 17
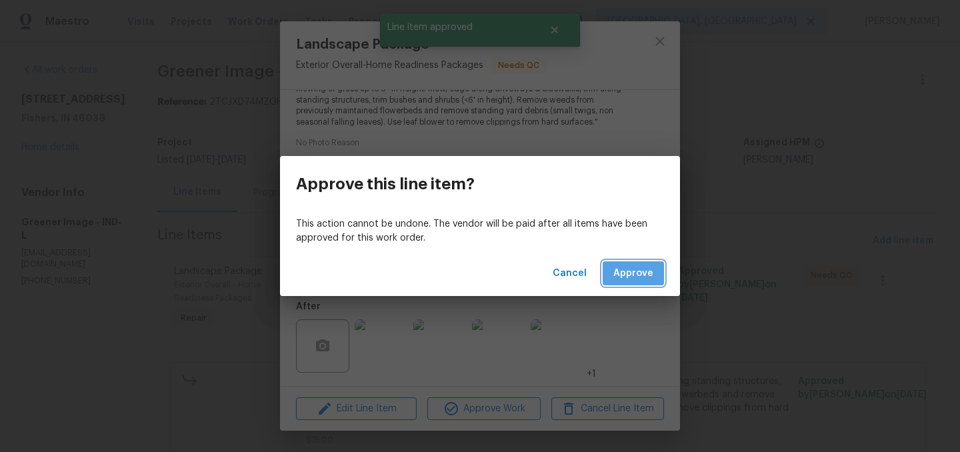
click at [640, 263] on button "Approve" at bounding box center [633, 273] width 61 height 25
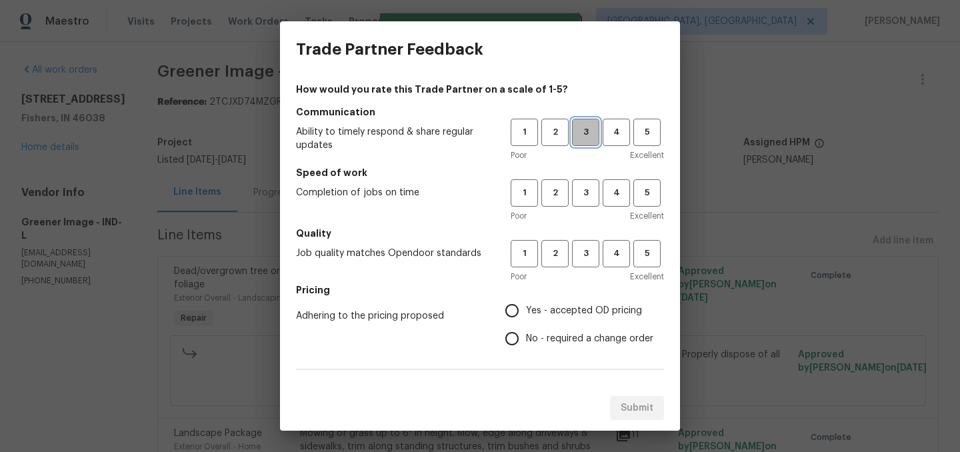
click at [591, 137] on span "3" at bounding box center [585, 132] width 25 height 15
click at [583, 195] on span "3" at bounding box center [585, 192] width 25 height 15
click at [582, 262] on button "3" at bounding box center [585, 253] width 27 height 27
click at [507, 303] on input "Yes - accepted OD pricing" at bounding box center [512, 311] width 28 height 28
radio input "true"
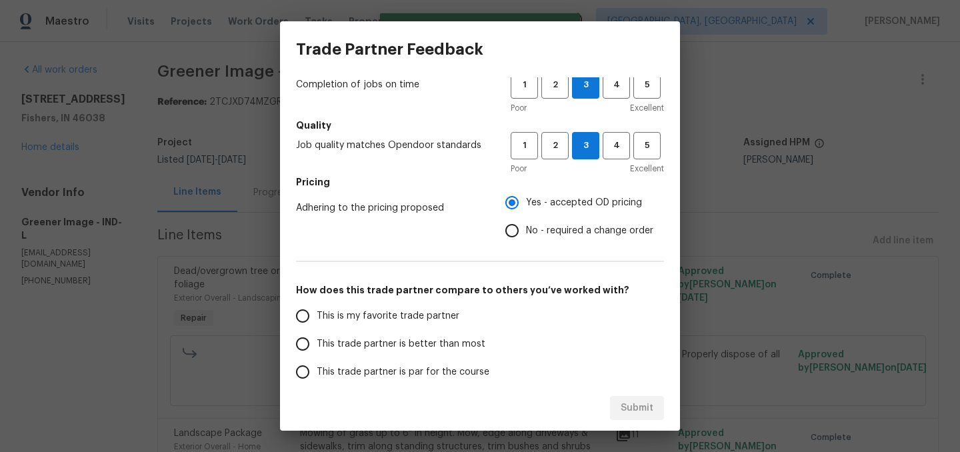
scroll to position [110, 0]
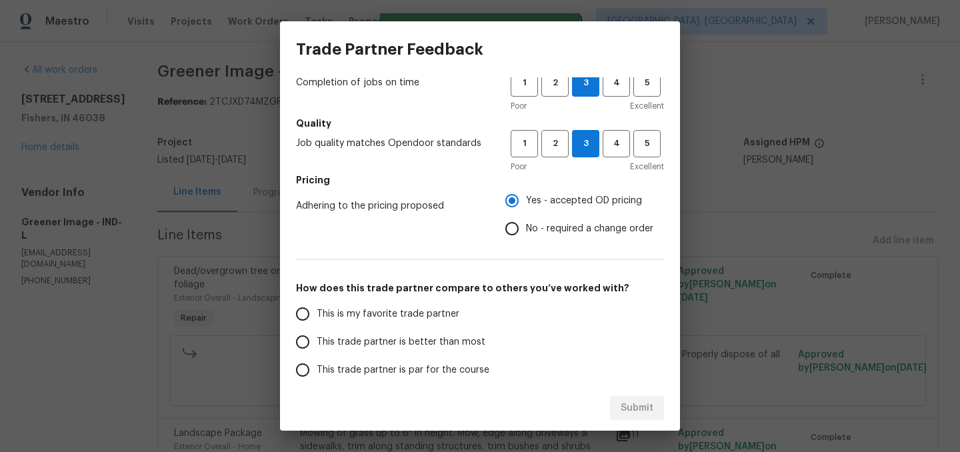
click at [423, 338] on span "This trade partner is better than most" at bounding box center [401, 342] width 169 height 14
click at [317, 338] on input "This trade partner is better than most" at bounding box center [303, 342] width 28 height 28
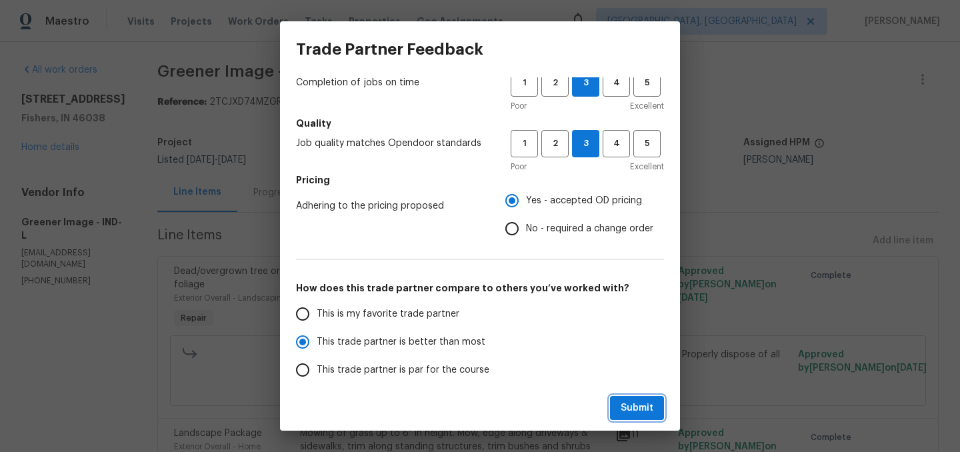
click at [639, 409] on span "Submit" at bounding box center [637, 408] width 33 height 17
radio input "true"
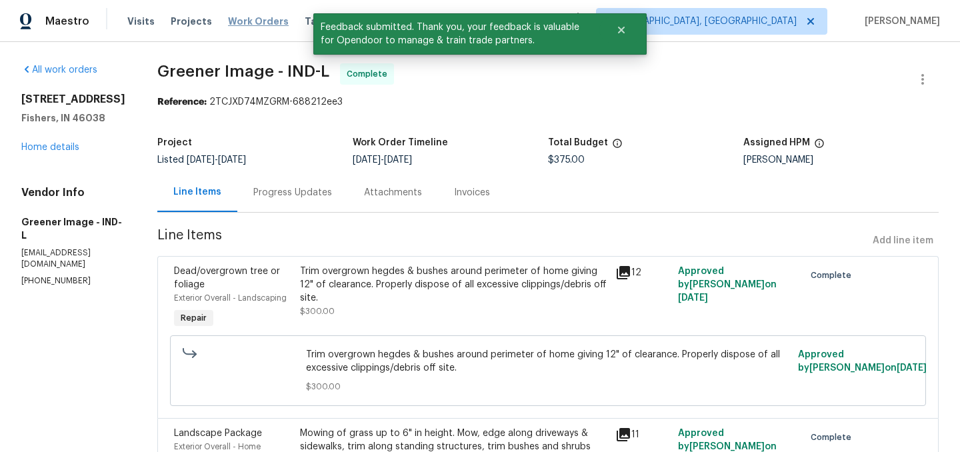
click at [245, 23] on span "Work Orders" at bounding box center [258, 21] width 61 height 13
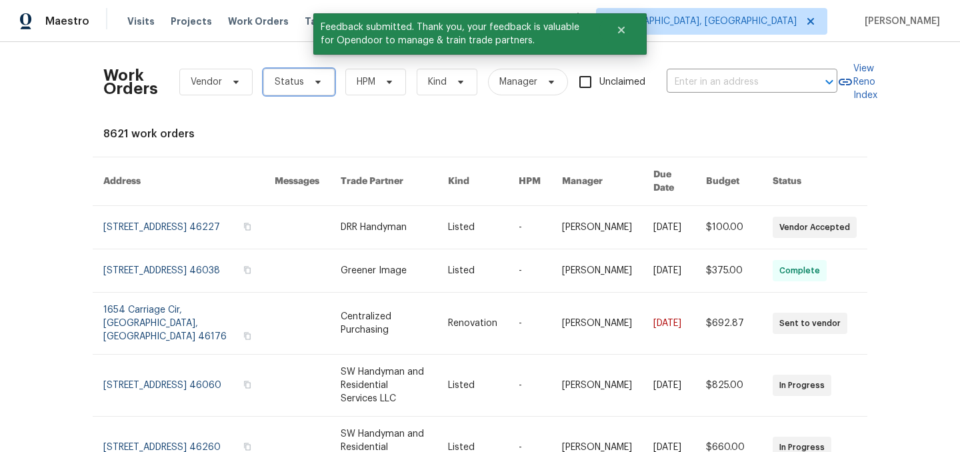
click at [300, 87] on span "Status" at bounding box center [289, 81] width 29 height 13
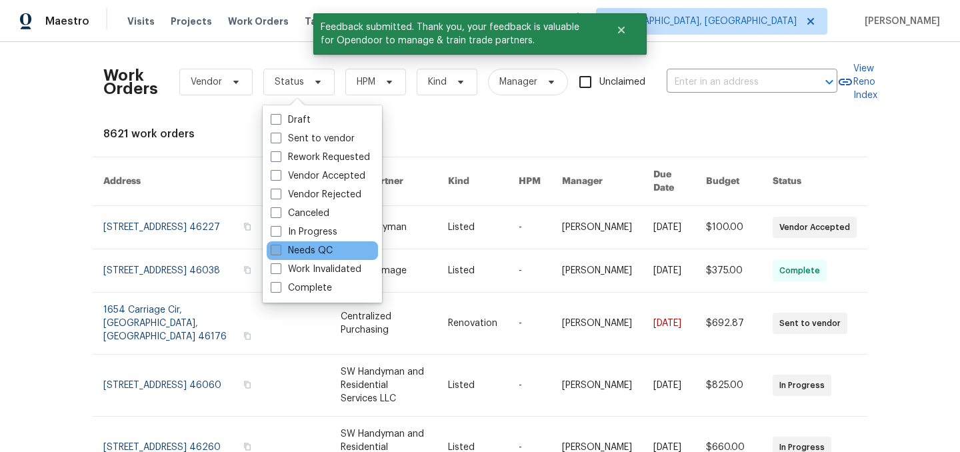
click at [312, 245] on label "Needs QC" at bounding box center [302, 250] width 62 height 13
click at [279, 245] on input "Needs QC" at bounding box center [275, 248] width 9 height 9
checkbox input "true"
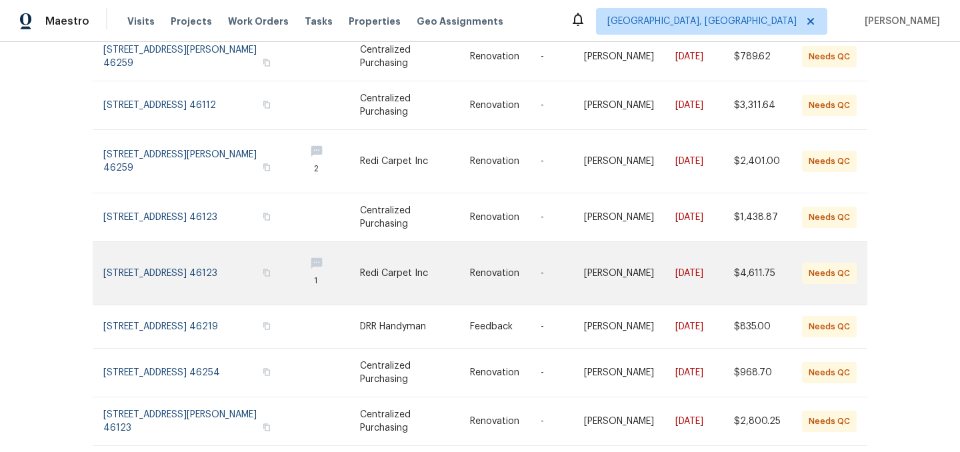
scroll to position [279, 0]
click at [388, 268] on link at bounding box center [415, 274] width 110 height 63
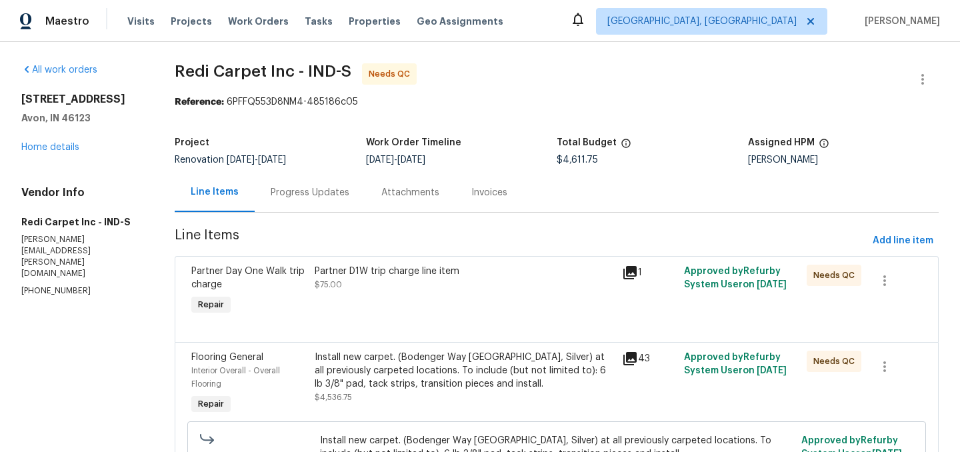
scroll to position [109, 0]
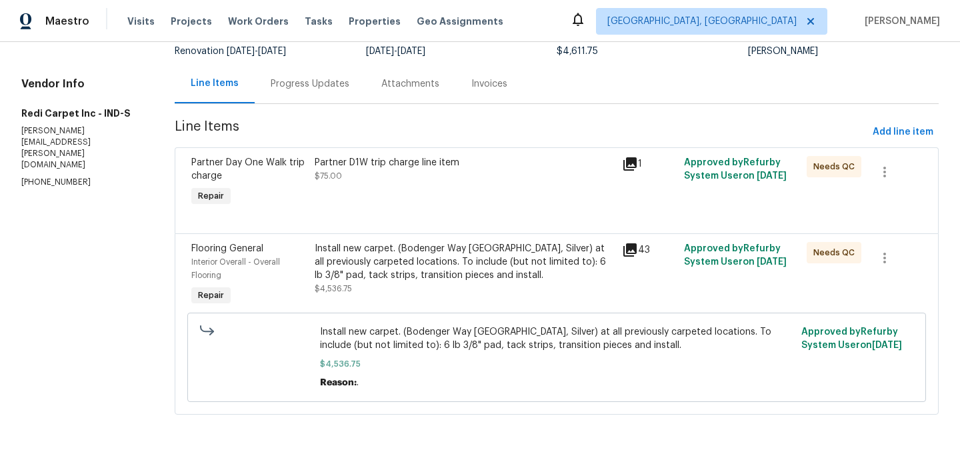
click at [387, 171] on div "Partner D1W trip charge line item $75.00" at bounding box center [465, 169] width 300 height 27
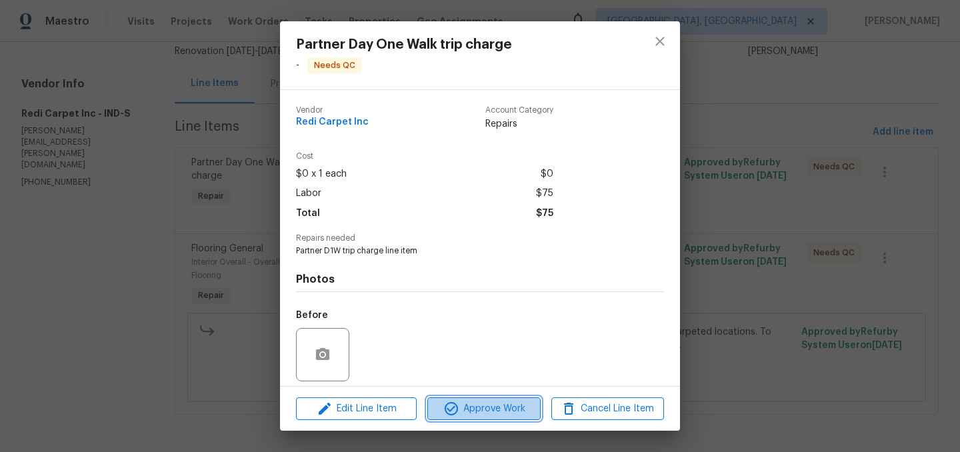
click at [489, 401] on span "Approve Work" at bounding box center [483, 409] width 105 height 17
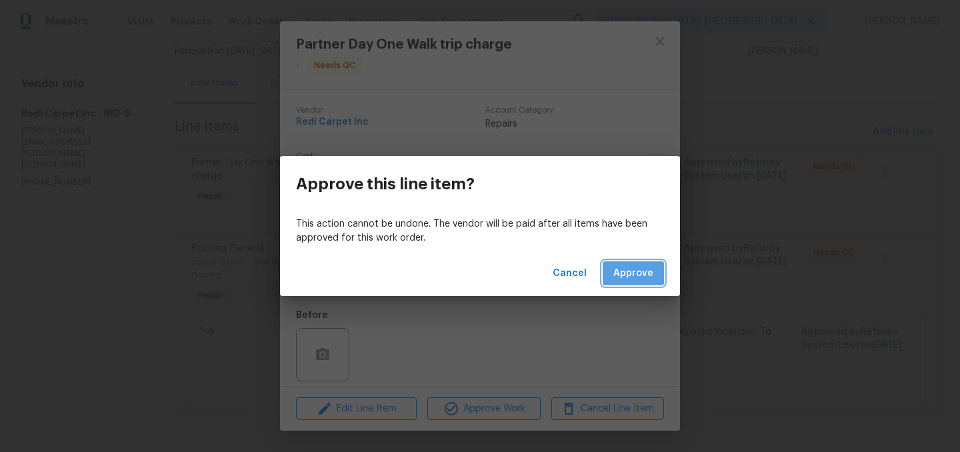
click at [629, 280] on span "Approve" at bounding box center [633, 273] width 40 height 17
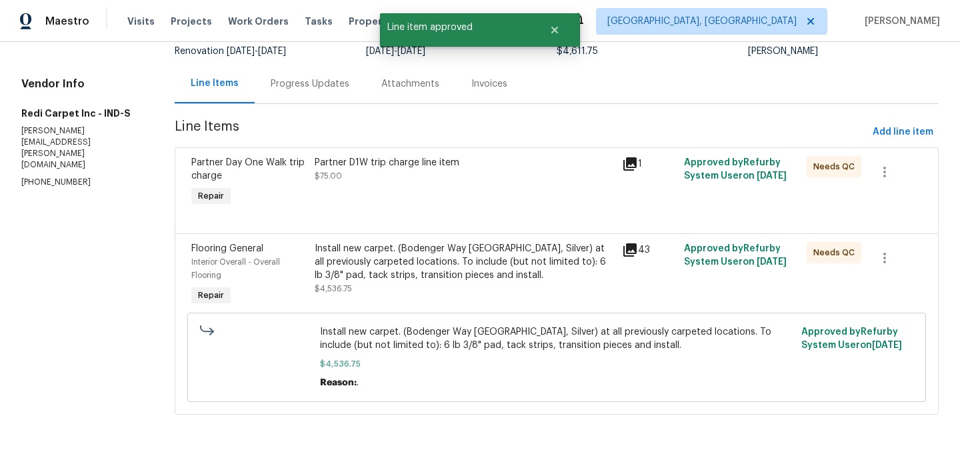
scroll to position [0, 0]
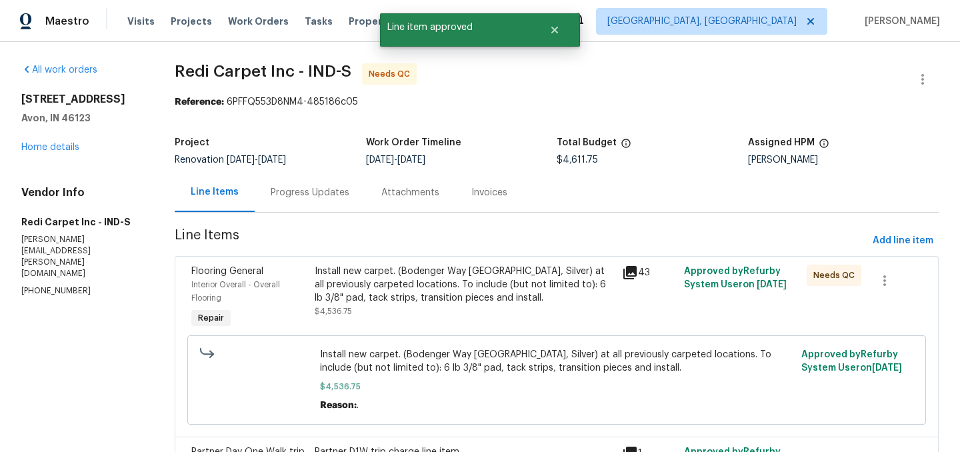
click at [441, 267] on div "Install new carpet. (Bodenger Way 945 Winter Ash, Silver) at all previously car…" at bounding box center [465, 285] width 300 height 40
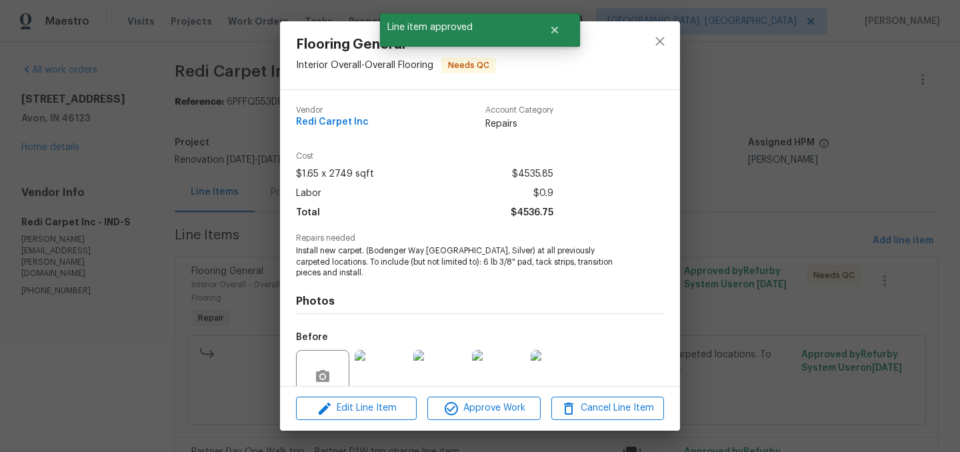
scroll to position [117, 0]
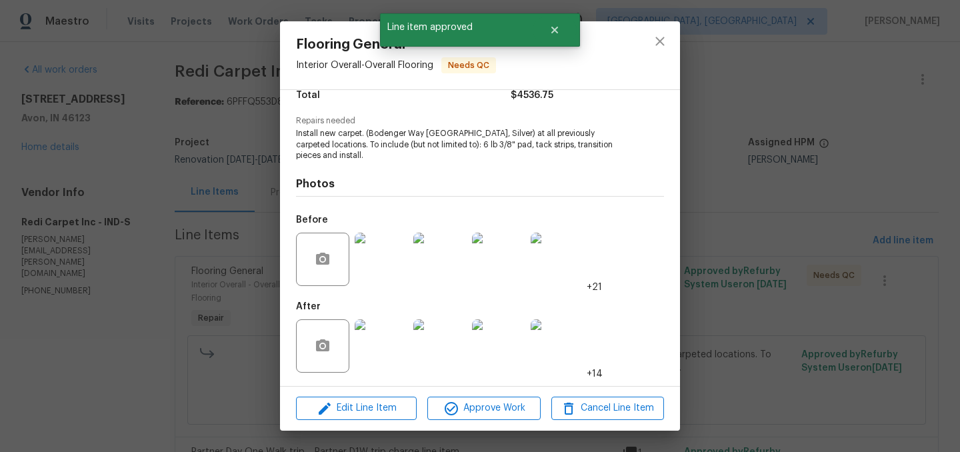
click at [392, 340] on img at bounding box center [381, 345] width 53 height 53
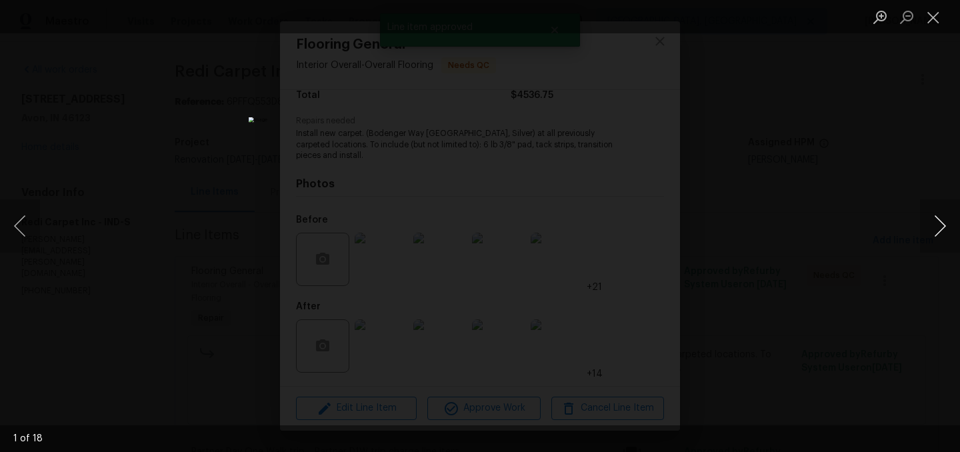
click at [935, 226] on button "Next image" at bounding box center [940, 225] width 40 height 53
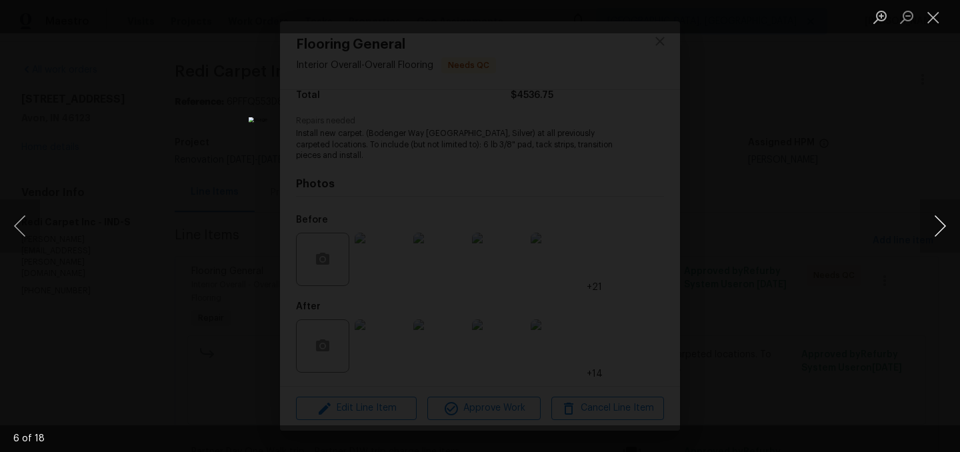
click at [935, 226] on button "Next image" at bounding box center [940, 225] width 40 height 53
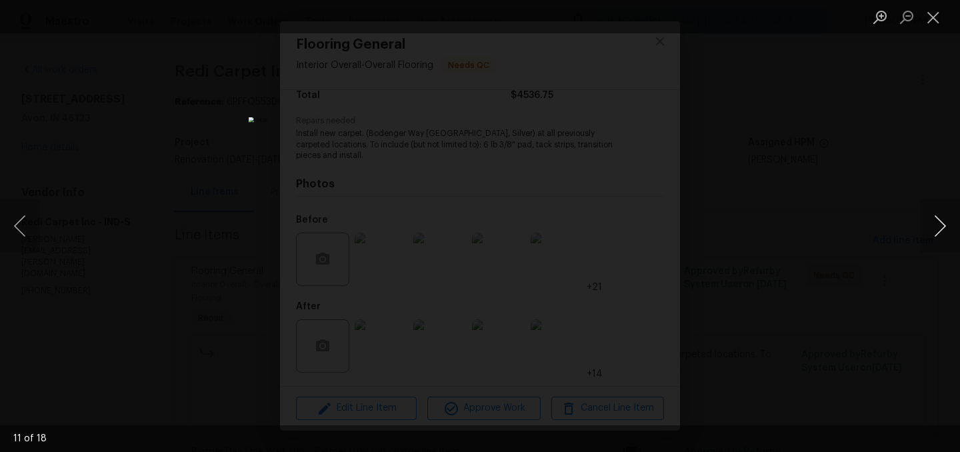
click at [935, 226] on button "Next image" at bounding box center [940, 225] width 40 height 53
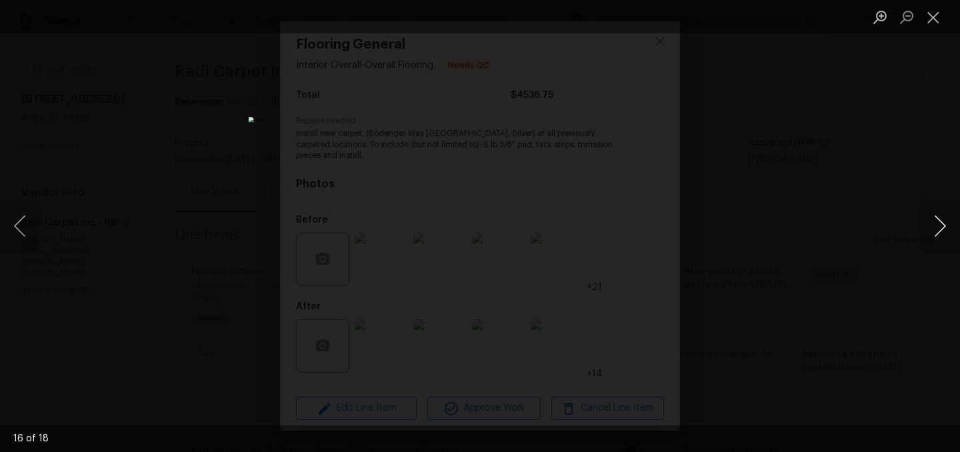
click at [935, 226] on button "Next image" at bounding box center [940, 225] width 40 height 53
click at [936, 9] on button "Close lightbox" at bounding box center [933, 16] width 27 height 23
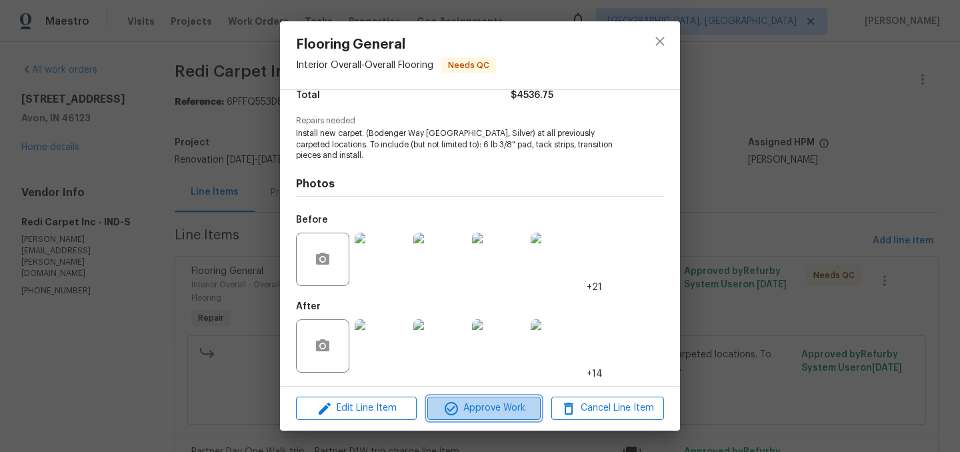
click at [495, 406] on span "Approve Work" at bounding box center [483, 408] width 105 height 17
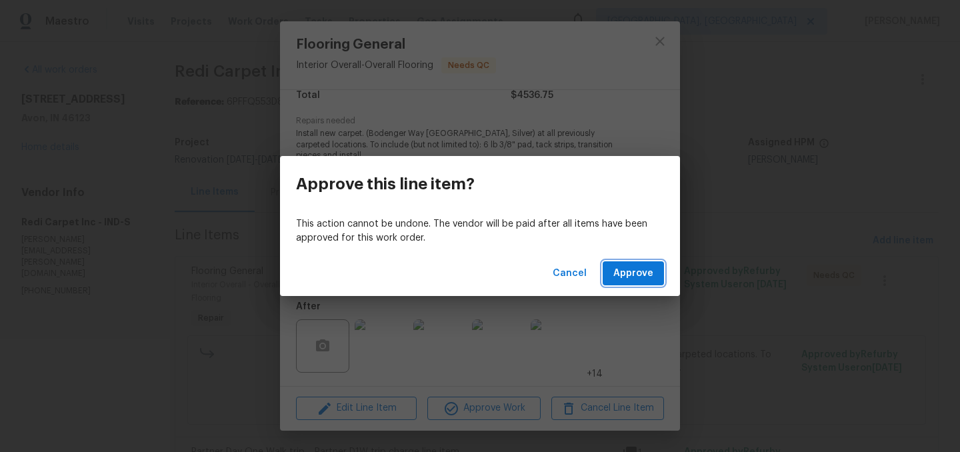
click at [634, 273] on span "Approve" at bounding box center [633, 273] width 40 height 17
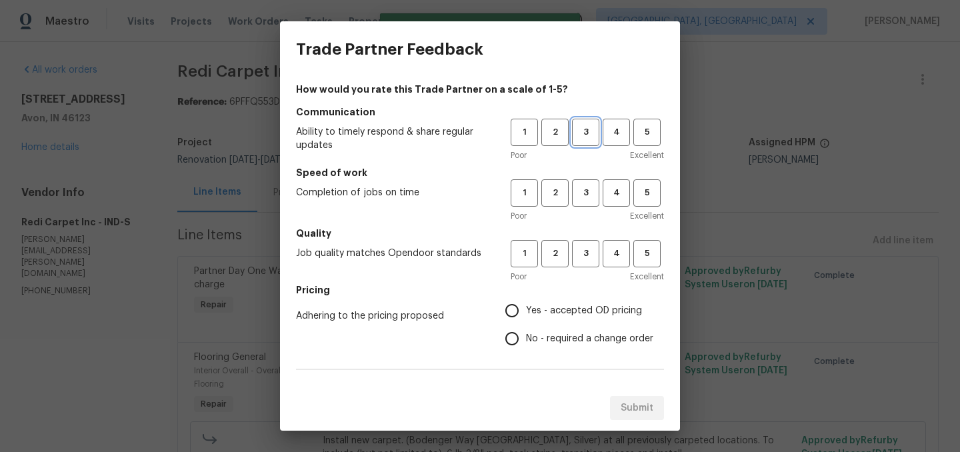
click at [591, 135] on span "3" at bounding box center [585, 132] width 25 height 15
click at [595, 185] on span "3" at bounding box center [585, 192] width 25 height 15
click at [597, 248] on span "3" at bounding box center [585, 253] width 25 height 15
click at [519, 314] on input "Yes - accepted OD pricing" at bounding box center [512, 311] width 28 height 28
radio input "true"
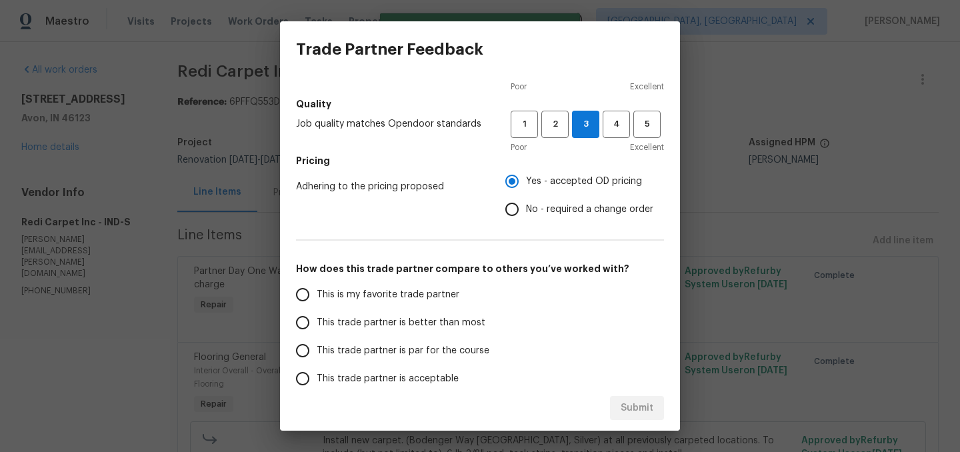
scroll to position [130, 0]
click at [429, 323] on span "This trade partner is better than most" at bounding box center [401, 322] width 169 height 14
click at [317, 323] on input "This trade partner is better than most" at bounding box center [303, 322] width 28 height 28
click at [649, 415] on span "Submit" at bounding box center [637, 408] width 33 height 17
radio input "true"
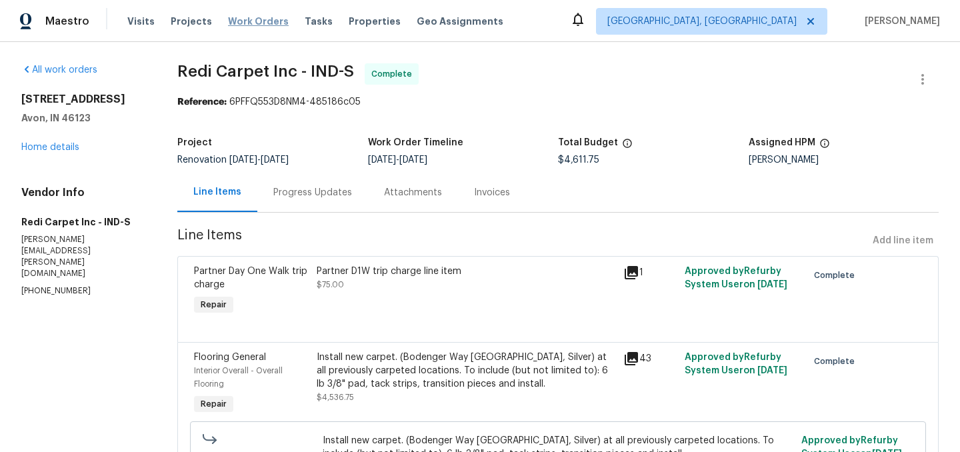
click at [254, 23] on span "Work Orders" at bounding box center [258, 21] width 61 height 13
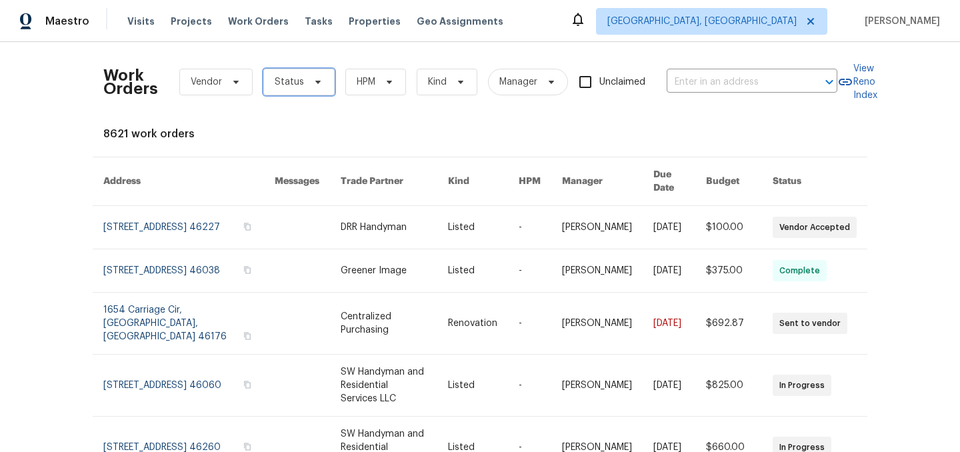
click at [298, 93] on span "Status" at bounding box center [298, 82] width 71 height 27
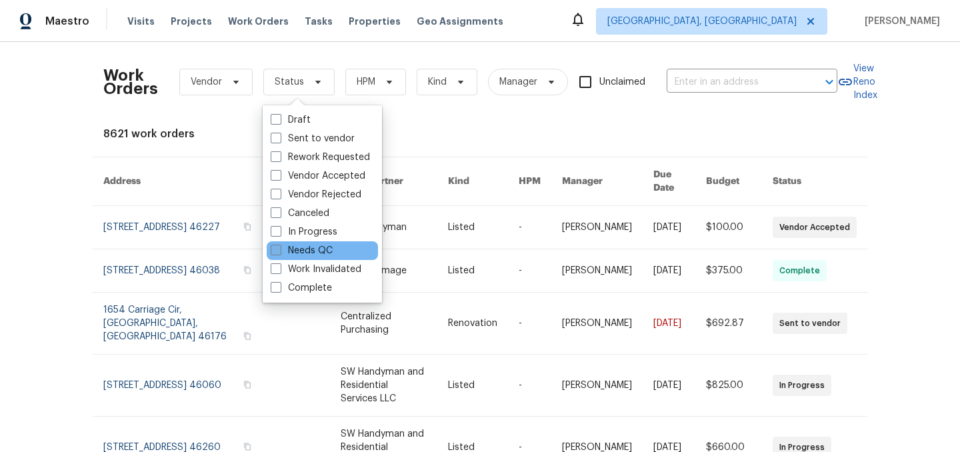
click at [308, 247] on label "Needs QC" at bounding box center [302, 250] width 62 height 13
click at [279, 247] on input "Needs QC" at bounding box center [275, 248] width 9 height 9
checkbox input "true"
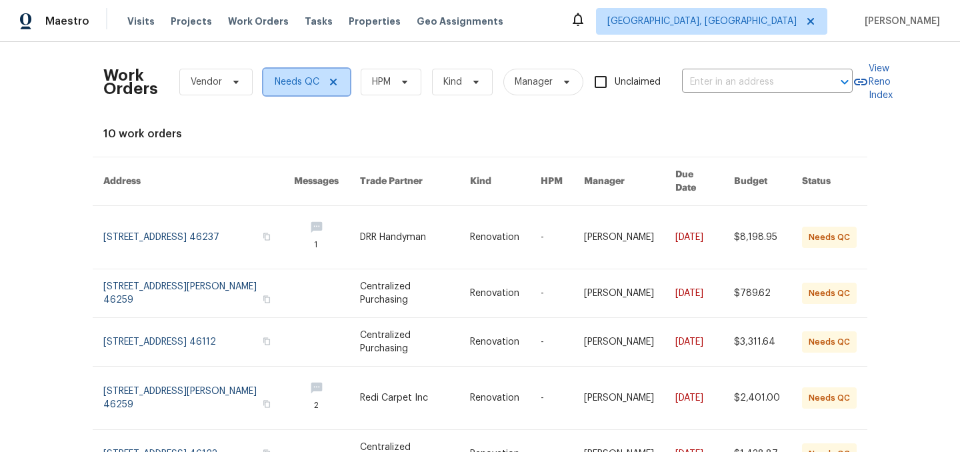
click at [332, 81] on icon at bounding box center [333, 82] width 7 height 7
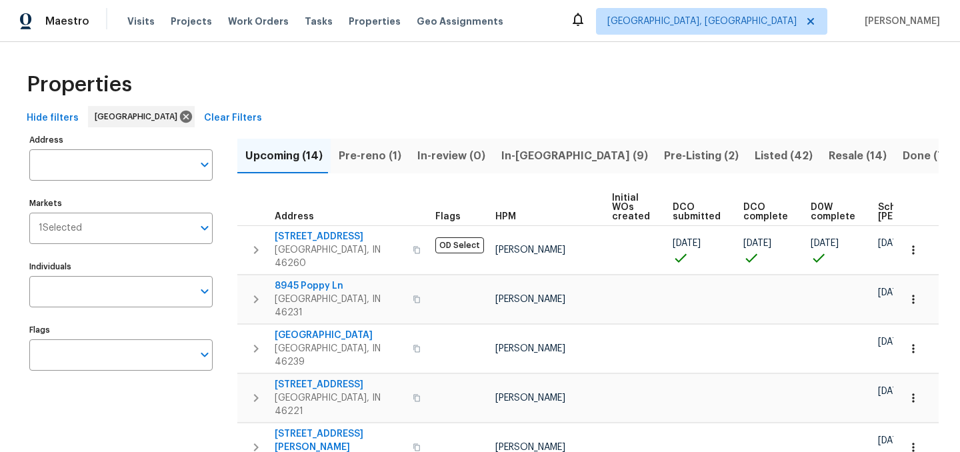
click at [525, 155] on span "In-[GEOGRAPHIC_DATA] (9)" at bounding box center [574, 156] width 147 height 19
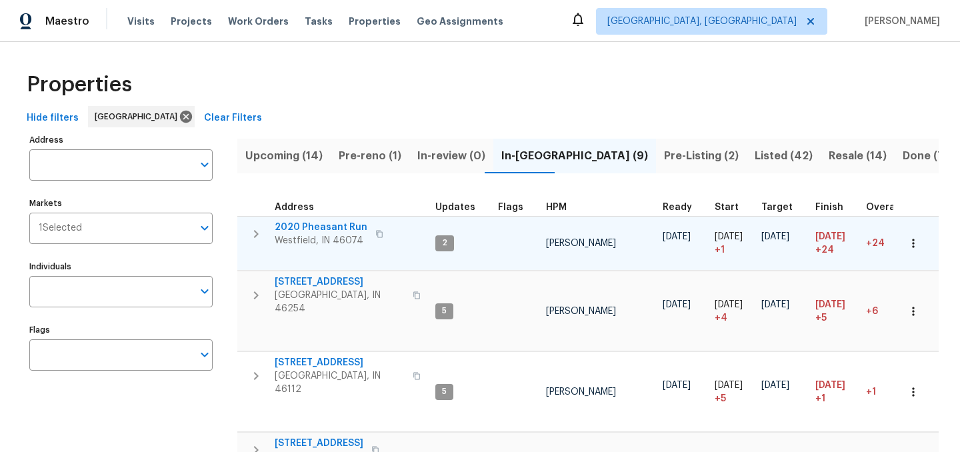
click at [308, 229] on span "2020 Pheasant Run" at bounding box center [321, 227] width 93 height 13
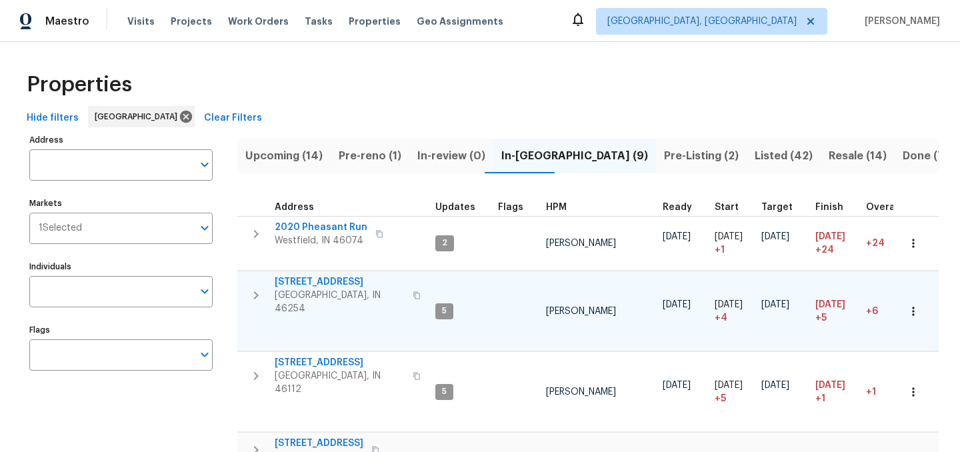
click at [303, 279] on span "[STREET_ADDRESS]" at bounding box center [340, 281] width 130 height 13
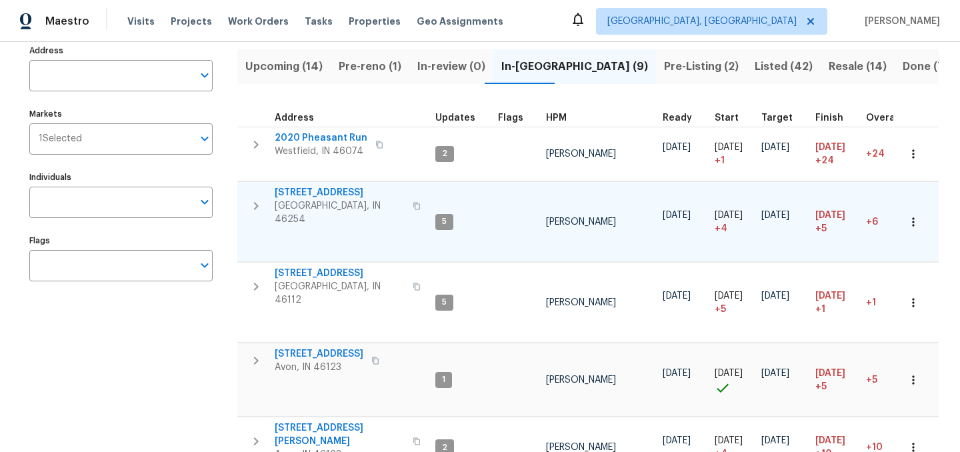
scroll to position [96, 0]
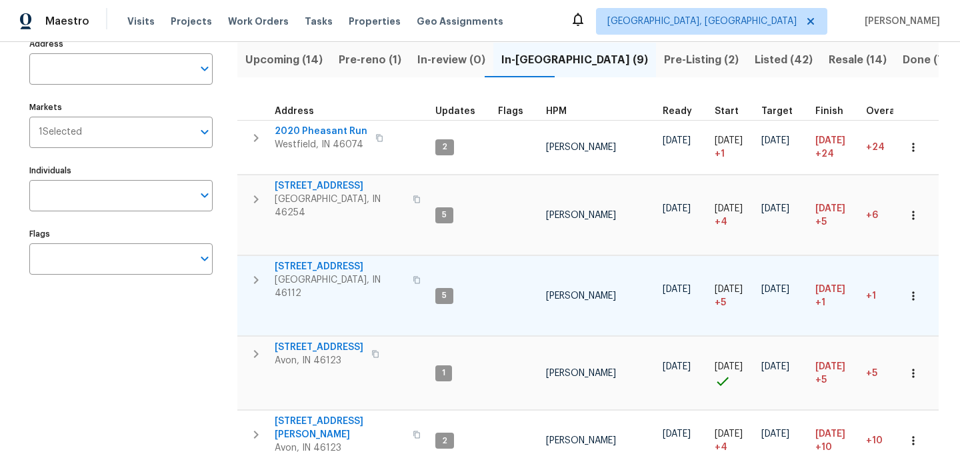
click at [308, 261] on span "[STREET_ADDRESS]" at bounding box center [340, 266] width 130 height 13
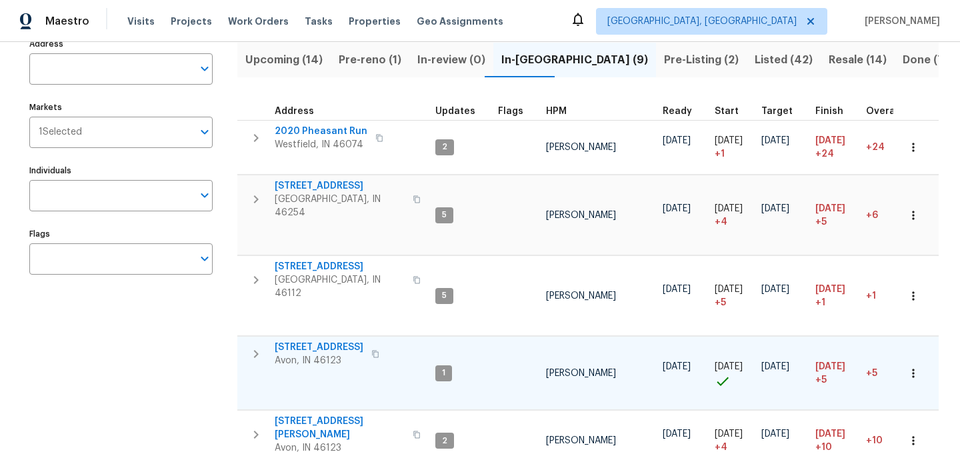
scroll to position [175, 0]
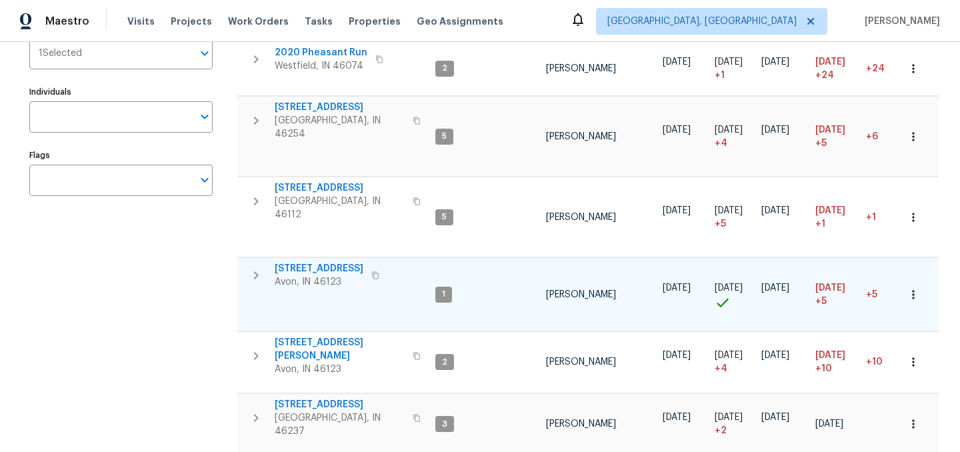
click at [310, 262] on span "[STREET_ADDRESS]" at bounding box center [319, 268] width 89 height 13
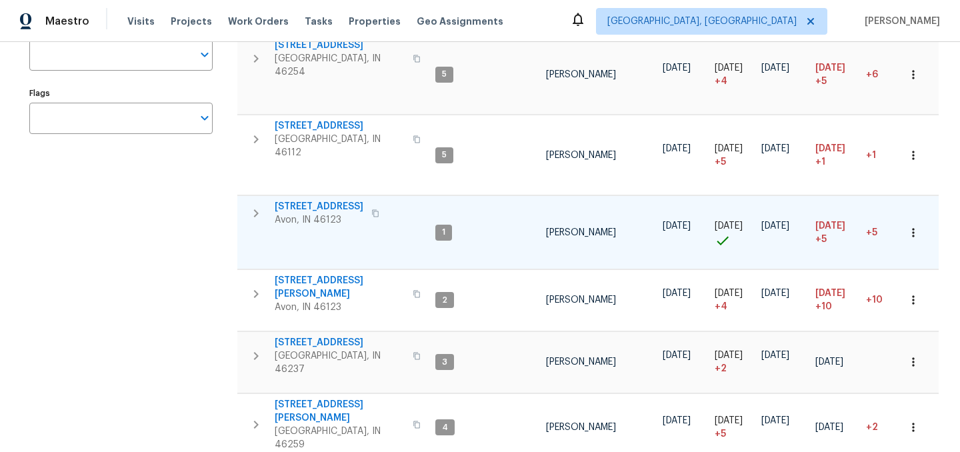
scroll to position [239, 0]
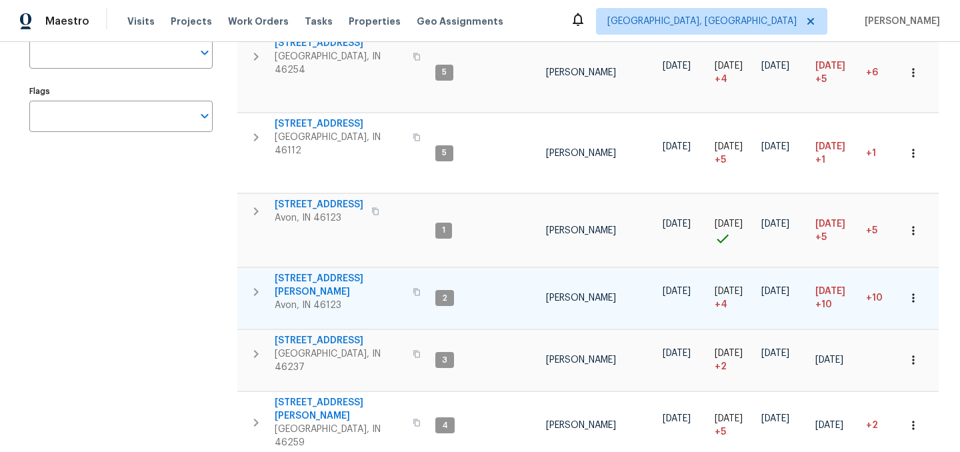
click at [318, 272] on span "[STREET_ADDRESS][PERSON_NAME]" at bounding box center [340, 285] width 130 height 27
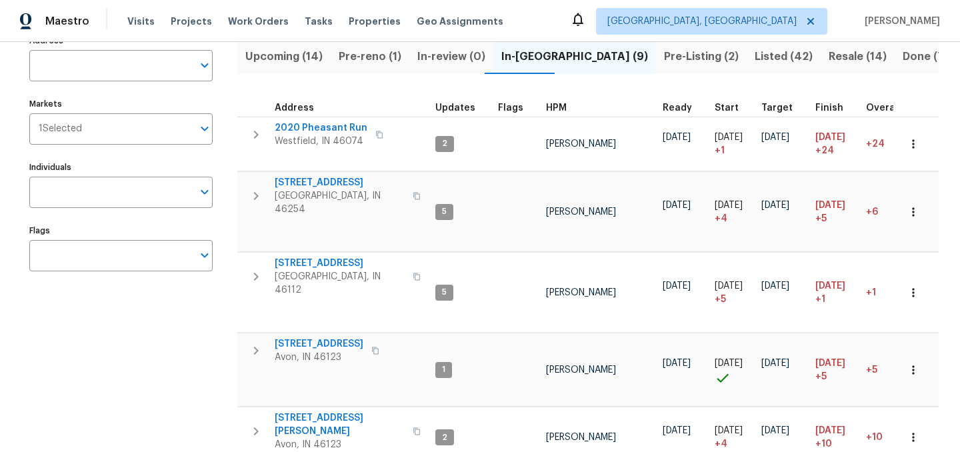
scroll to position [0, 0]
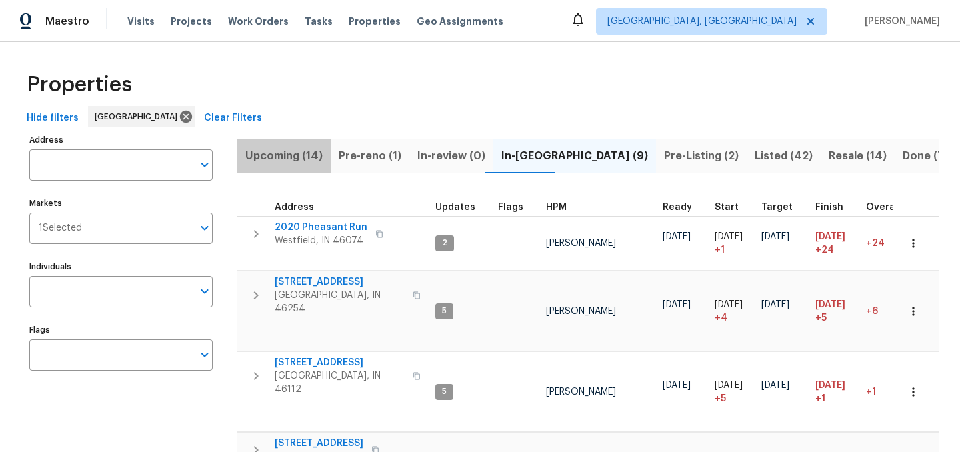
click at [301, 158] on span "Upcoming (14)" at bounding box center [283, 156] width 77 height 19
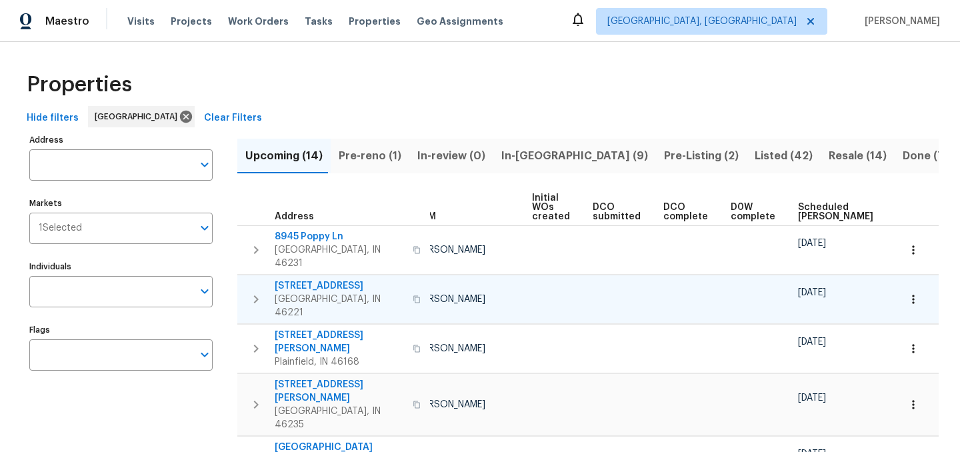
scroll to position [0, 161]
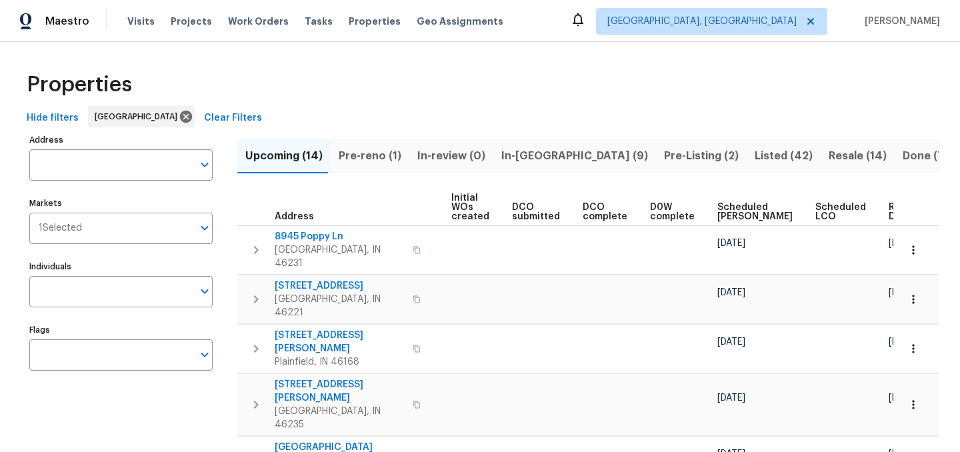
click at [889, 213] on span "Ready Date" at bounding box center [903, 212] width 29 height 19
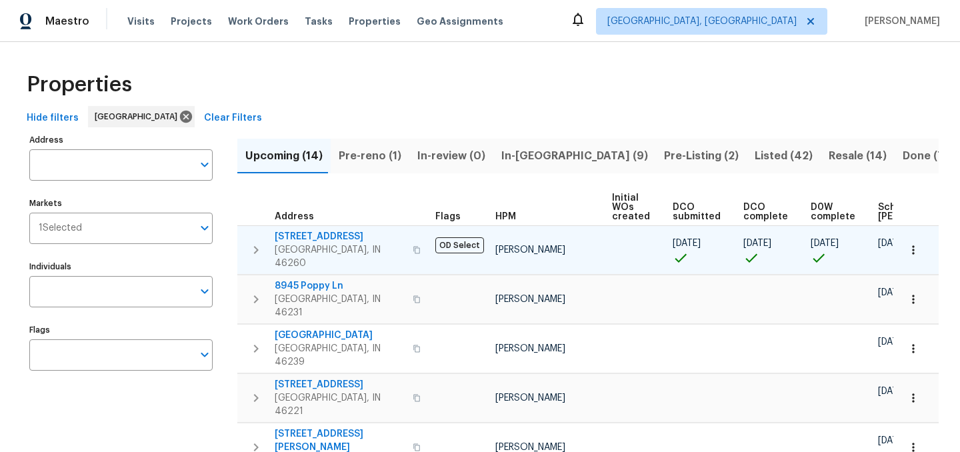
click at [299, 231] on span "[STREET_ADDRESS]" at bounding box center [340, 236] width 130 height 13
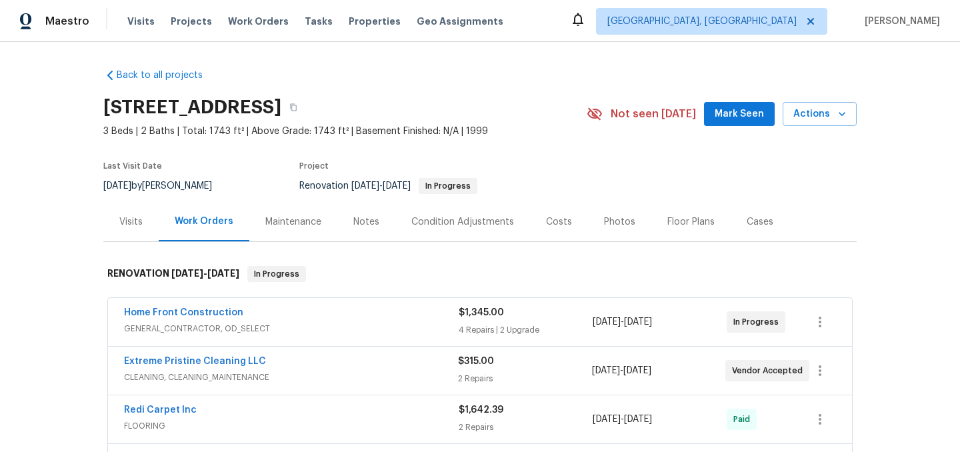
click at [354, 220] on div "Notes" at bounding box center [366, 221] width 26 height 13
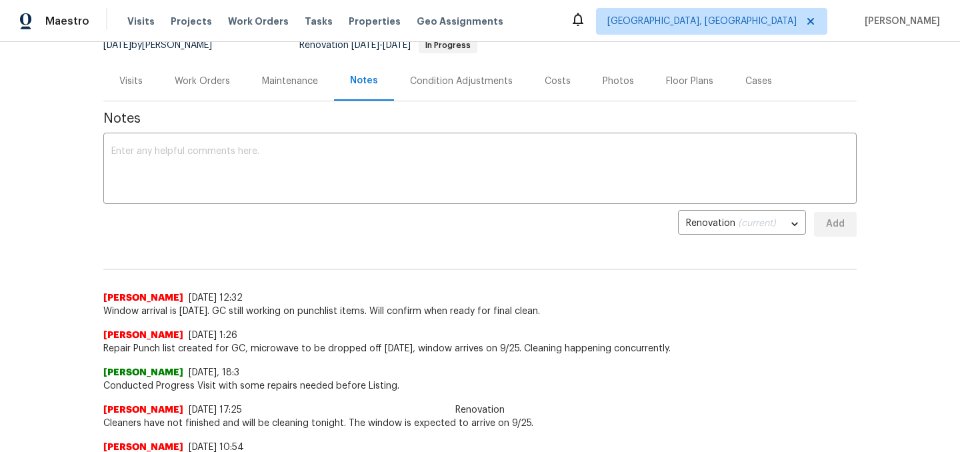
scroll to position [139, 0]
click at [281, 179] on textarea at bounding box center [479, 172] width 737 height 47
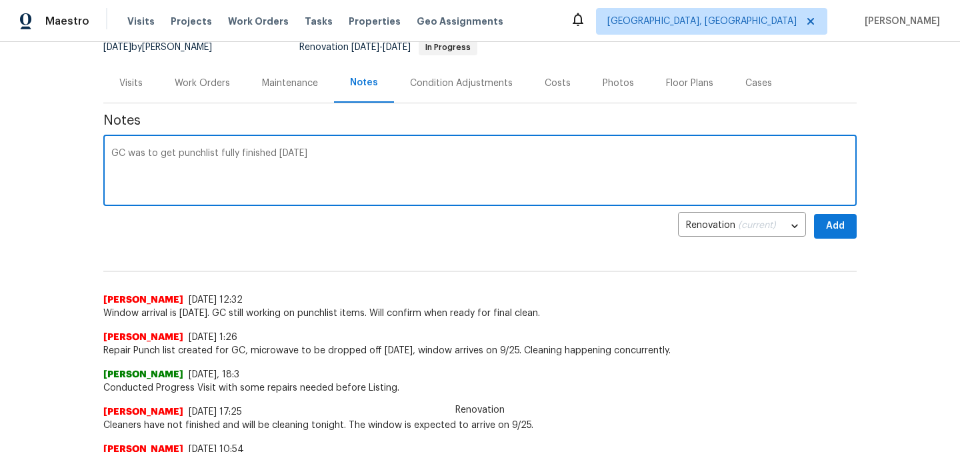
click at [339, 168] on textarea "GC was to get punchlist fully finished [DATE]" at bounding box center [479, 172] width 737 height 47
type textarea "GC was to get punchlist fully finished [DATE]. Confirming that home is ready to…"
click at [846, 227] on button "Add" at bounding box center [835, 226] width 43 height 25
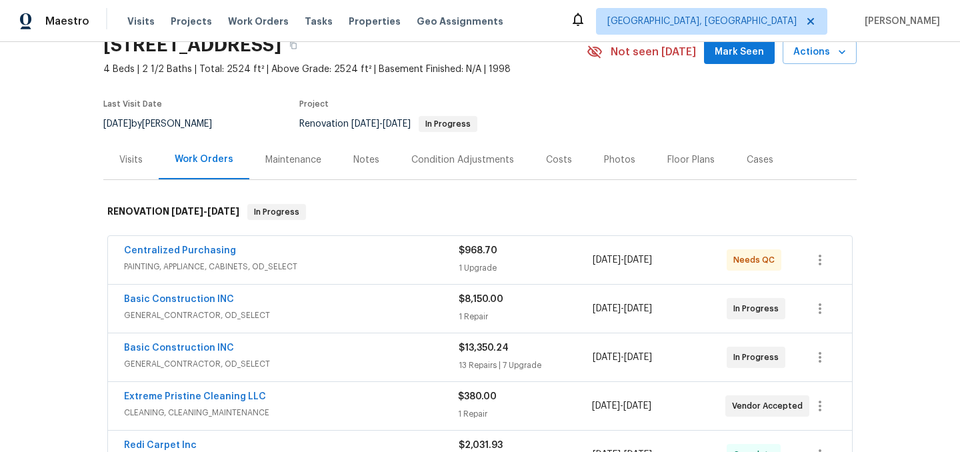
scroll to position [126, 0]
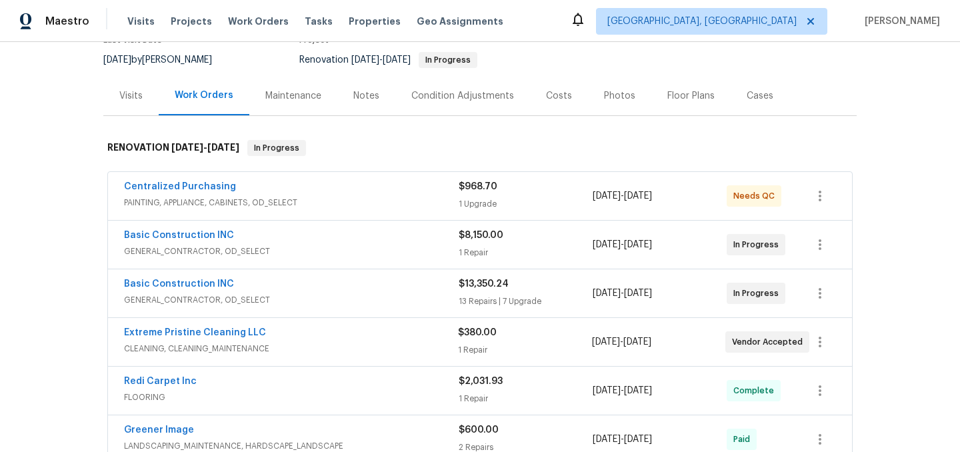
click at [366, 95] on div "Notes" at bounding box center [366, 95] width 26 height 13
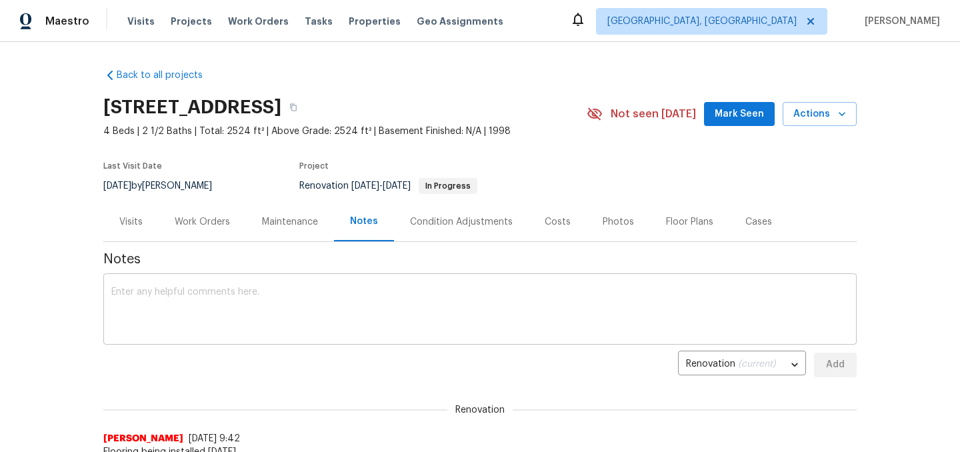
click at [314, 285] on div "x ​" at bounding box center [479, 311] width 753 height 68
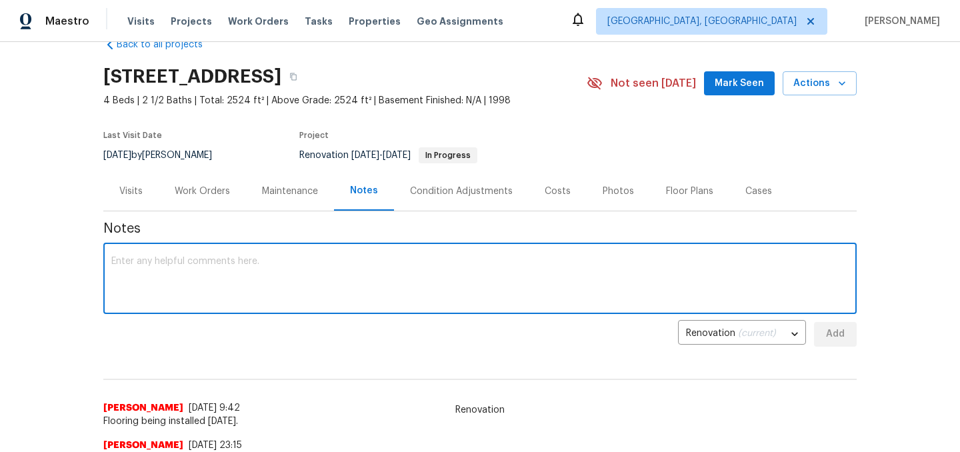
scroll to position [37, 0]
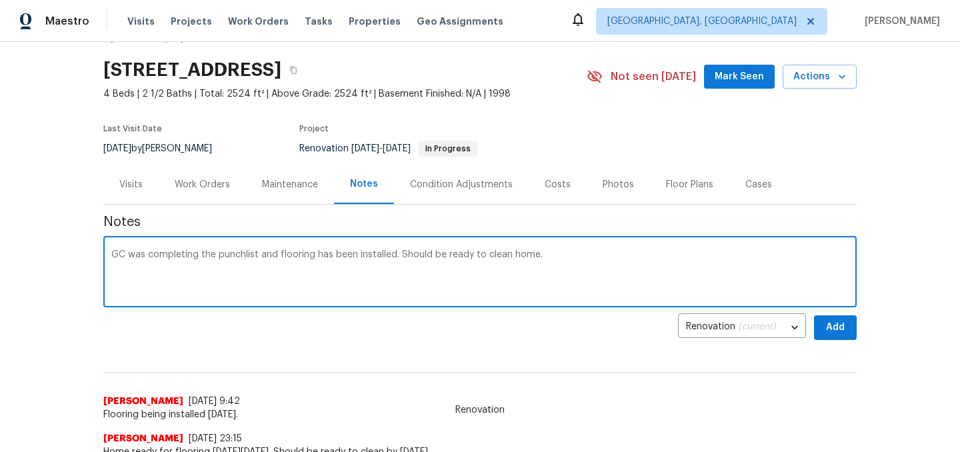
type textarea "GC was completing the punchlist and flooring has been installed. Should be read…"
click at [840, 332] on span "Add" at bounding box center [835, 327] width 21 height 17
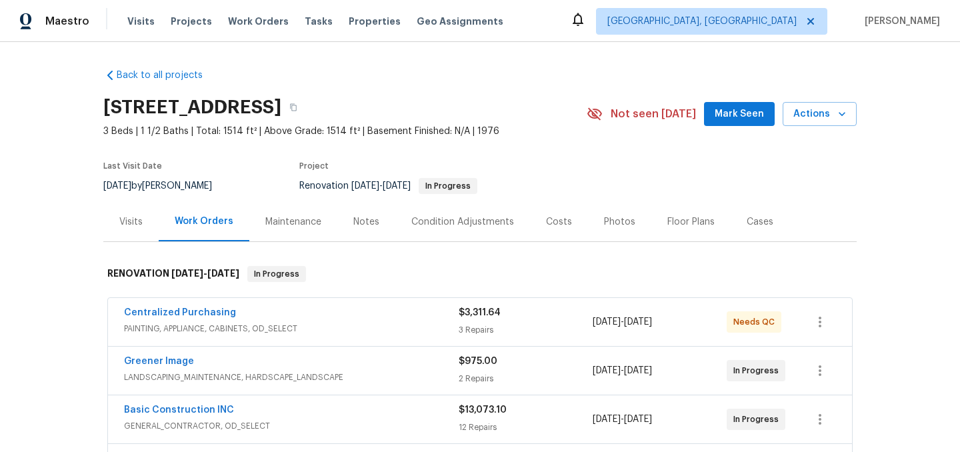
click at [357, 220] on div "Notes" at bounding box center [366, 221] width 26 height 13
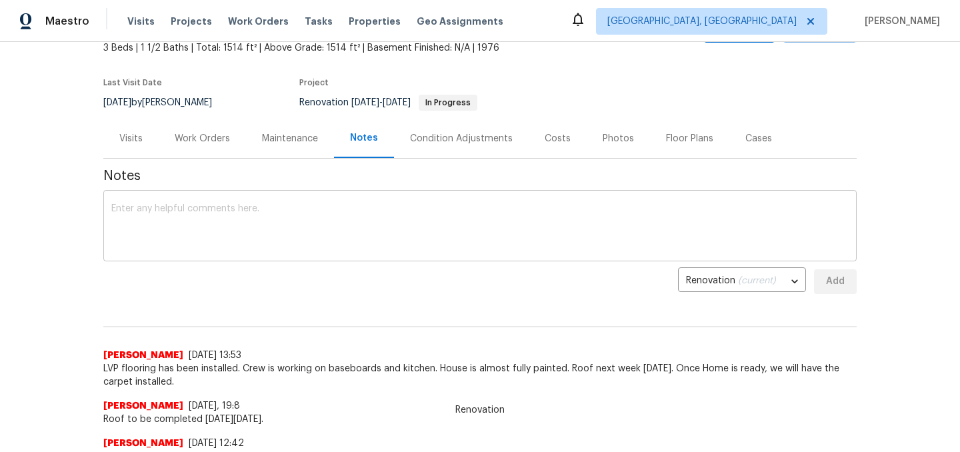
scroll to position [84, 0]
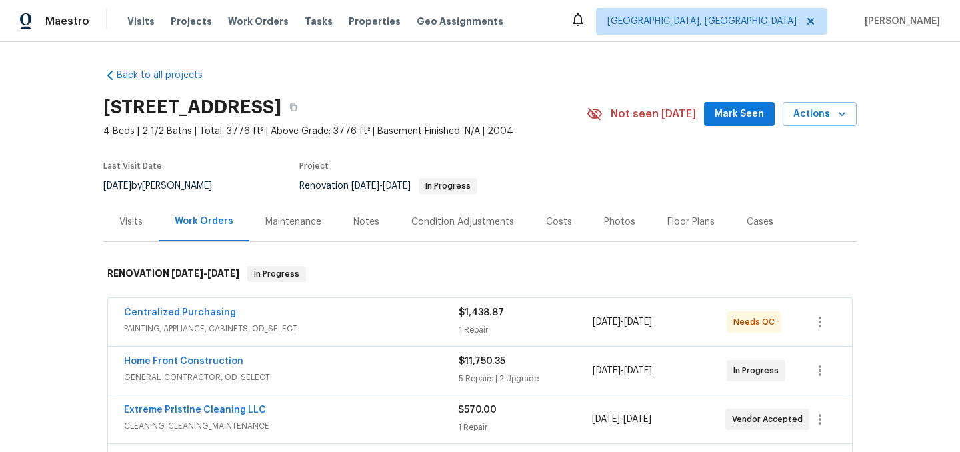
click at [374, 219] on div "Notes" at bounding box center [366, 221] width 26 height 13
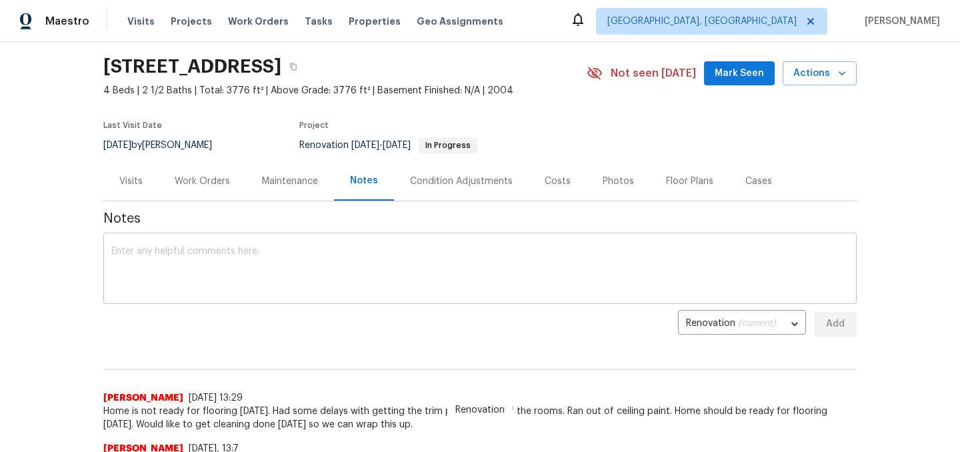
scroll to position [54, 0]
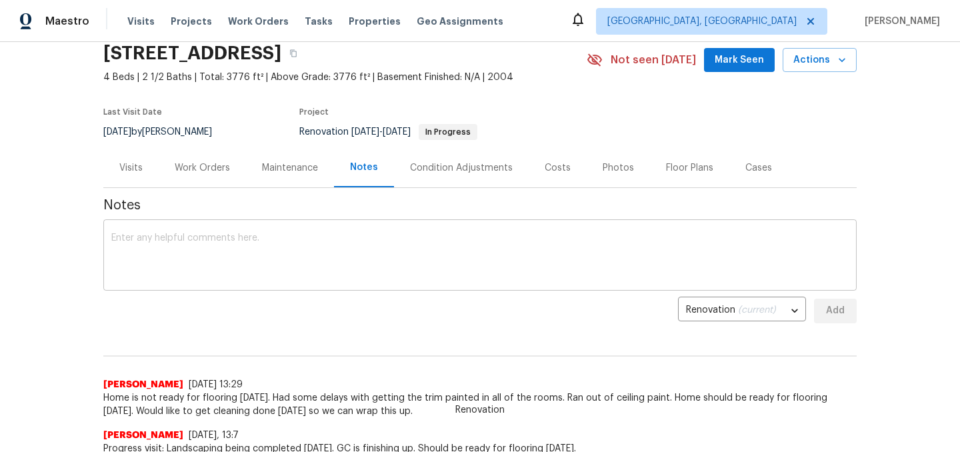
click at [307, 240] on textarea at bounding box center [479, 256] width 737 height 47
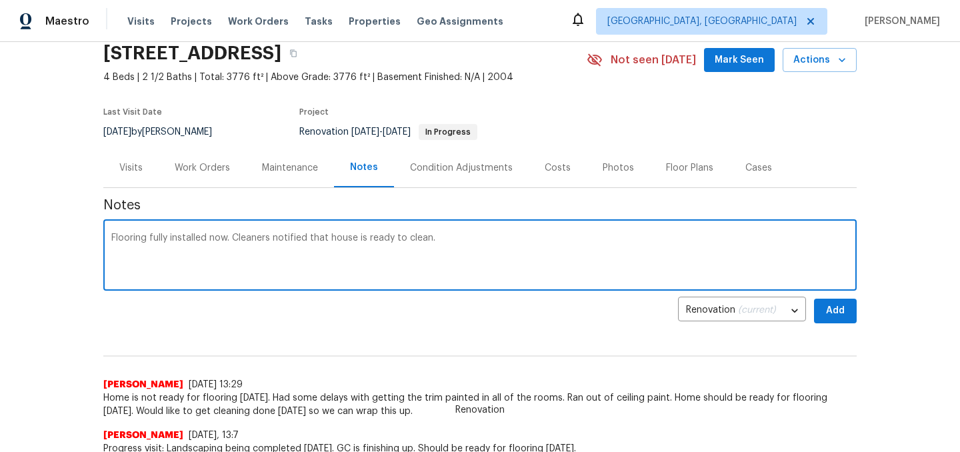
type textarea "Flooring fully installed now. Cleaners notified that house is ready to clean."
click at [847, 304] on button "Add" at bounding box center [835, 311] width 43 height 25
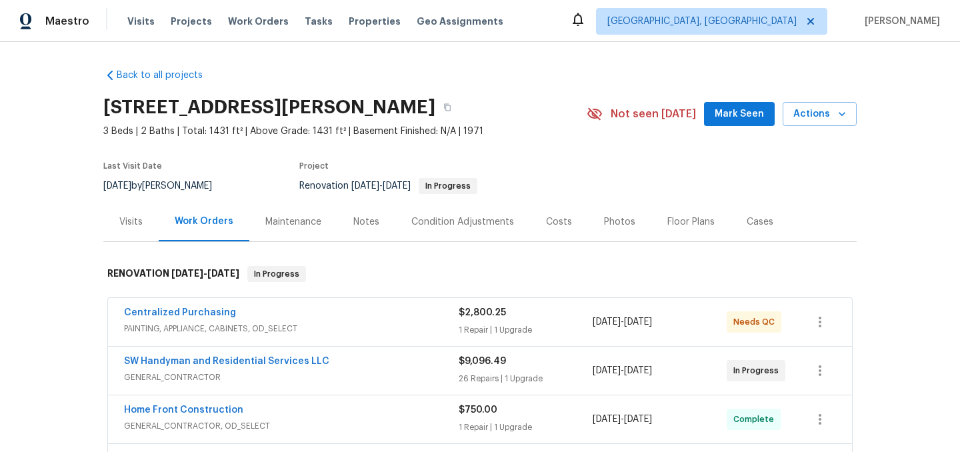
click at [353, 227] on div "Notes" at bounding box center [366, 221] width 26 height 13
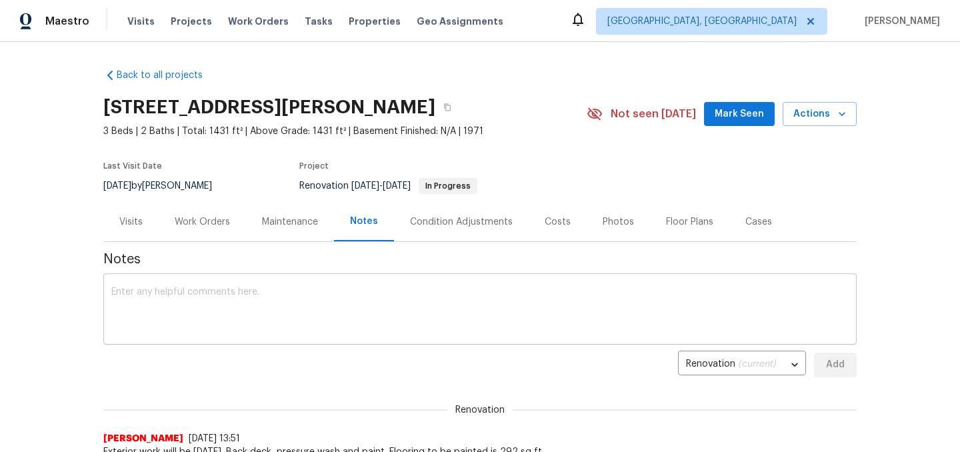
click at [300, 296] on textarea at bounding box center [479, 310] width 737 height 47
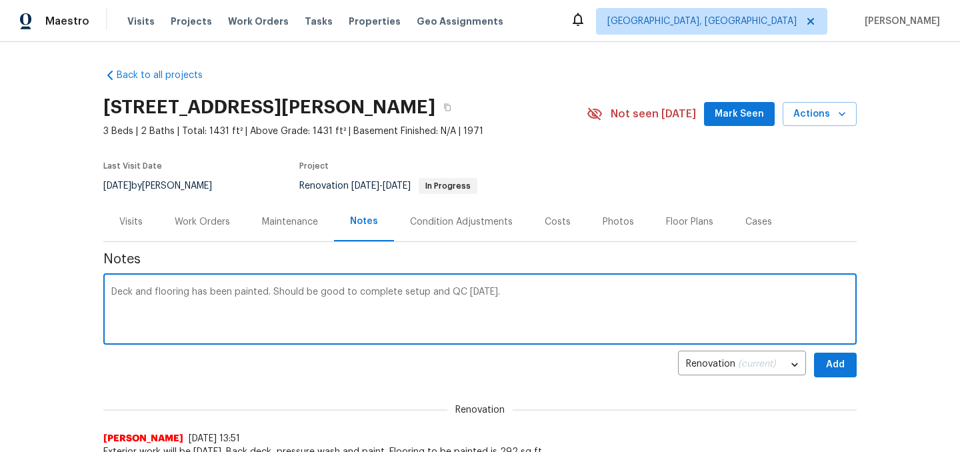
type textarea "Deck and flooring has been painted. Should be good to complete setup and QC tom…"
click at [835, 364] on span "Add" at bounding box center [835, 365] width 21 height 17
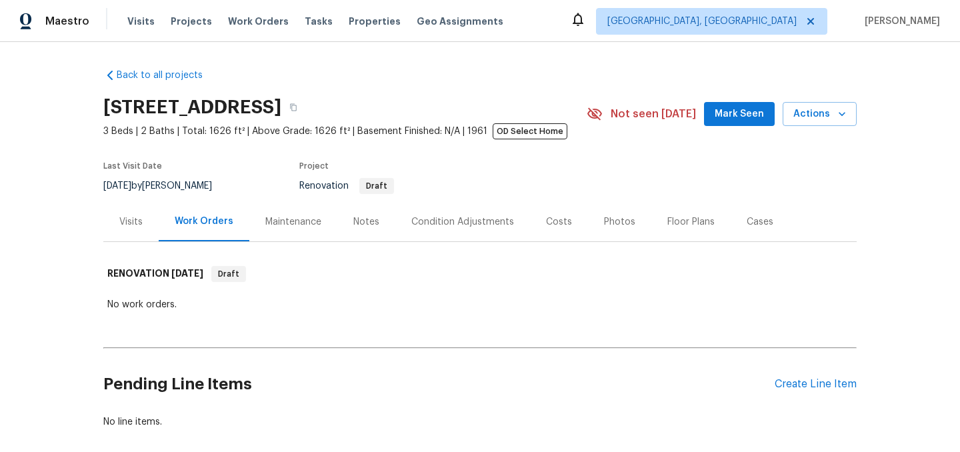
click at [371, 225] on div "Notes" at bounding box center [366, 221] width 26 height 13
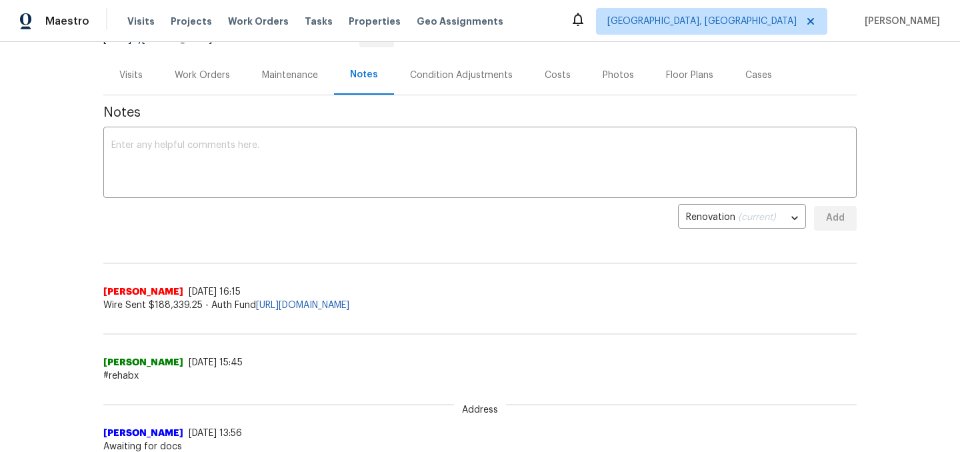
scroll to position [147, 0]
click at [282, 173] on textarea at bounding box center [479, 163] width 737 height 47
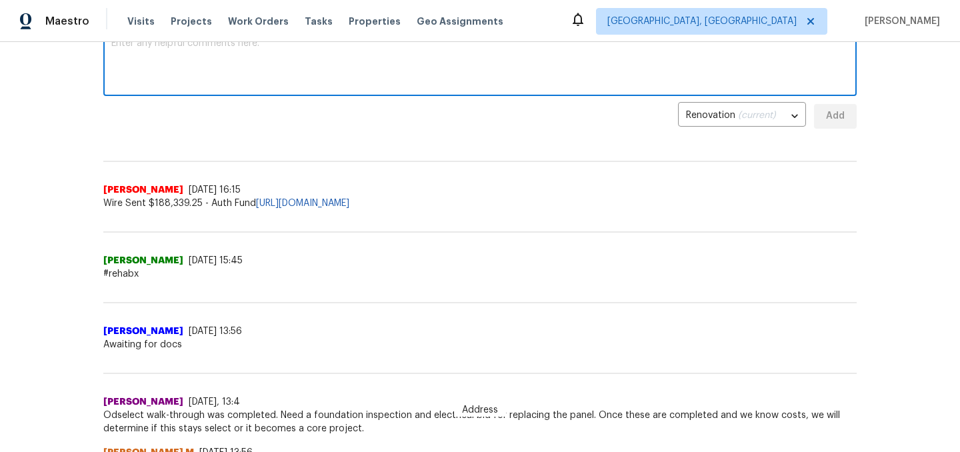
scroll to position [212, 0]
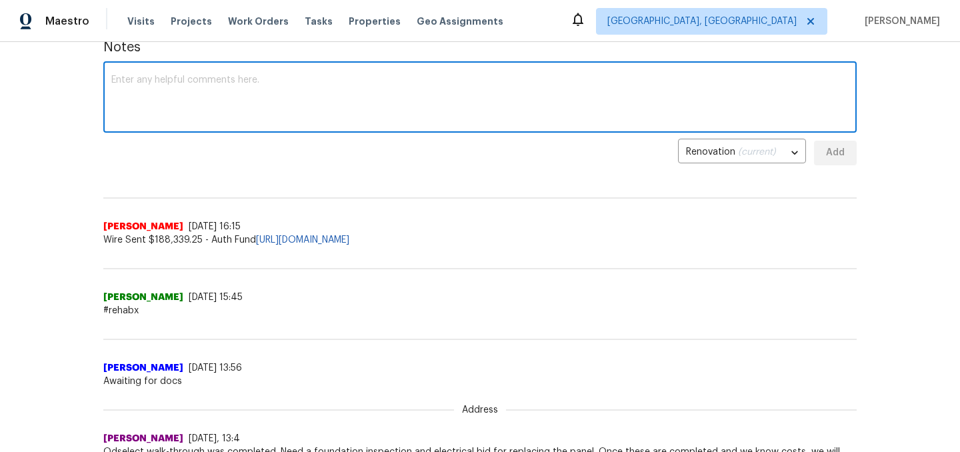
click at [209, 95] on textarea at bounding box center [479, 98] width 737 height 47
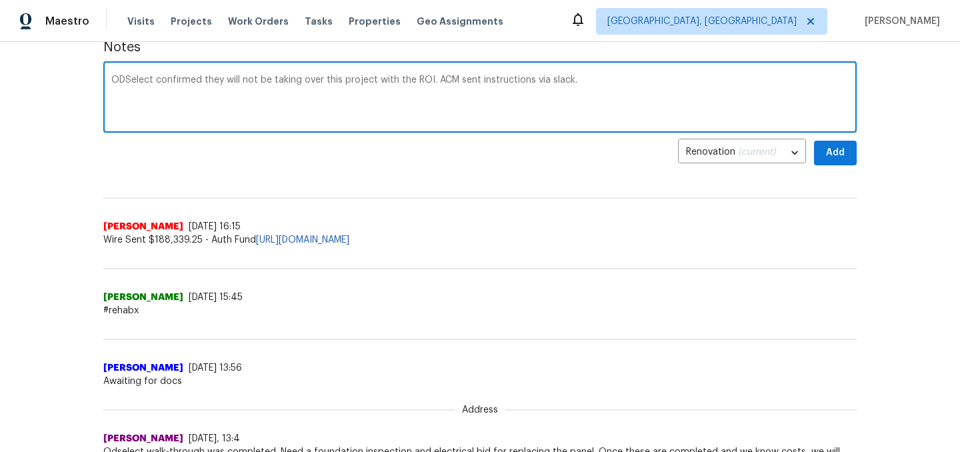
paste textarea "[URL][DOMAIN_NAME]"
paste textarea "continue with foundation review. We won’t proactively replace the breaker panel…"
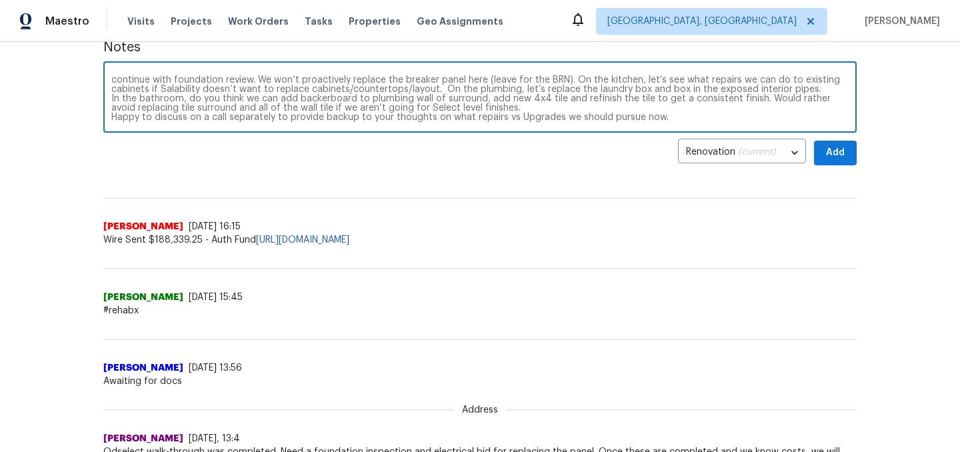
scroll to position [0, 0]
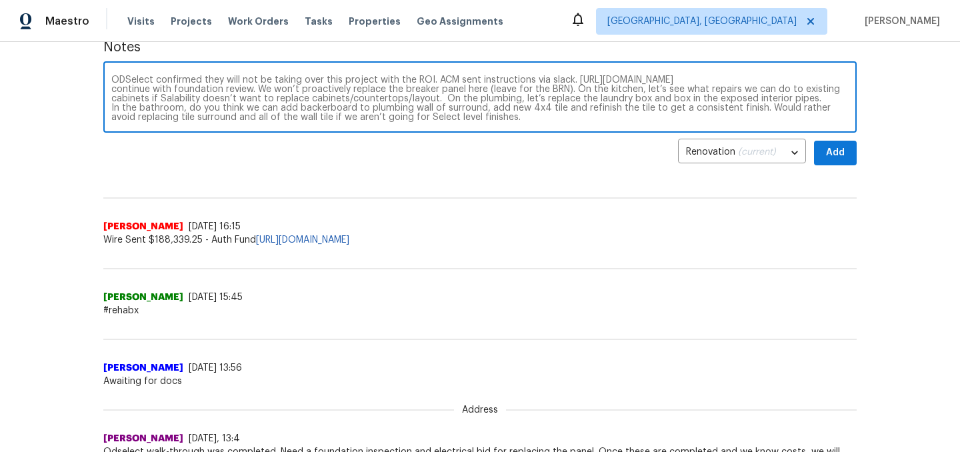
click at [113, 100] on textarea "ODSelect confirmed they will not be taking over this project with the ROI. ACM …" at bounding box center [479, 98] width 737 height 47
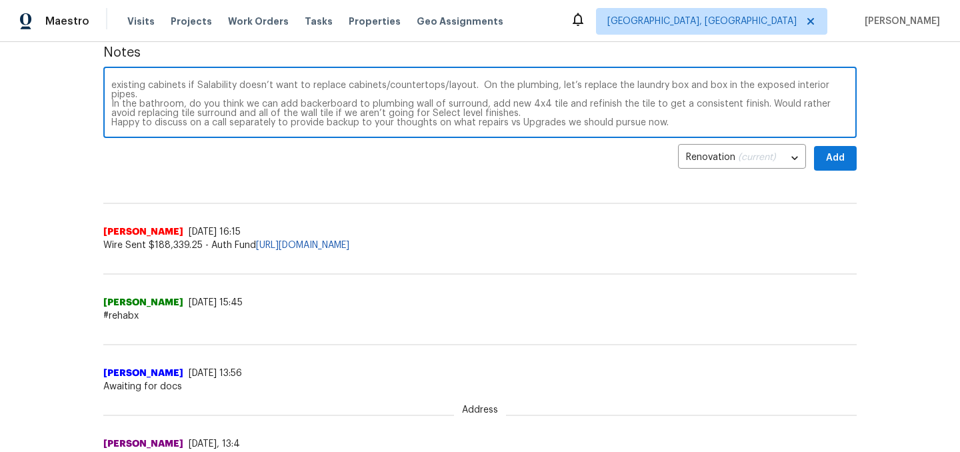
scroll to position [201, 0]
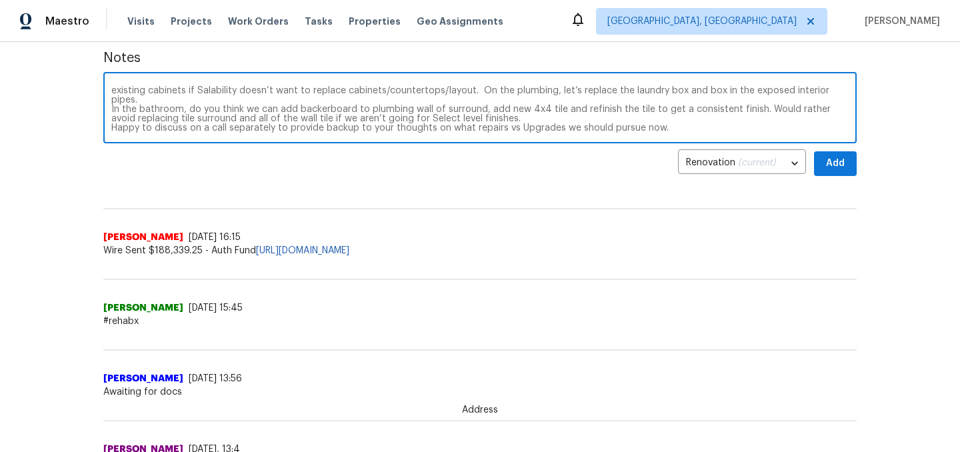
type textarea "ODSelect confirmed they will not be taking over this project with the ROI. ACM …"
click at [837, 167] on span "Add" at bounding box center [835, 163] width 21 height 17
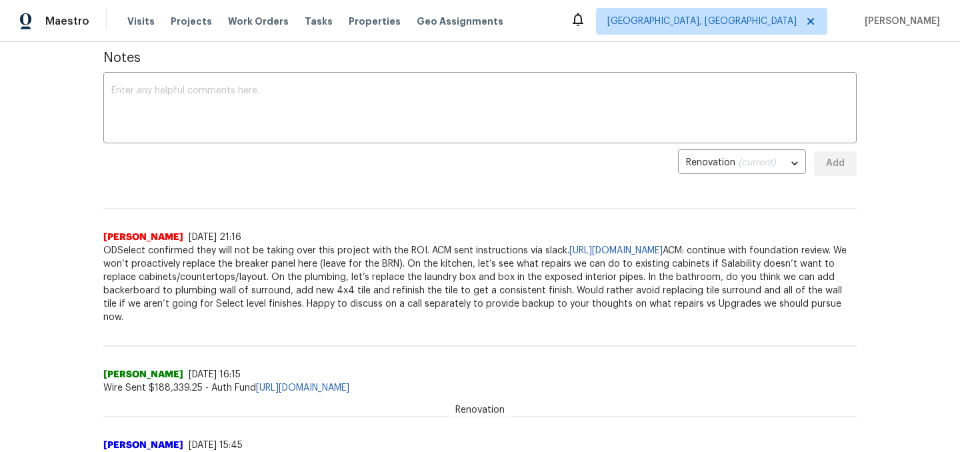
scroll to position [0, 0]
